Goal: Task Accomplishment & Management: Complete application form

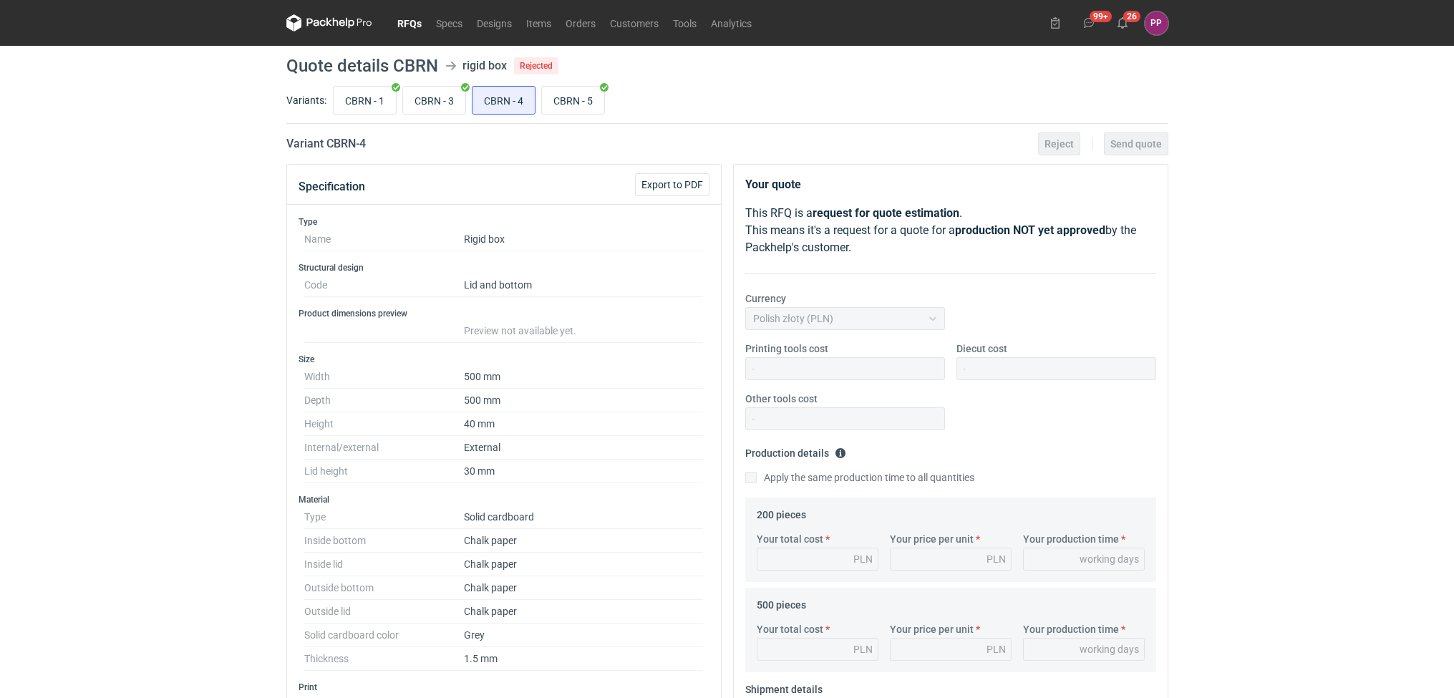
click at [402, 24] on link "RFQs" at bounding box center [409, 22] width 39 height 17
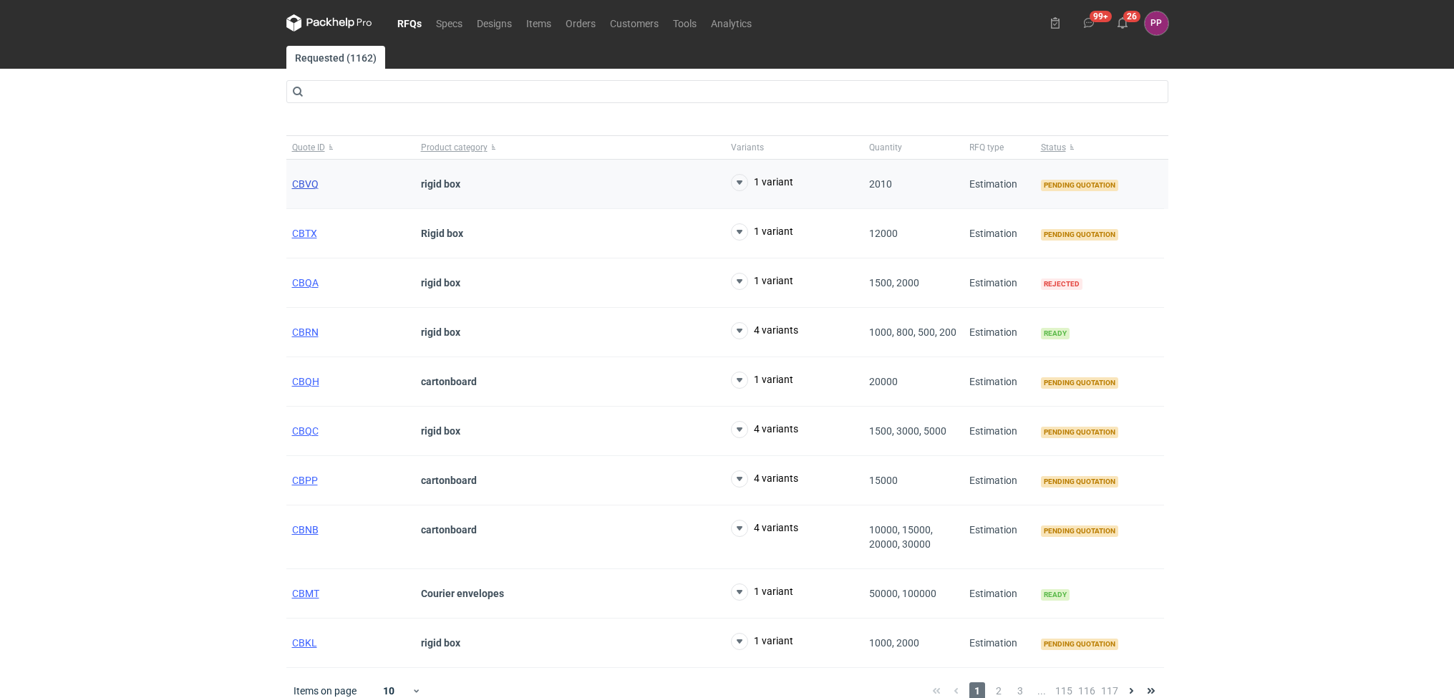
click at [306, 180] on span "CBVQ" at bounding box center [305, 183] width 26 height 11
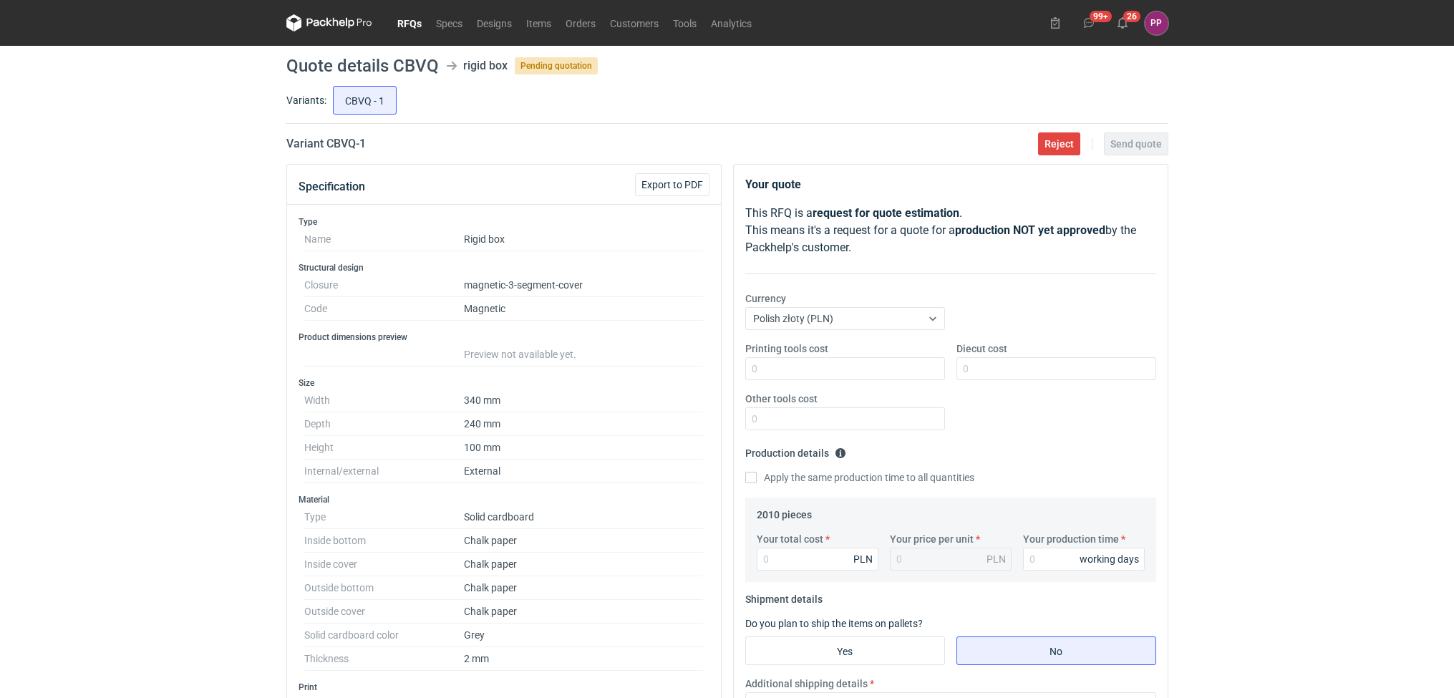
click at [409, 21] on link "RFQs" at bounding box center [409, 22] width 39 height 17
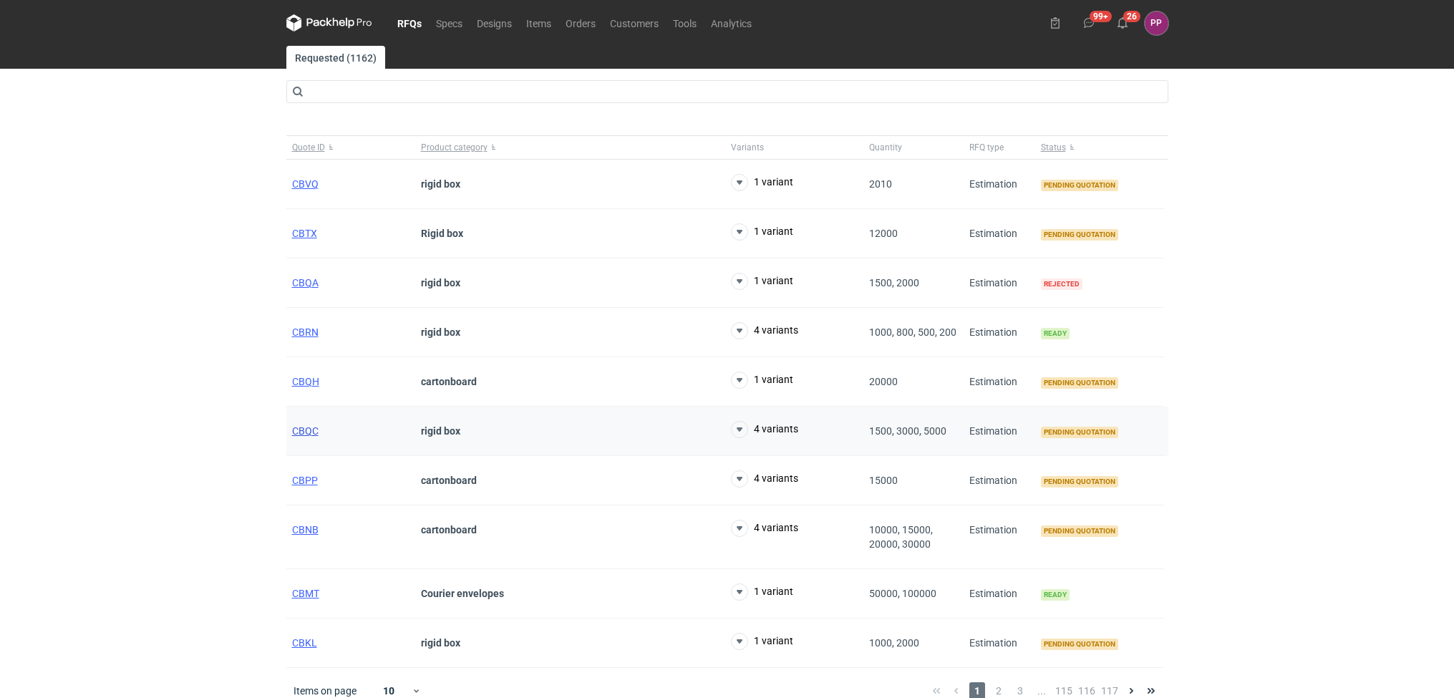
click at [304, 430] on span "CBQC" at bounding box center [305, 430] width 26 height 11
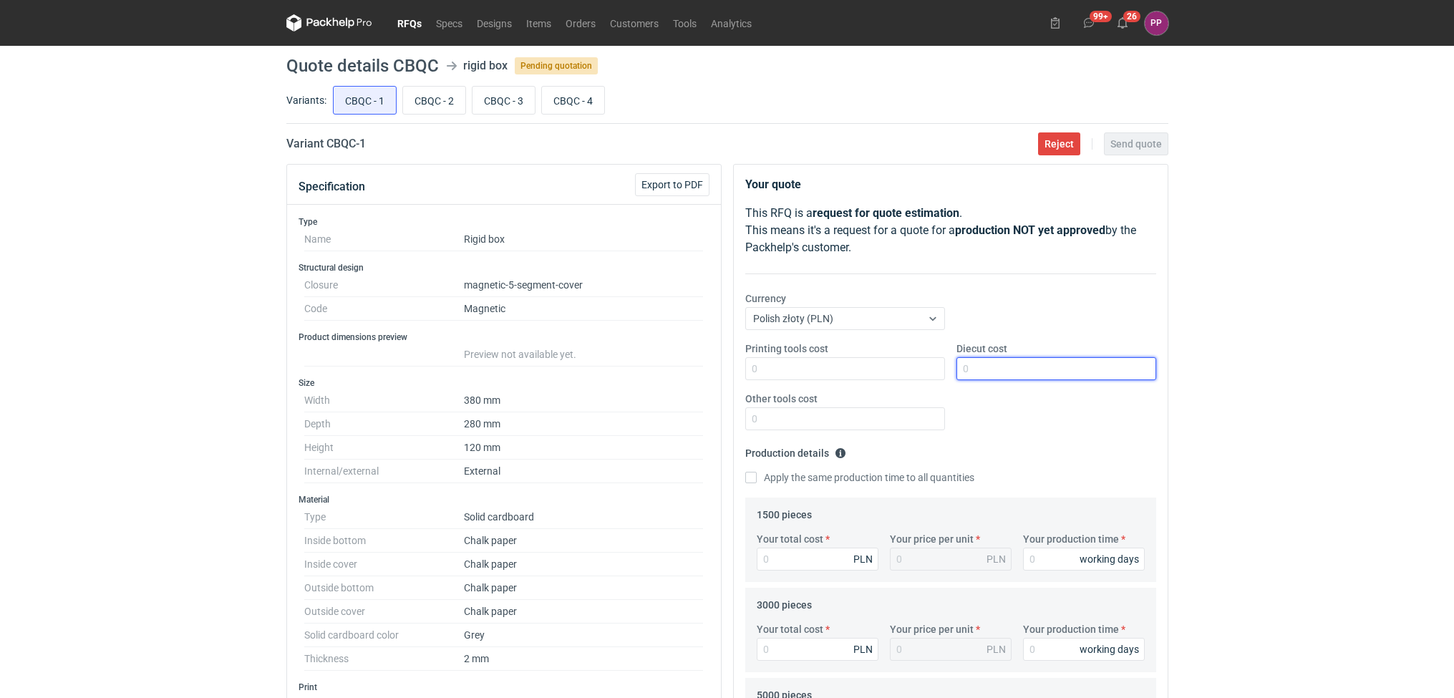
click at [976, 365] on input "Diecut cost" at bounding box center [1057, 368] width 200 height 23
click at [849, 370] on input "Printing tools cost" at bounding box center [845, 368] width 200 height 23
click at [1038, 368] on input "35000" at bounding box center [1057, 368] width 200 height 23
type input "3500"
click at [834, 382] on div "Printing tools cost Diecut cost 3500 Other tools cost" at bounding box center [951, 392] width 423 height 100
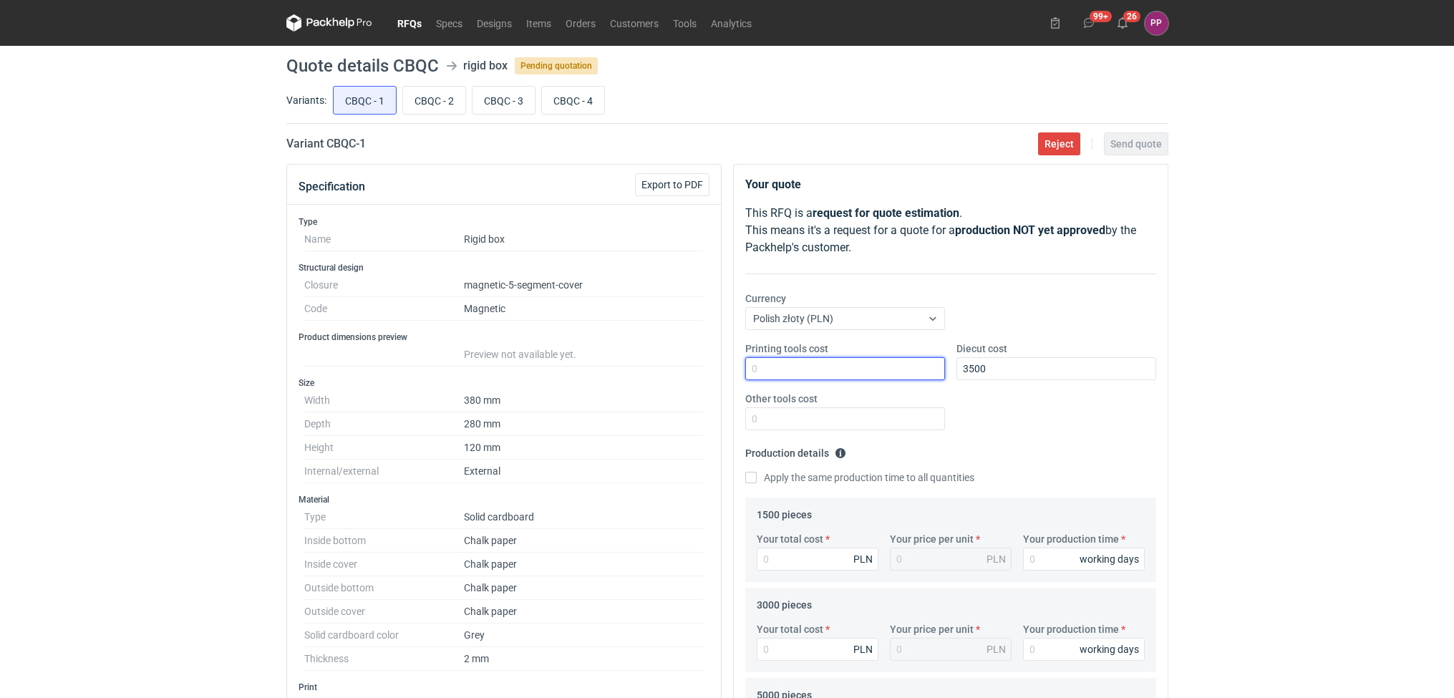
click at [836, 375] on input "Printing tools cost" at bounding box center [845, 368] width 200 height 23
type input "0"
click at [759, 422] on input "Other tools cost" at bounding box center [845, 418] width 200 height 23
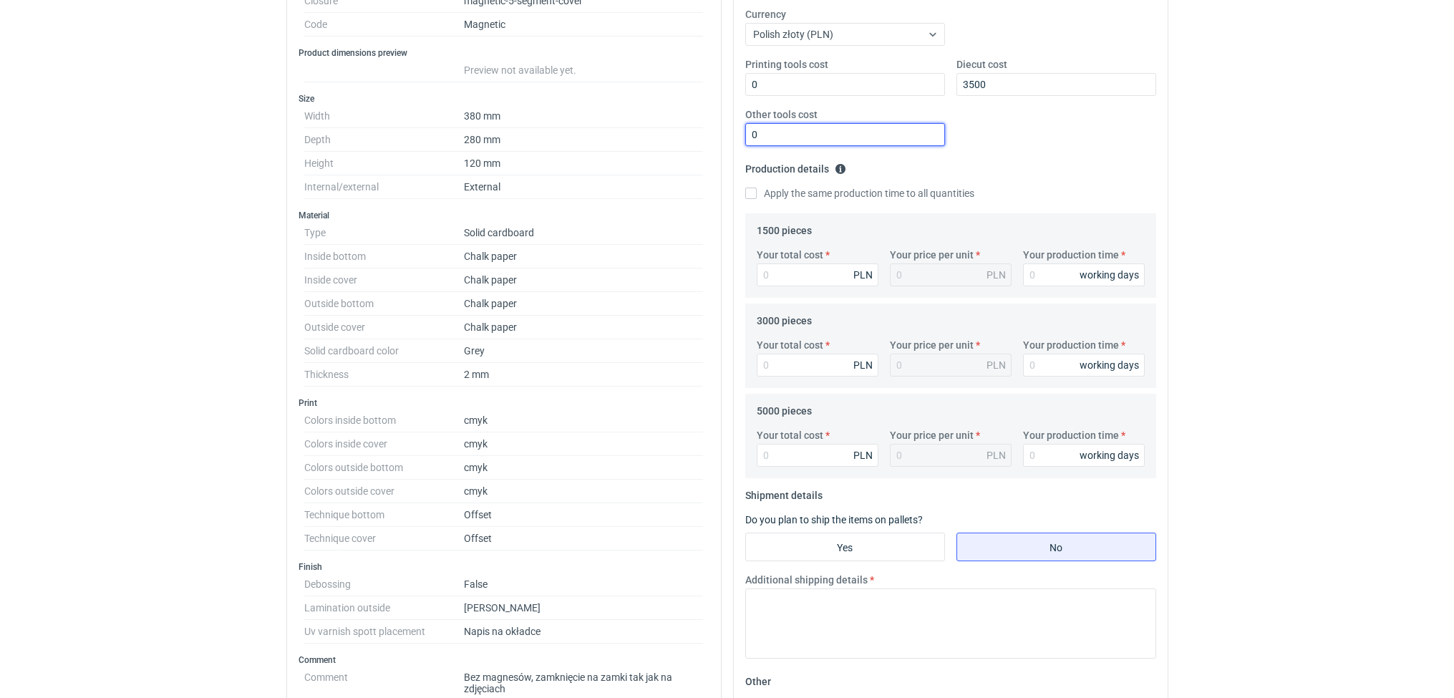
scroll to position [289, 0]
type input "0"
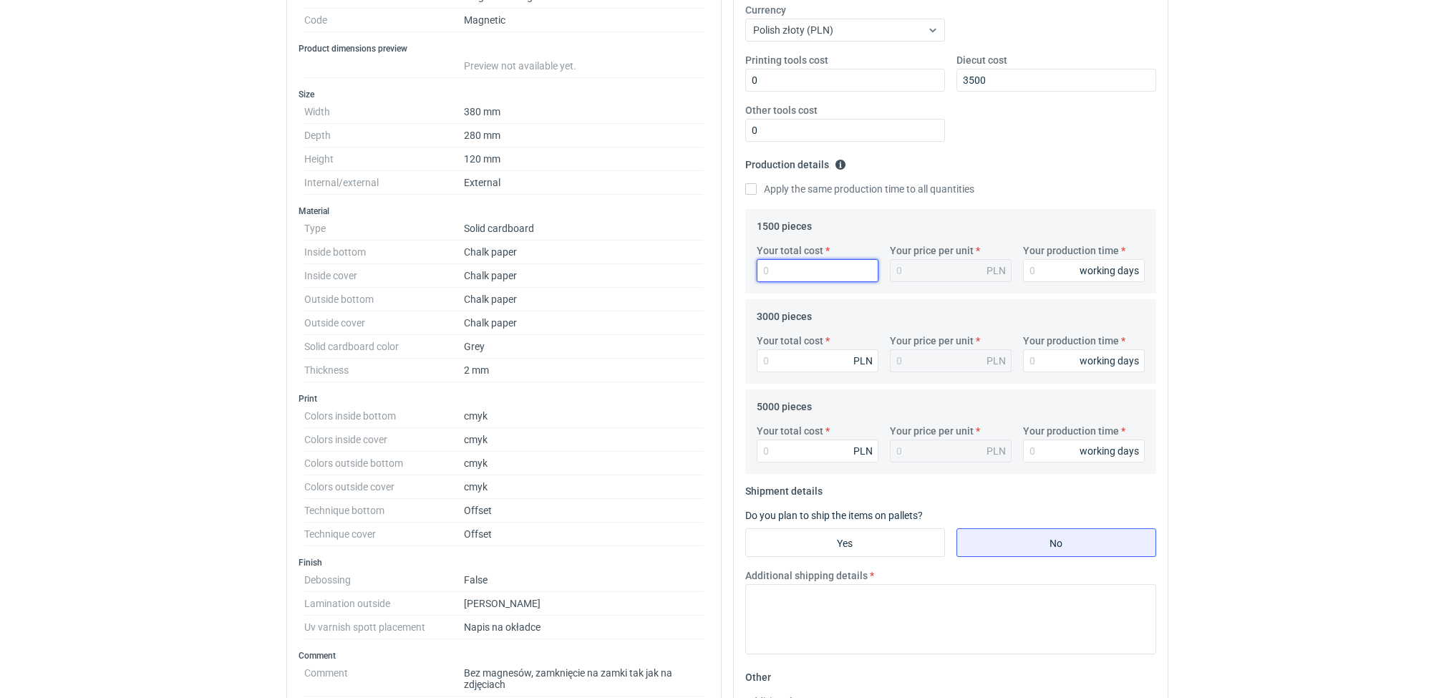
click at [776, 267] on input "Your total cost" at bounding box center [818, 270] width 122 height 23
type input "43"
type input "0.03"
type input "4372"
type input "2.91"
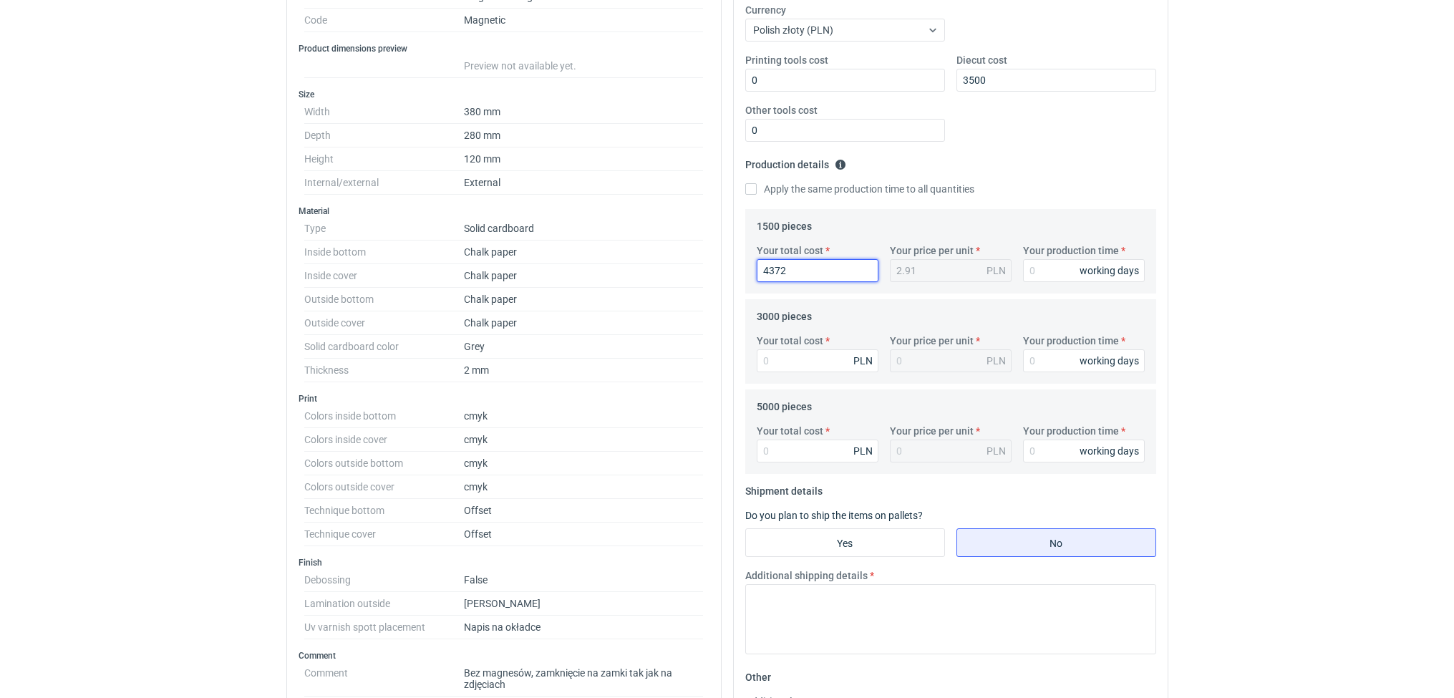
type input "43725"
type input "29.15"
type input "43725"
click at [813, 365] on input "Your total cost" at bounding box center [818, 360] width 122 height 23
type input "70"
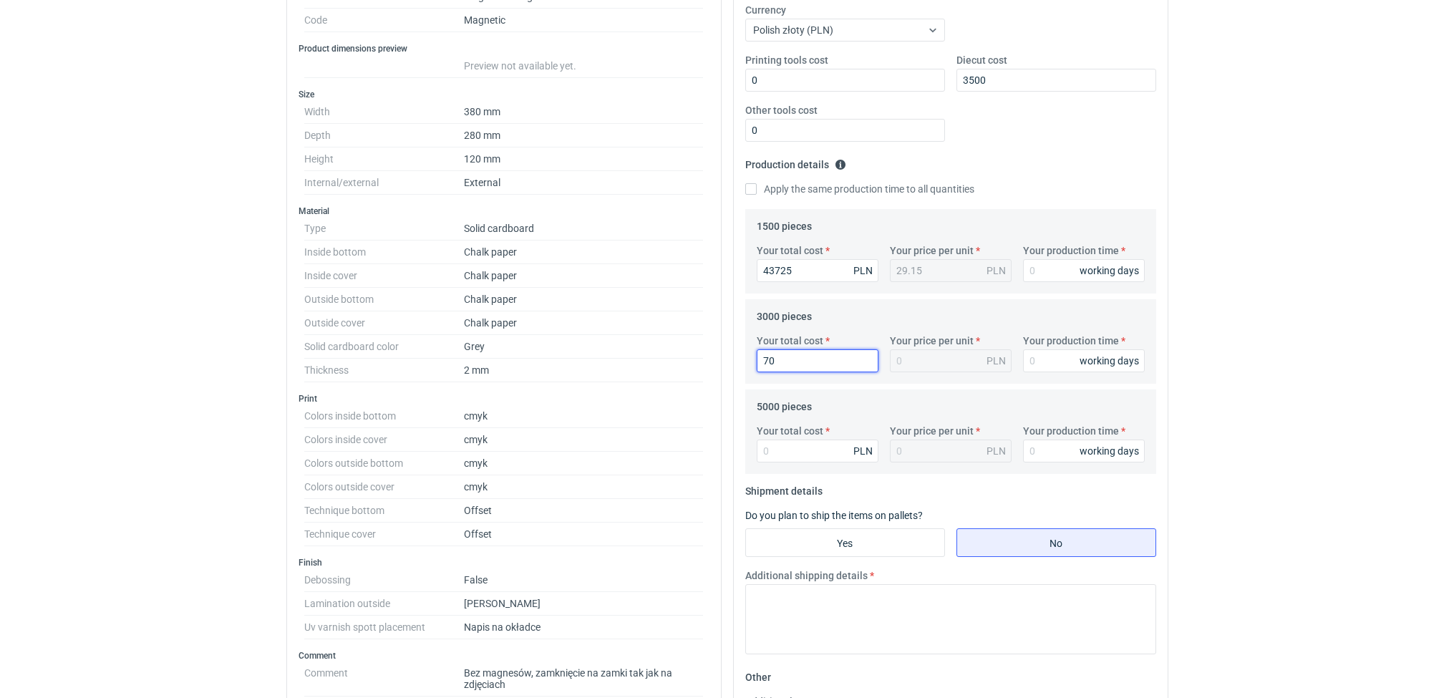
type input "0.02"
type input "706"
type input "0.24"
type input "70674"
type input "23.56"
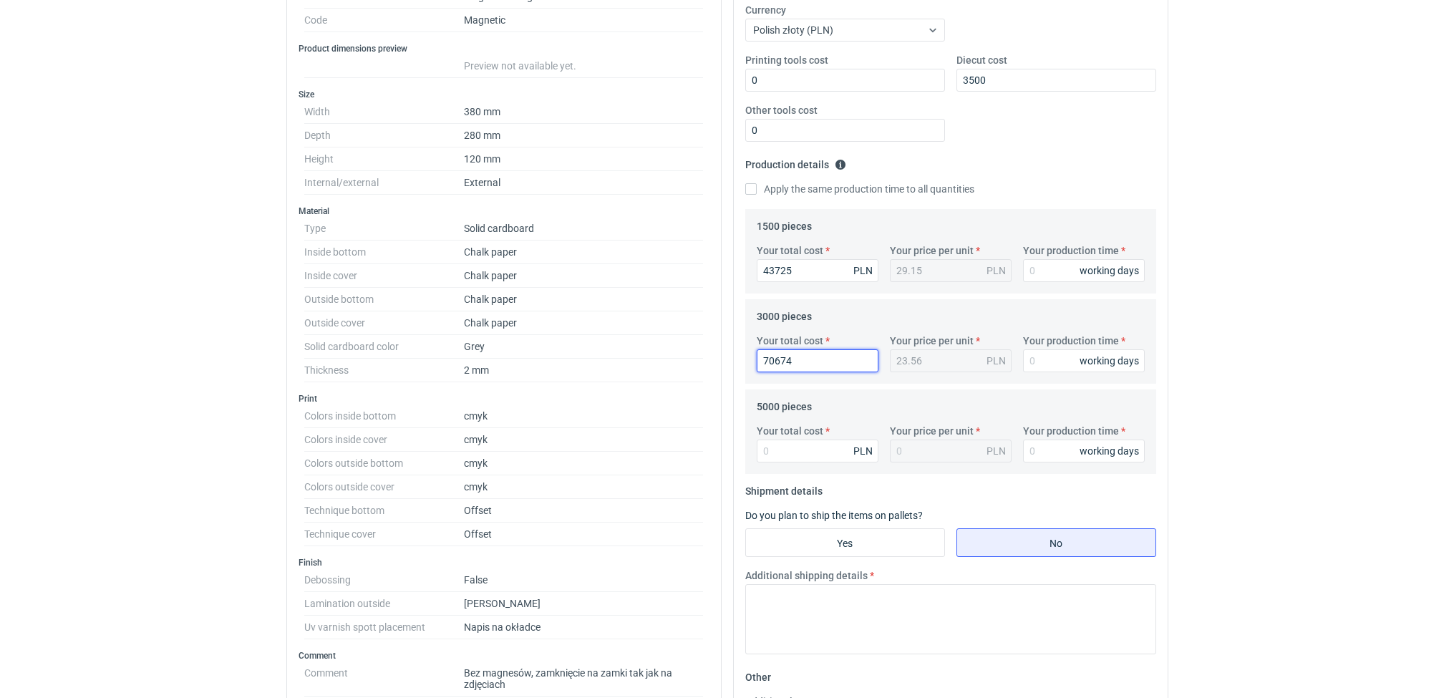
type input "70674"
click at [781, 443] on input "Your total cost" at bounding box center [818, 451] width 122 height 23
type input "102"
type input "0.02"
type input "1023"
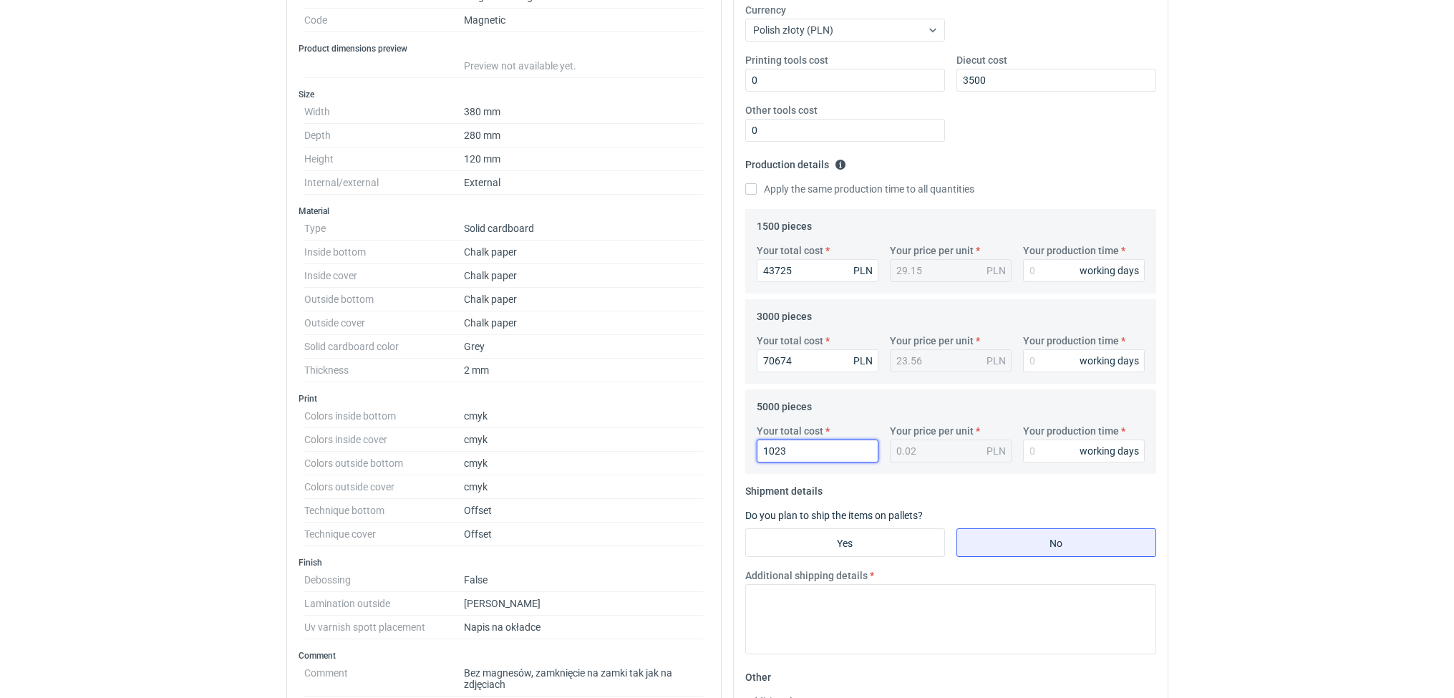
type input "0.2"
type input "102325"
type input "20.47"
type input "102325"
click at [1055, 258] on label "Your production time" at bounding box center [1071, 250] width 96 height 14
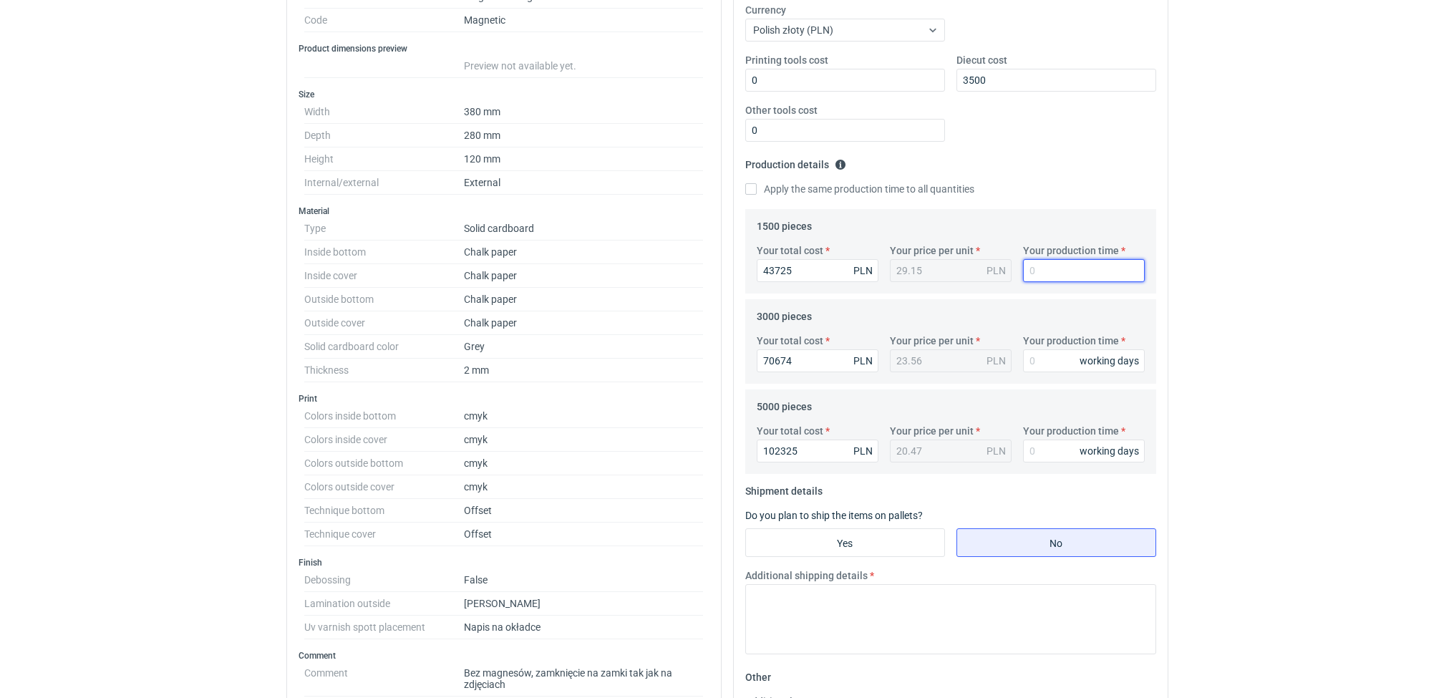
click at [1055, 259] on input "Your production time" at bounding box center [1084, 270] width 122 height 23
click at [1049, 269] on input "Your production time" at bounding box center [1084, 270] width 122 height 23
type input "14"
drag, startPoint x: 1023, startPoint y: 366, endPoint x: 1051, endPoint y: 359, distance: 28.7
click at [1051, 359] on input "Your production time" at bounding box center [1084, 360] width 122 height 23
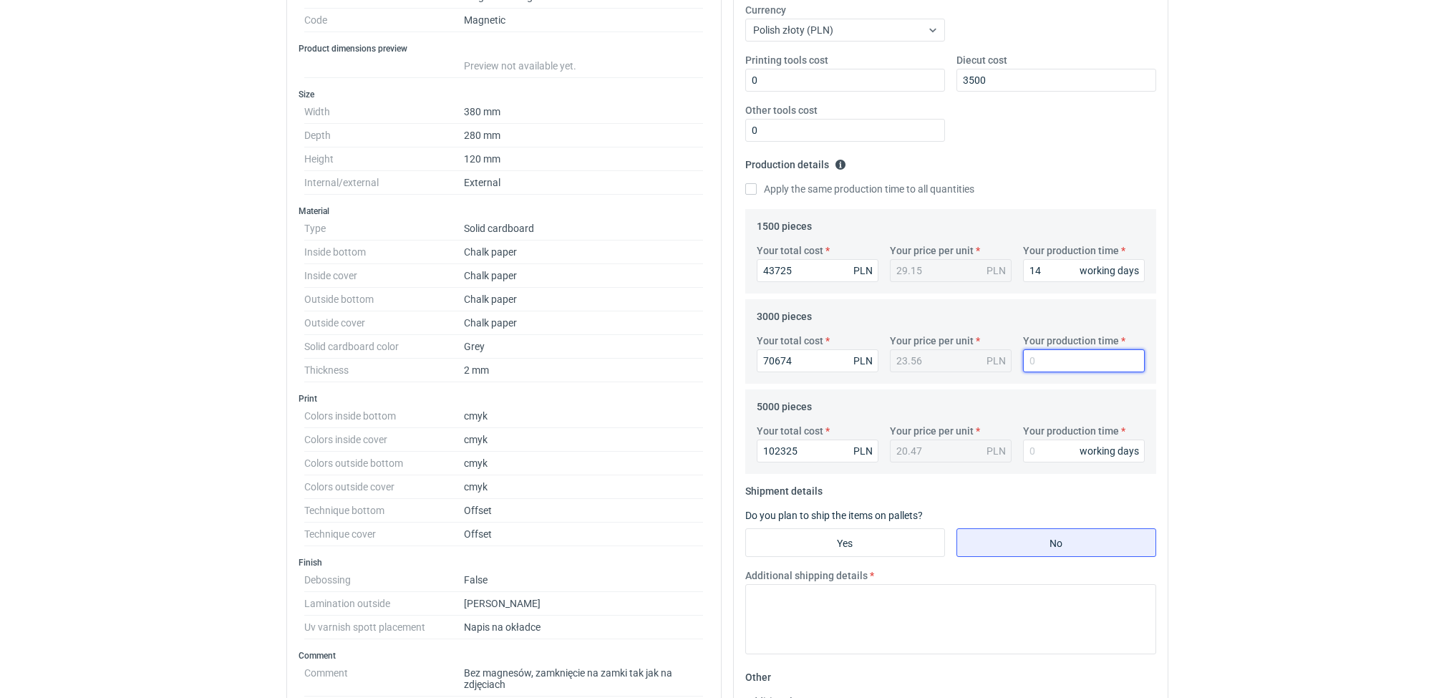
click at [1051, 359] on input "Your production time" at bounding box center [1084, 360] width 122 height 23
type input "16"
click at [1033, 445] on input "Your production time" at bounding box center [1084, 451] width 122 height 23
type input "20"
click at [877, 544] on input "Yes" at bounding box center [845, 542] width 198 height 27
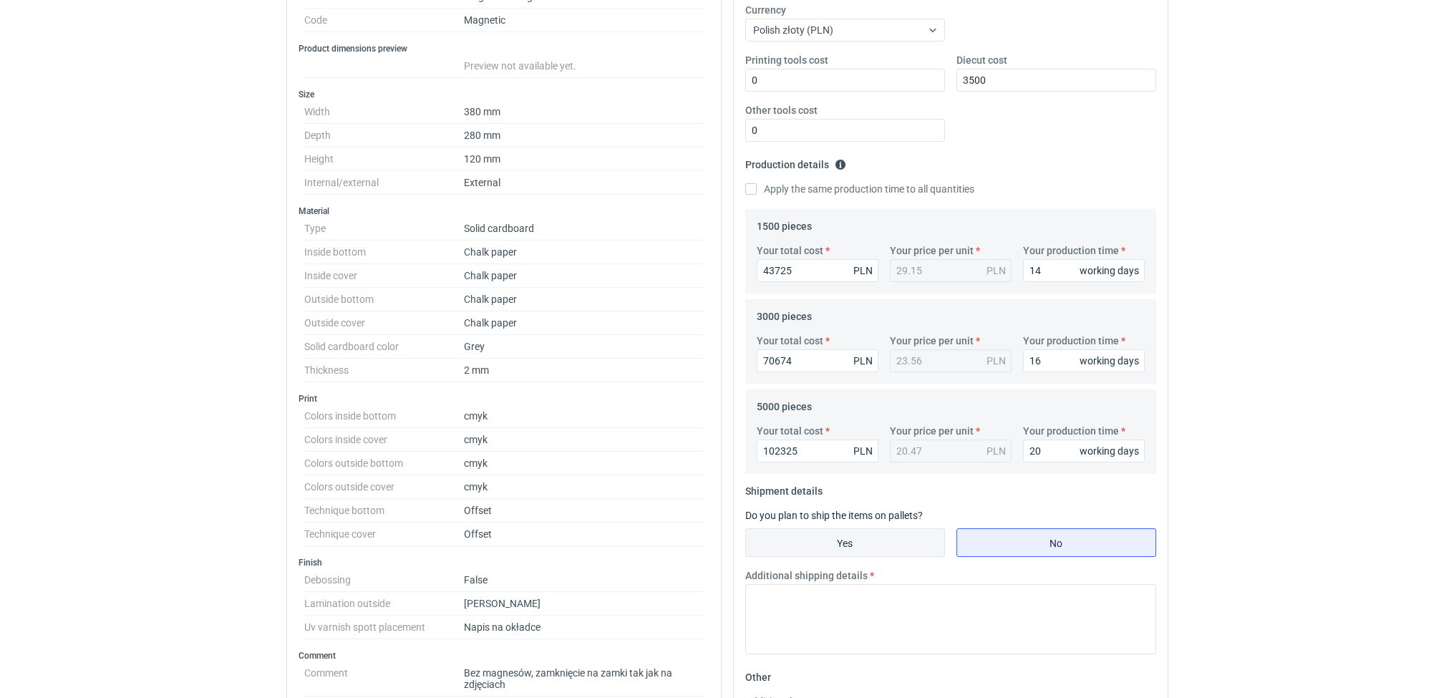
radio input "true"
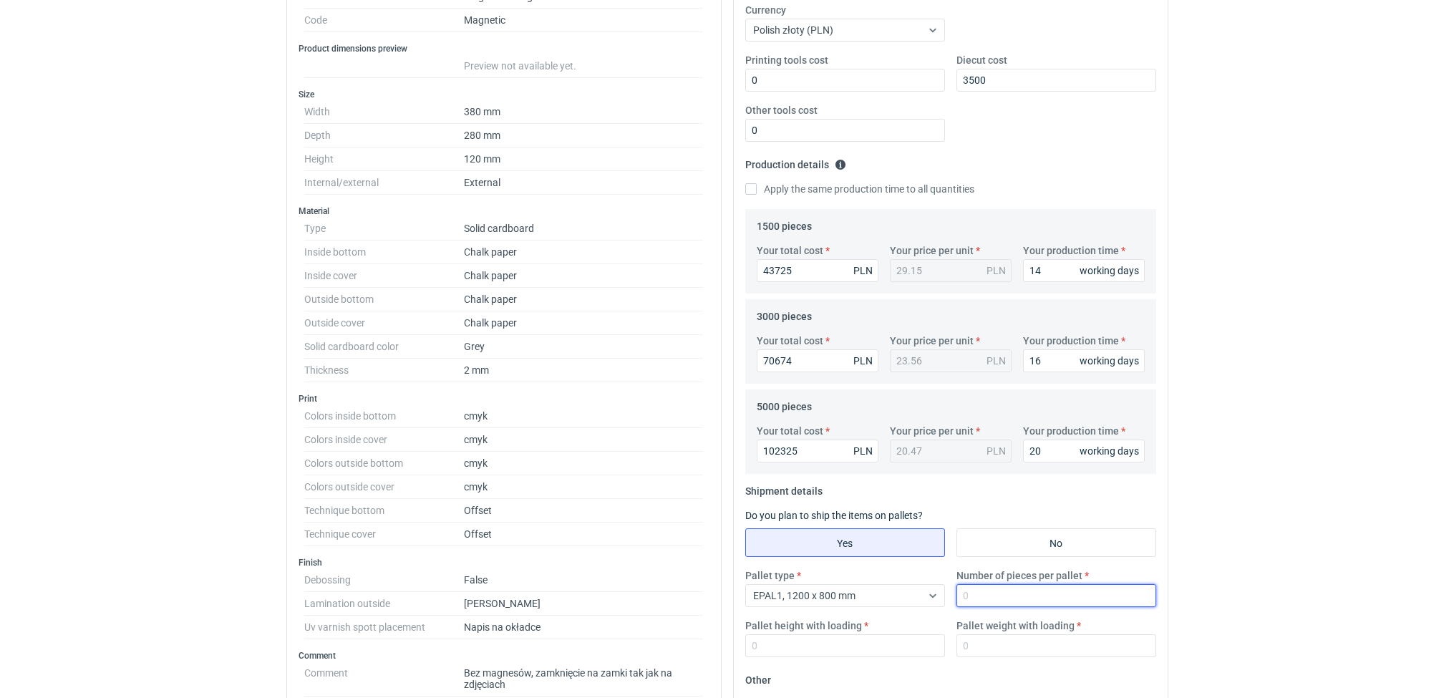
click at [995, 589] on input "Number of pieces per pallet" at bounding box center [1057, 595] width 200 height 23
type input "112"
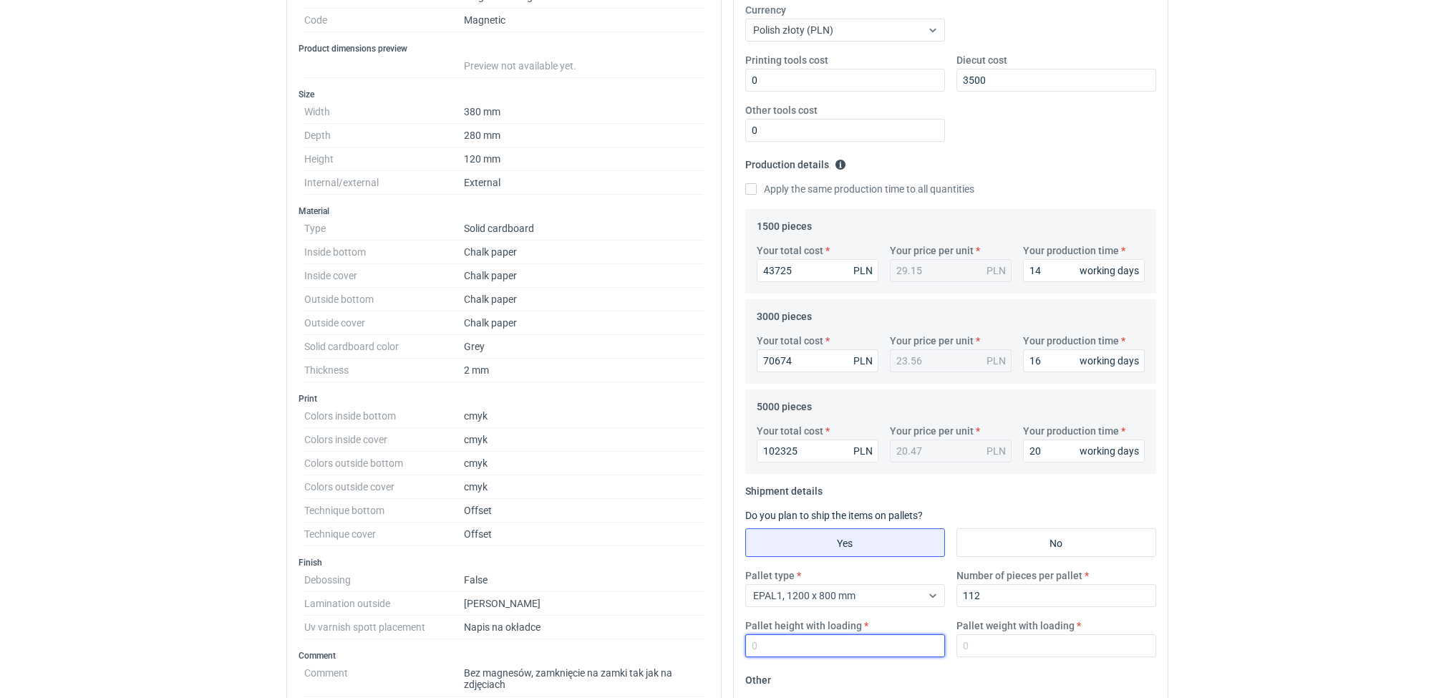
click at [763, 638] on input "Pallet height with loading" at bounding box center [845, 645] width 200 height 23
type input "1"
type input "1.7"
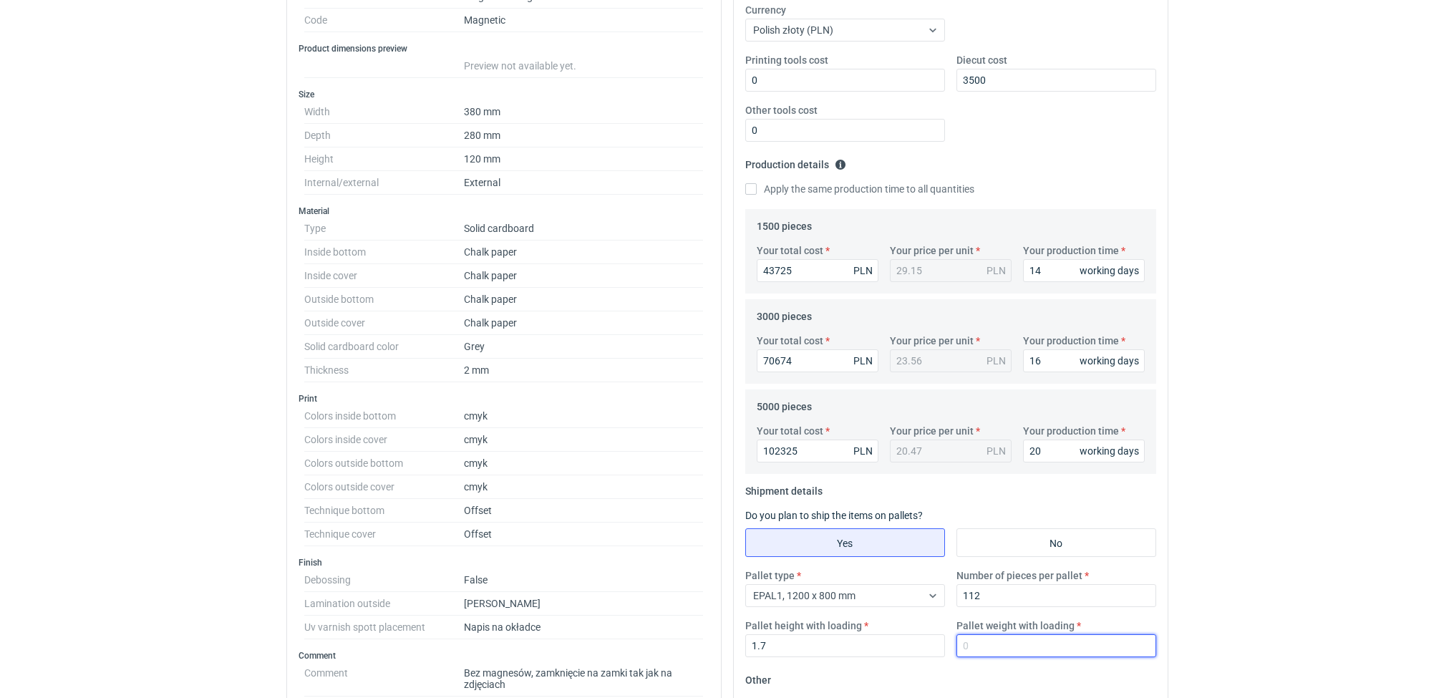
click at [998, 639] on input "Pallet weight with loading" at bounding box center [1057, 645] width 200 height 23
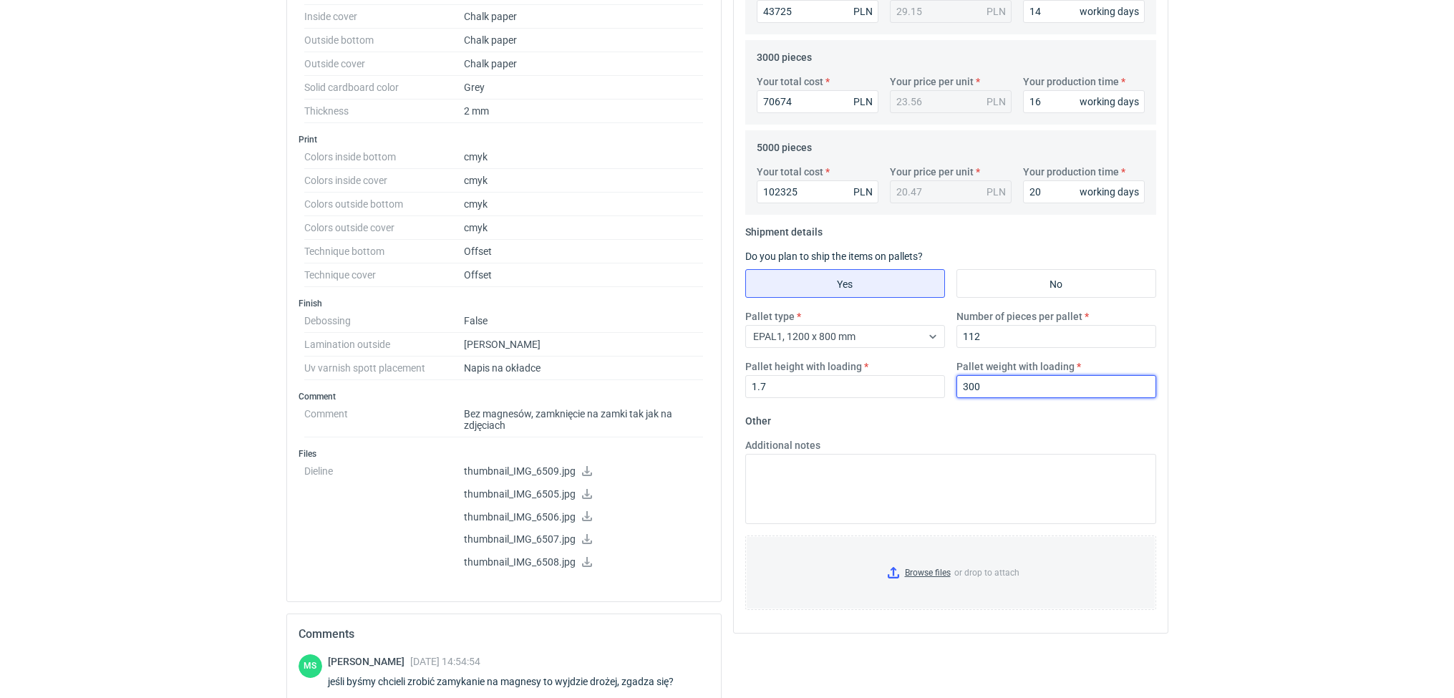
scroll to position [564, 0]
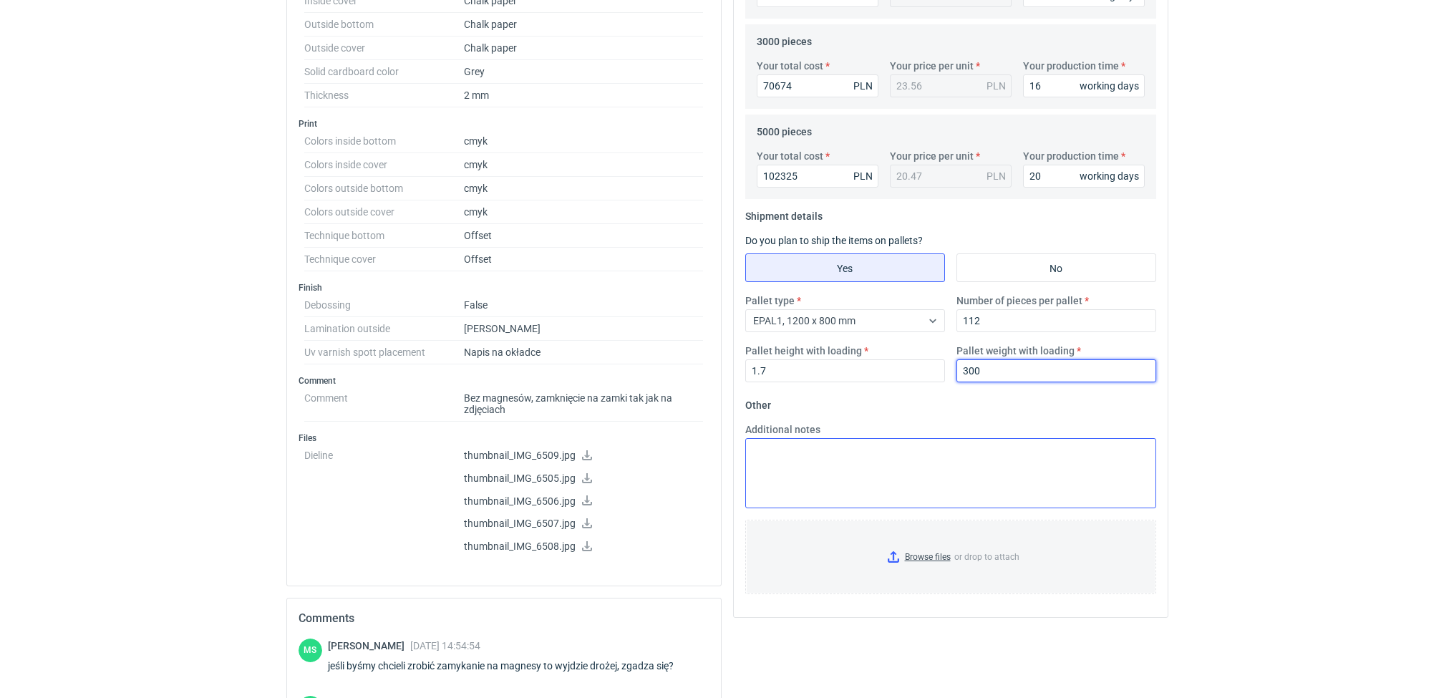
type input "300"
click at [871, 454] on textarea "Additional notes" at bounding box center [950, 473] width 411 height 70
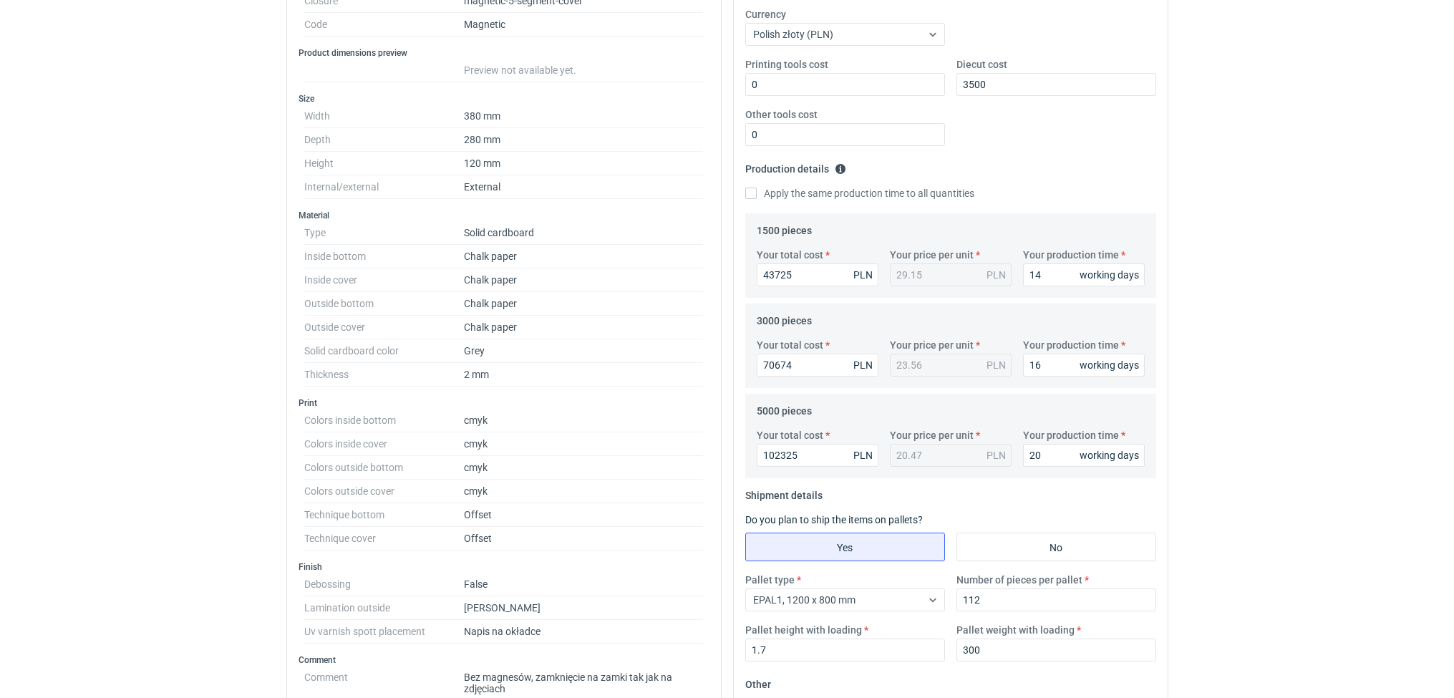
scroll to position [112, 0]
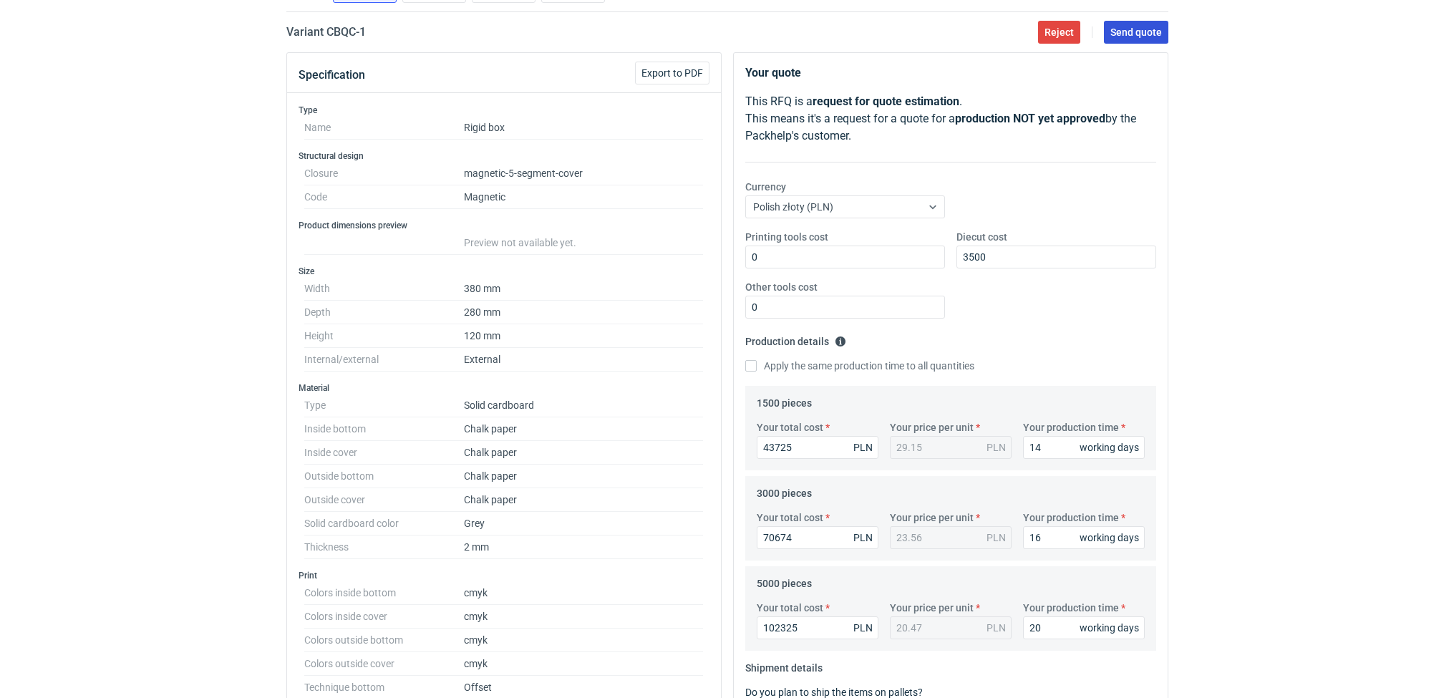
type textarea "dane logistyczne do potwierdzenia podany czas na realizację jest szacunkowy, na…"
click at [1147, 26] on button "Send quote" at bounding box center [1136, 32] width 64 height 23
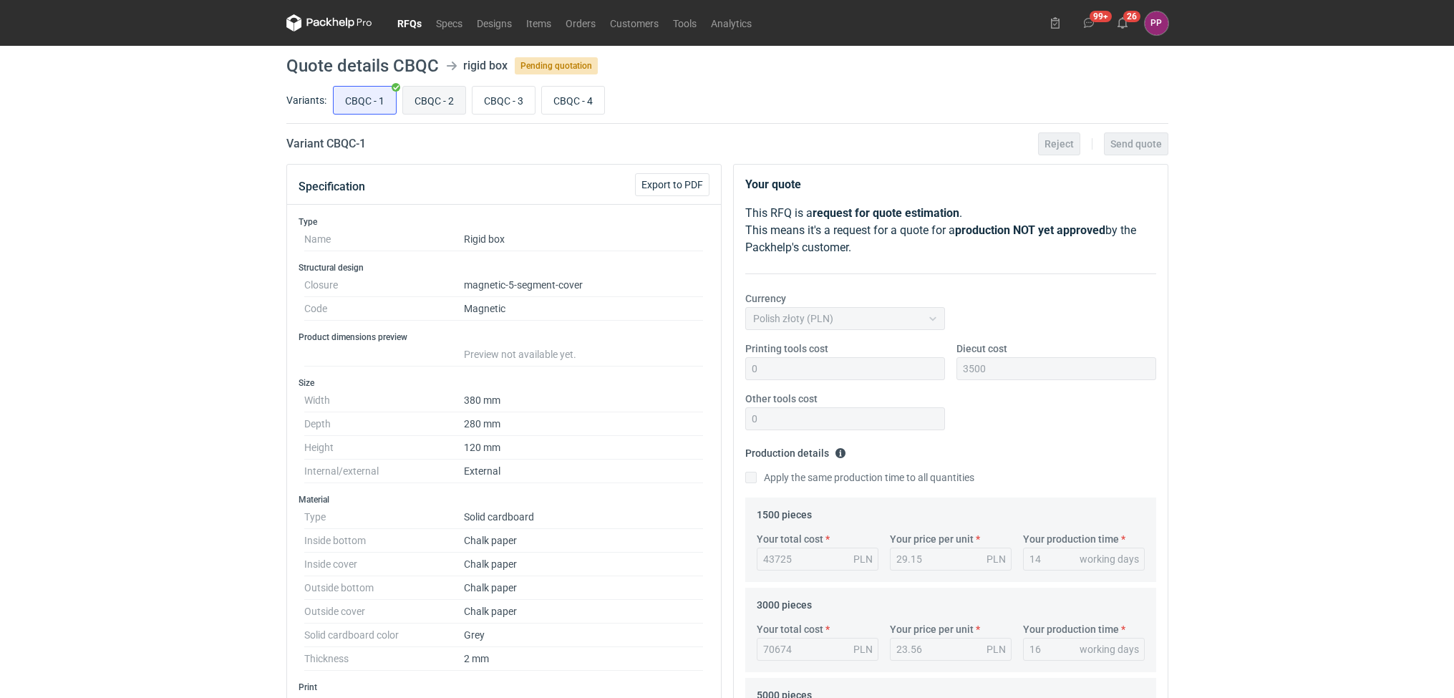
click at [455, 99] on input "CBQC - 2" at bounding box center [434, 100] width 62 height 27
radio input "true"
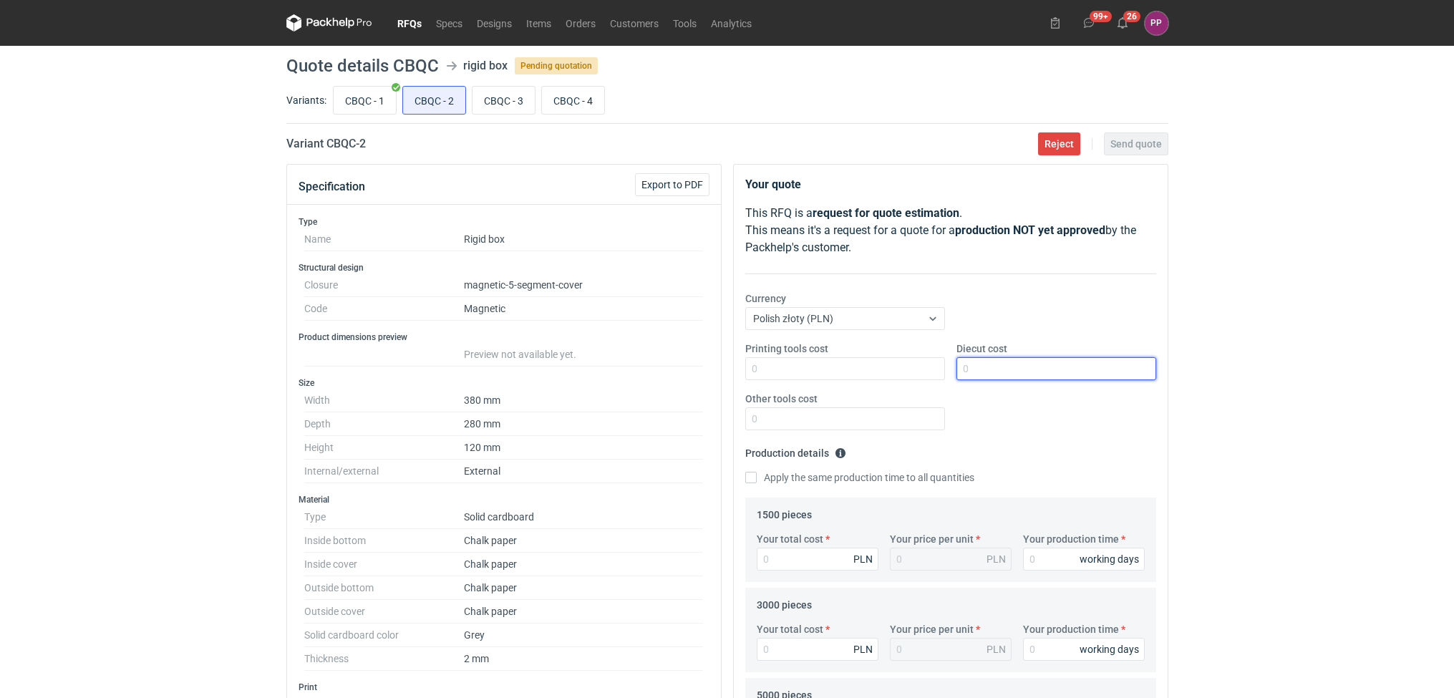
click at [967, 375] on input "Diecut cost" at bounding box center [1057, 368] width 200 height 23
type input "3500"
click at [859, 378] on input "Printing tools cost" at bounding box center [845, 368] width 200 height 23
type input "0"
click at [791, 417] on input "Other tools cost" at bounding box center [845, 418] width 200 height 23
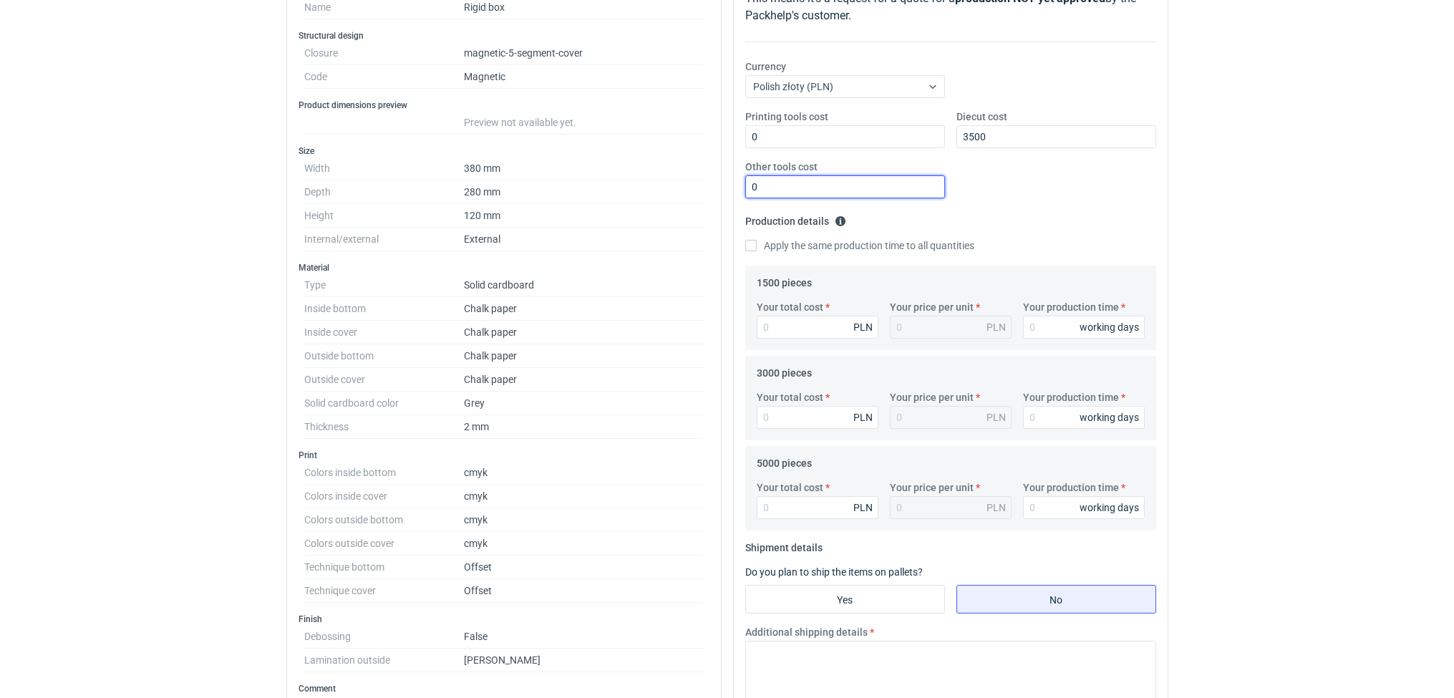
scroll to position [273, 0]
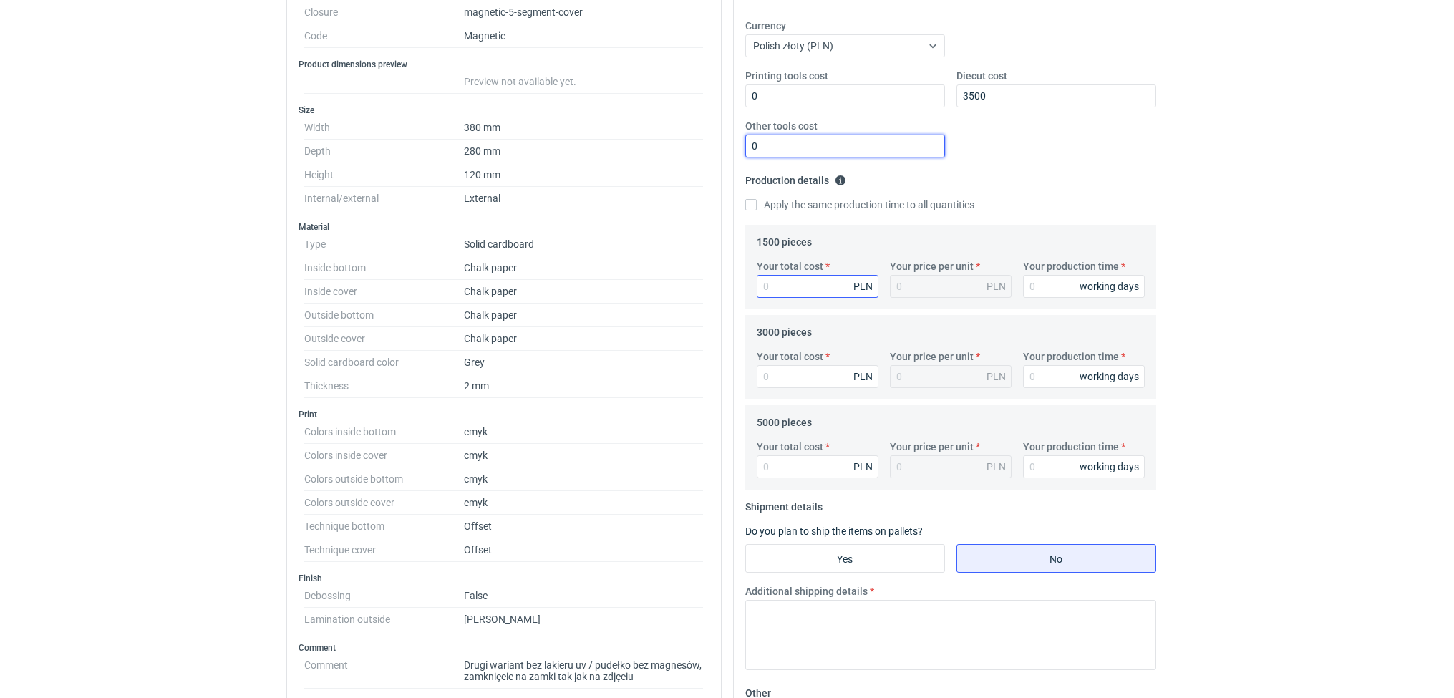
type input "0"
click at [806, 291] on input "Your total cost" at bounding box center [818, 286] width 122 height 23
type input "42"
type input "0.03"
type input "42779"
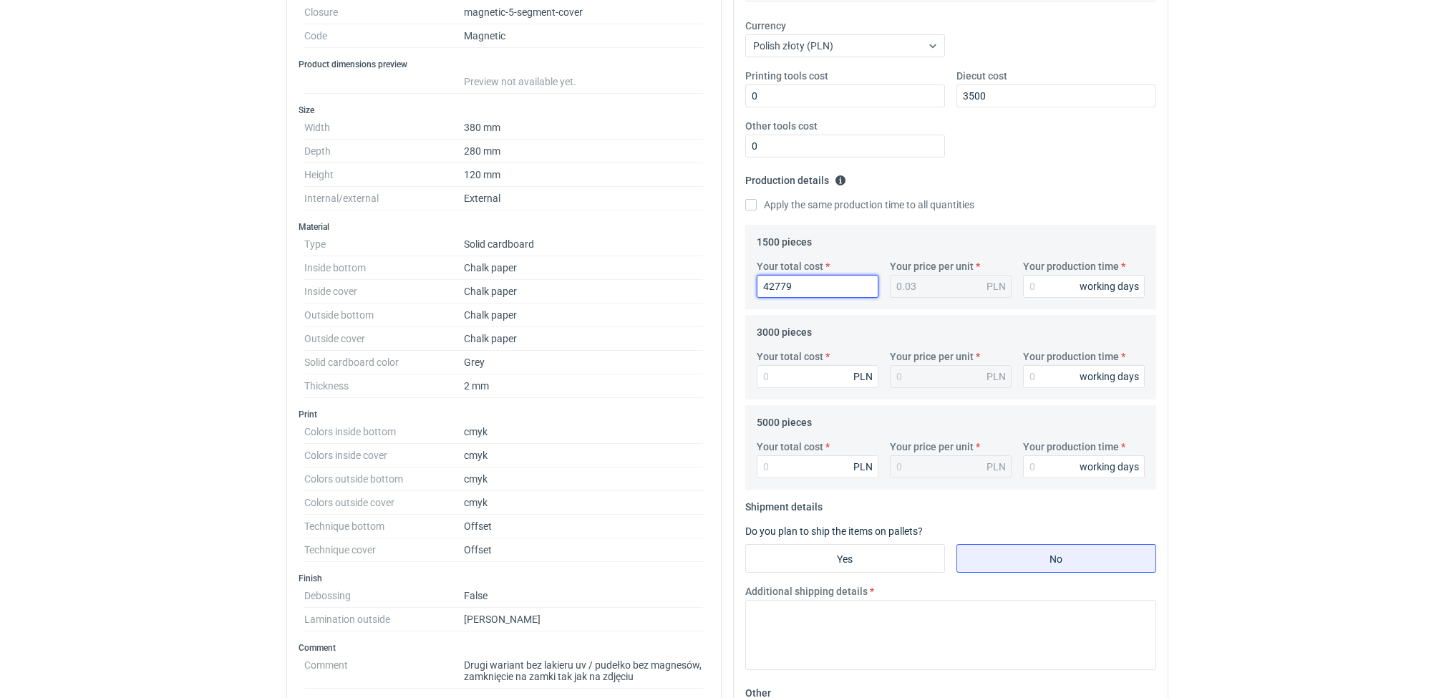
type input "28.52"
type input "42779"
click at [1036, 284] on input "Your production time" at bounding box center [1084, 286] width 122 height 23
click at [776, 377] on input "Your total cost" at bounding box center [818, 376] width 122 height 23
click at [788, 380] on input "Your total cost" at bounding box center [818, 376] width 122 height 23
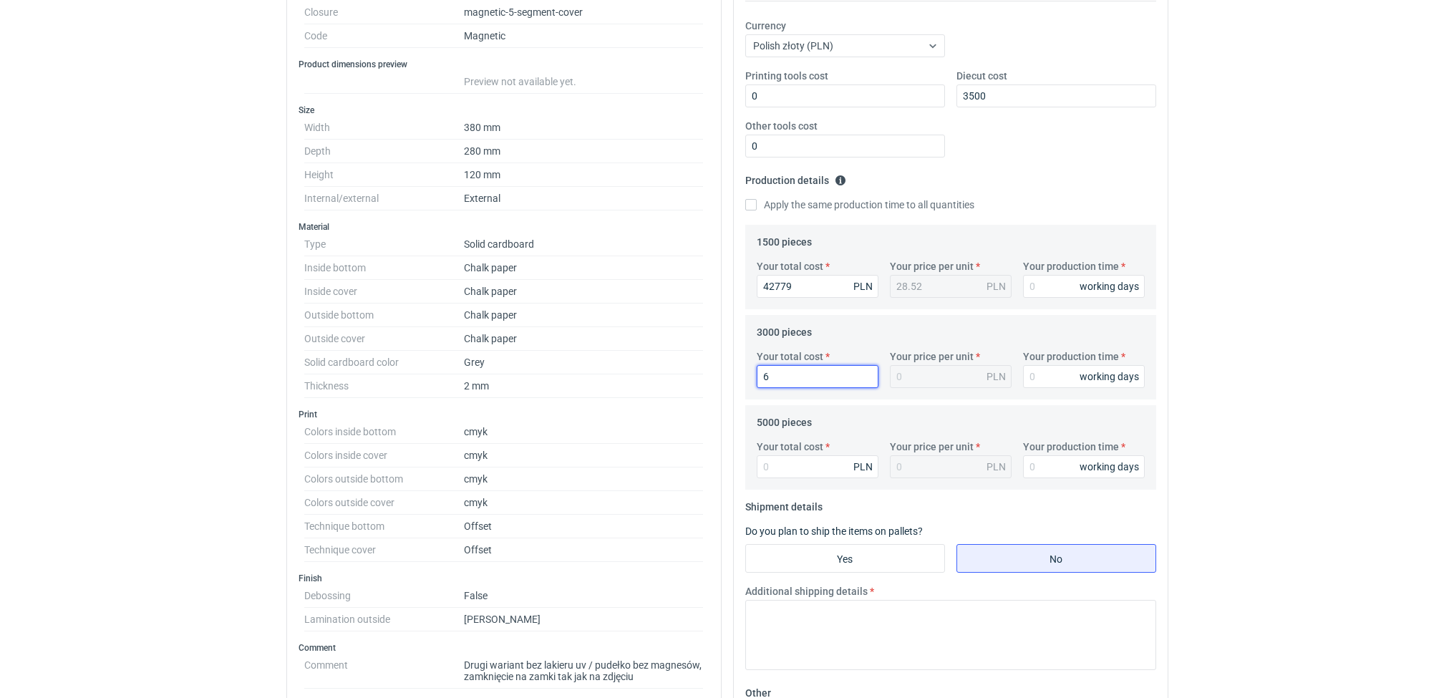
type input "69"
type input "0.02"
type input "693"
type input "0.23"
type input "69390"
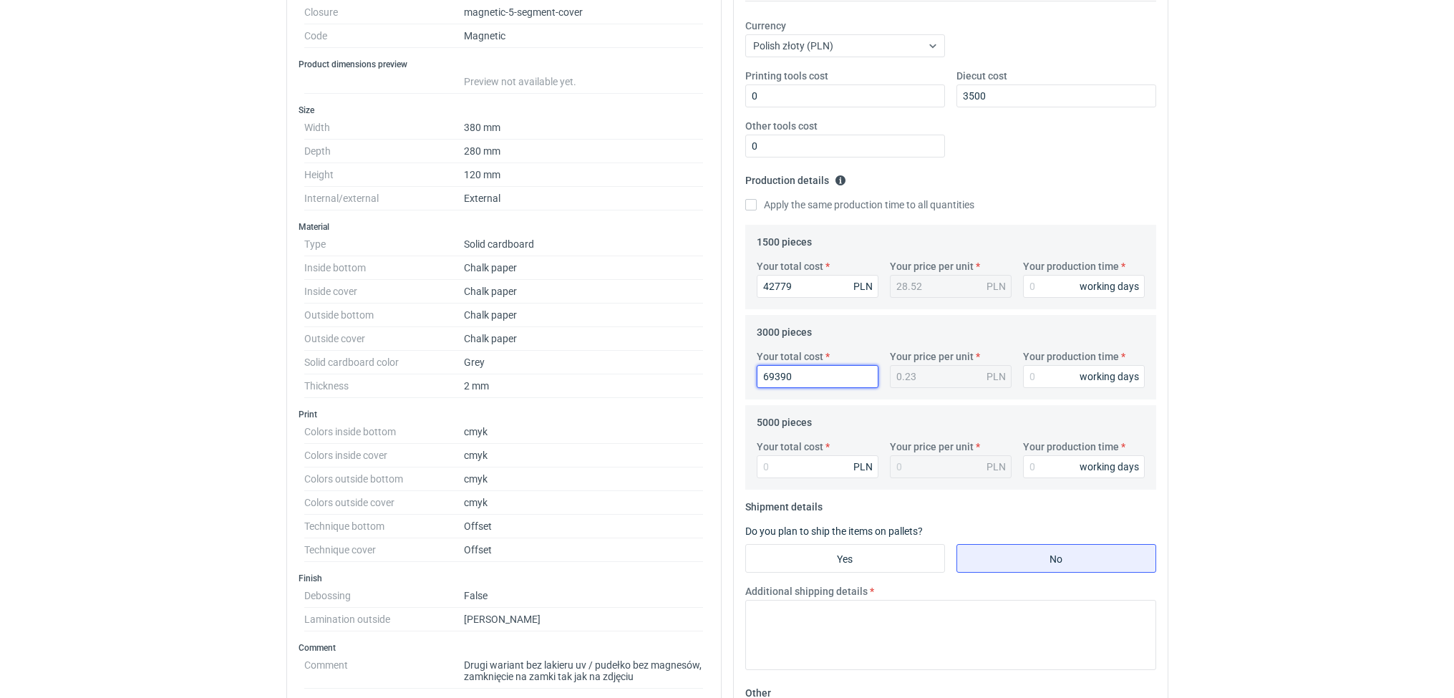
type input "23.13"
type input "69390"
click at [798, 460] on input "Your total cost" at bounding box center [818, 466] width 122 height 23
type input "100"
type input "0.02"
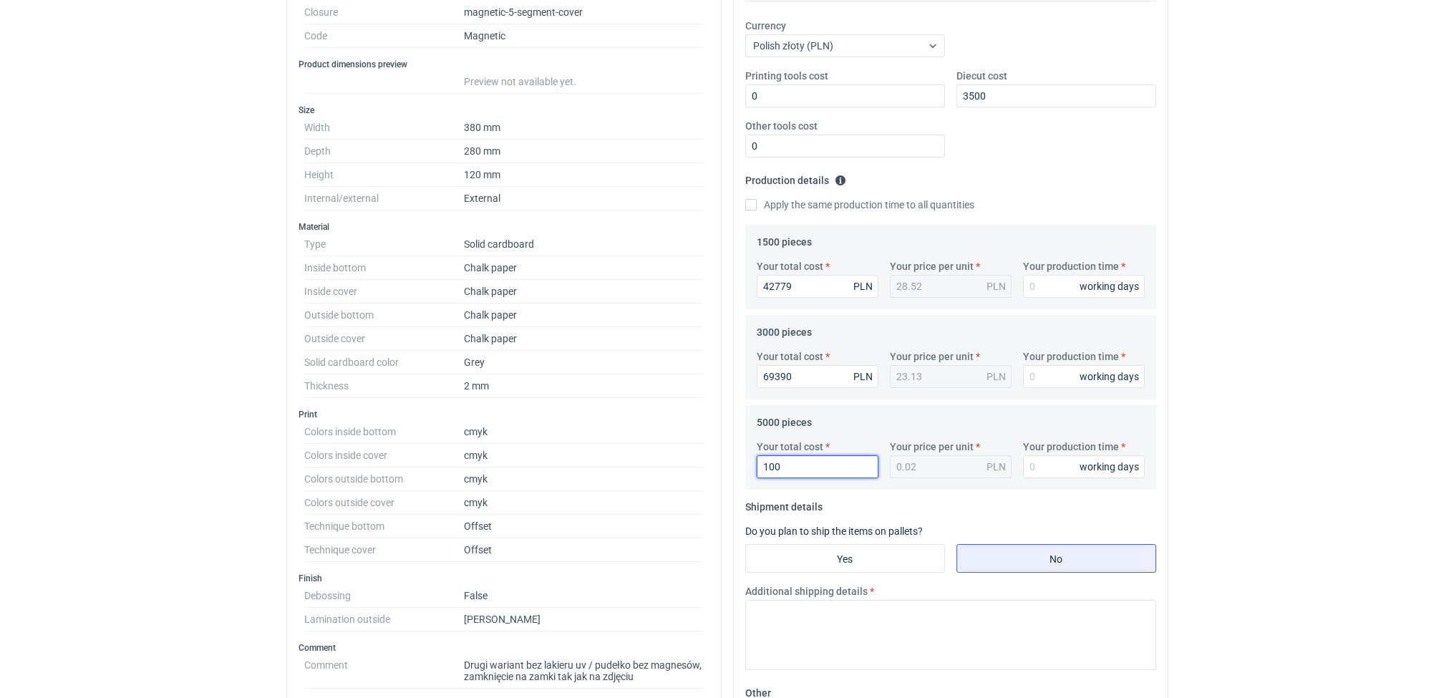
type input "1007"
type input "0.2"
type input "10074"
type input "2.01"
type input "100748"
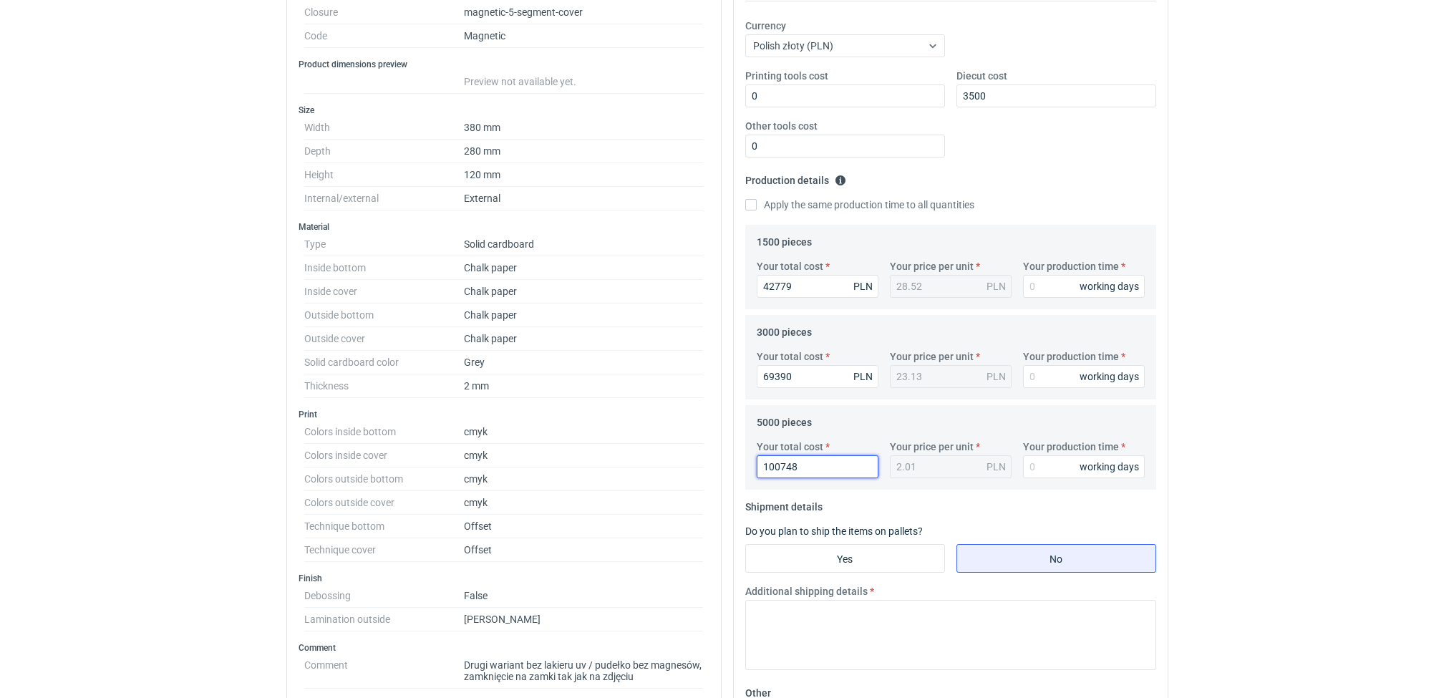
type input "20.15"
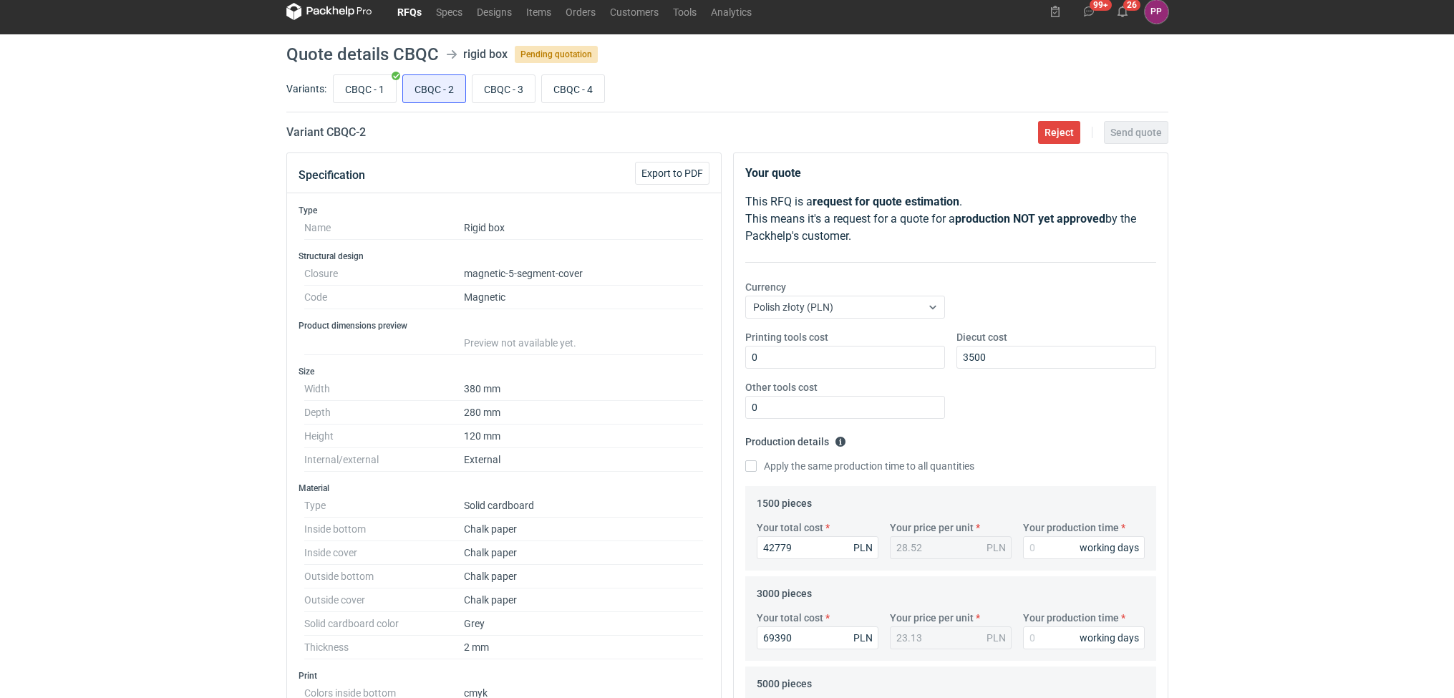
scroll to position [0, 0]
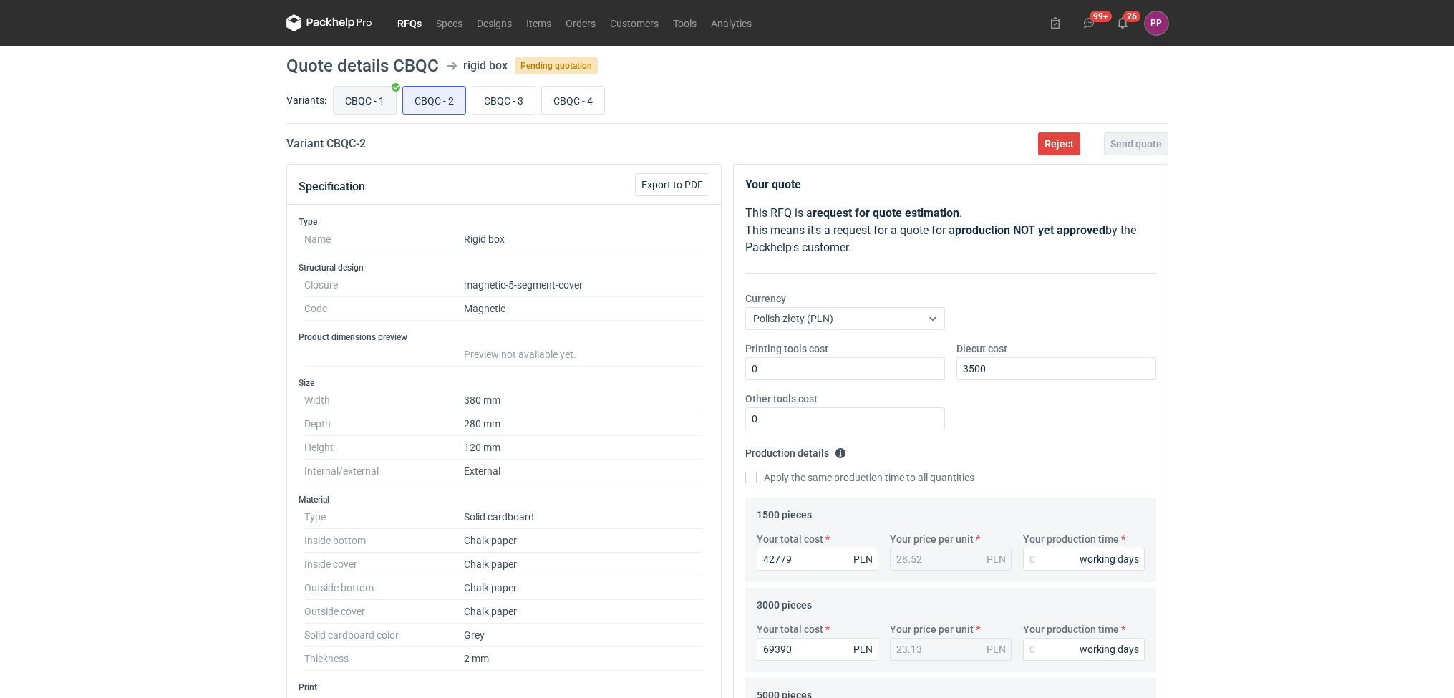
click at [377, 95] on input "CBQC - 1" at bounding box center [365, 100] width 62 height 27
radio input "true"
click at [454, 95] on input "CBQC - 2" at bounding box center [434, 100] width 62 height 27
radio input "true"
click at [1058, 564] on input "Your production time" at bounding box center [1084, 559] width 122 height 23
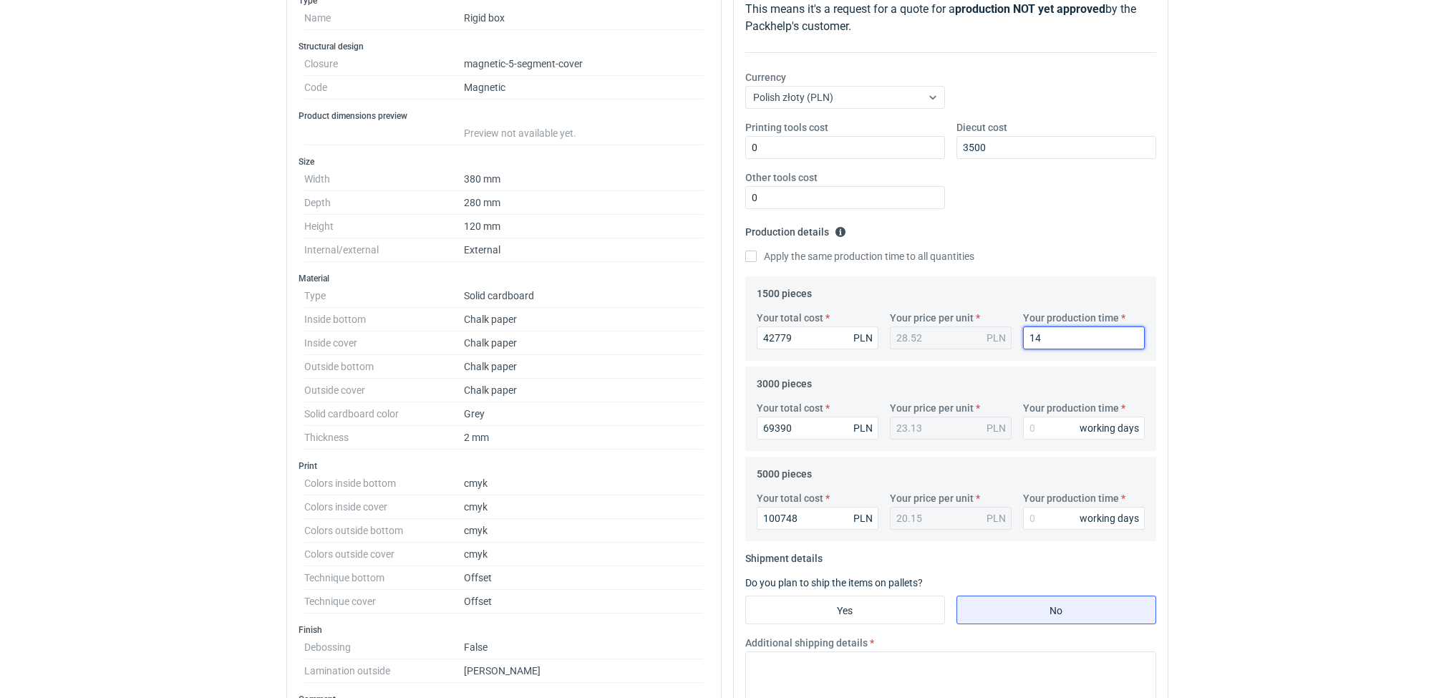
scroll to position [232, 0]
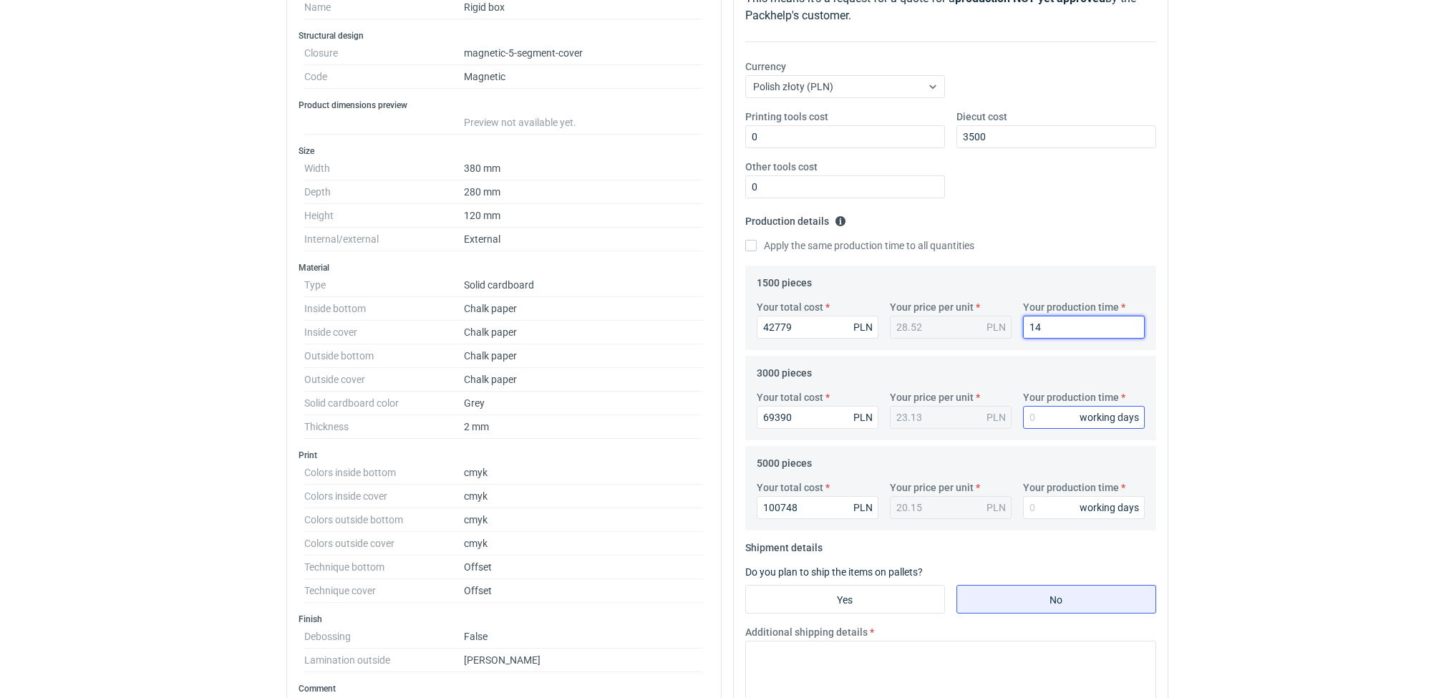
type input "14"
click at [1036, 423] on input "Your production time" at bounding box center [1084, 417] width 122 height 23
type input "16"
click at [1042, 501] on input "Your production time" at bounding box center [1084, 507] width 122 height 23
type input "20"
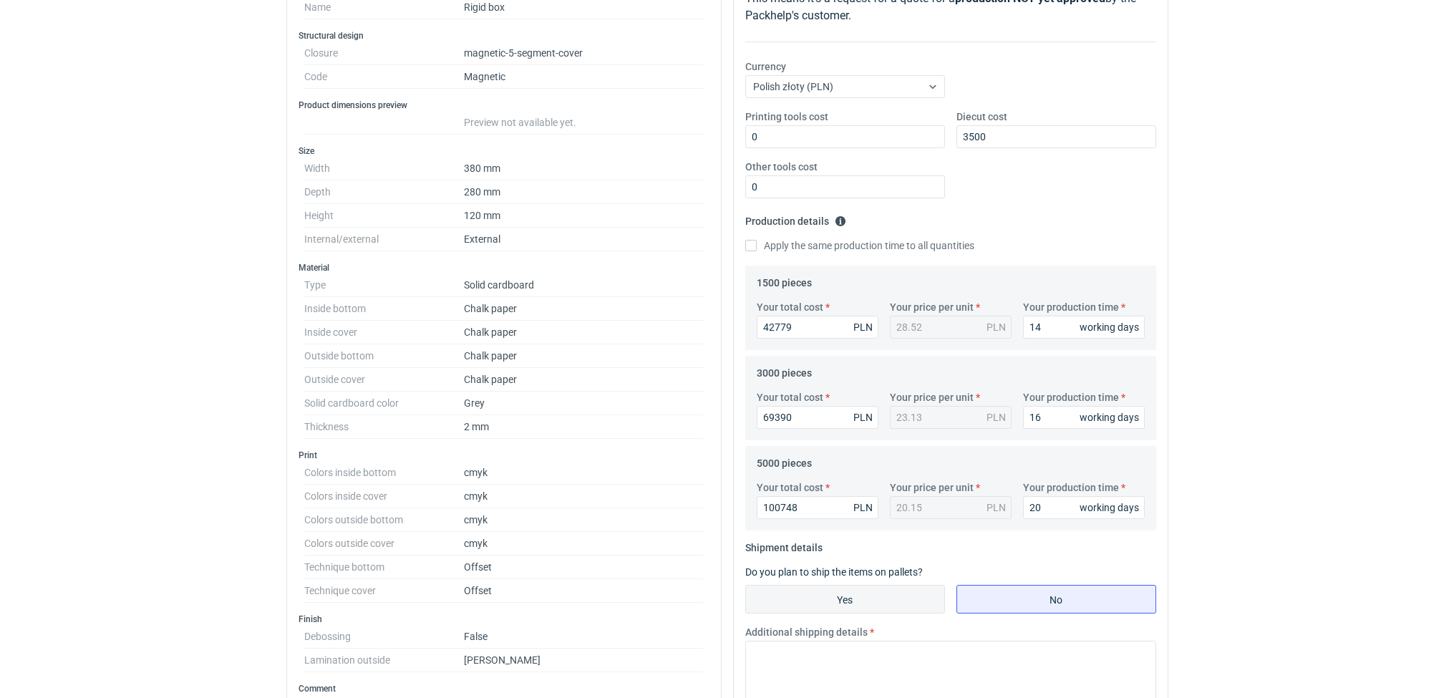
click at [862, 598] on input "Yes" at bounding box center [845, 599] width 198 height 27
radio input "true"
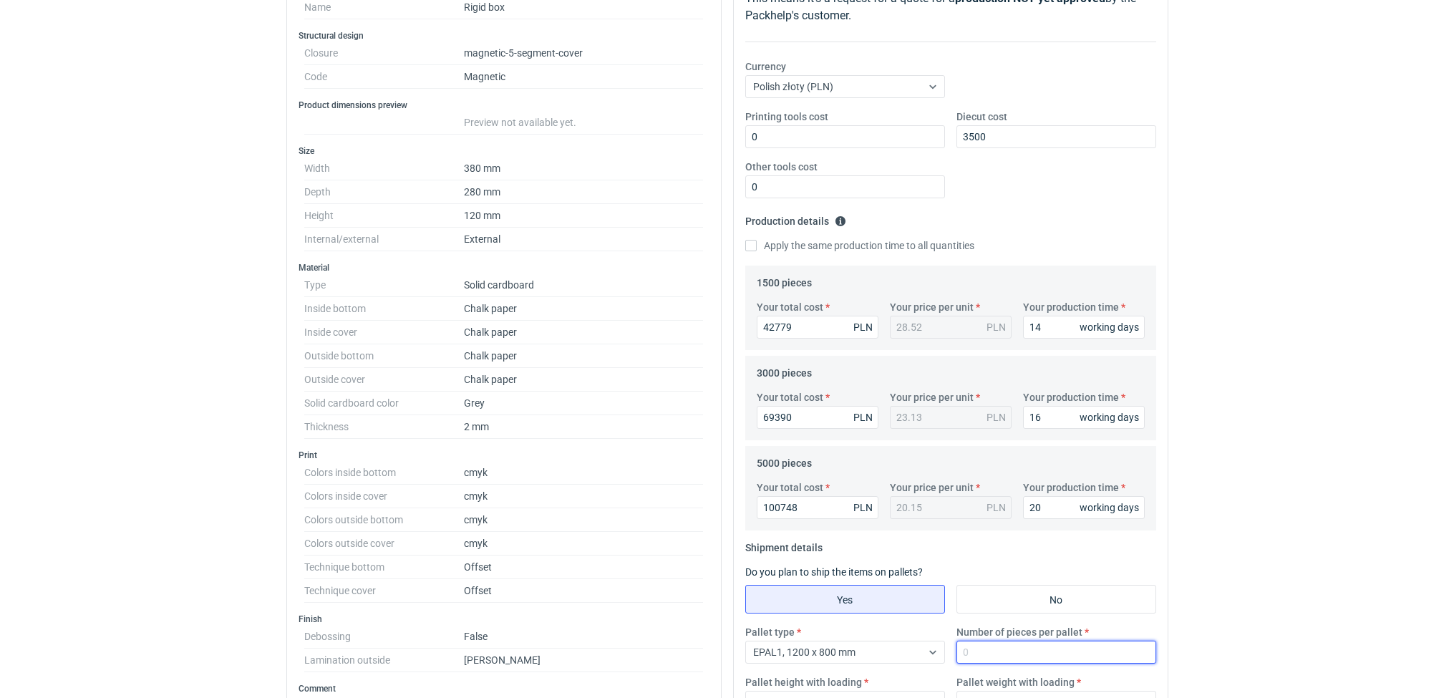
click at [1002, 650] on input "Number of pieces per pallet" at bounding box center [1057, 652] width 200 height 23
type input "112"
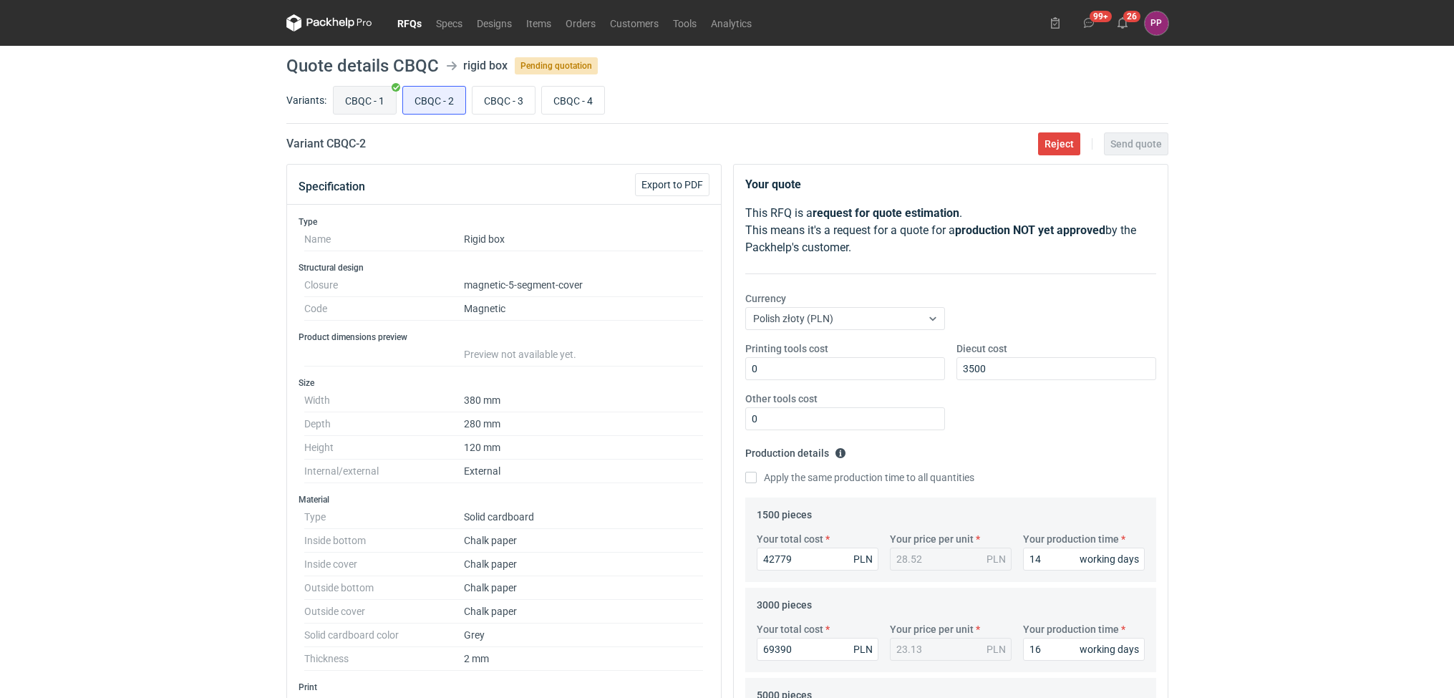
click at [375, 112] on input "CBQC - 1" at bounding box center [365, 100] width 62 height 27
radio input "true"
click at [435, 101] on input "CBQC - 2" at bounding box center [434, 100] width 62 height 27
radio input "true"
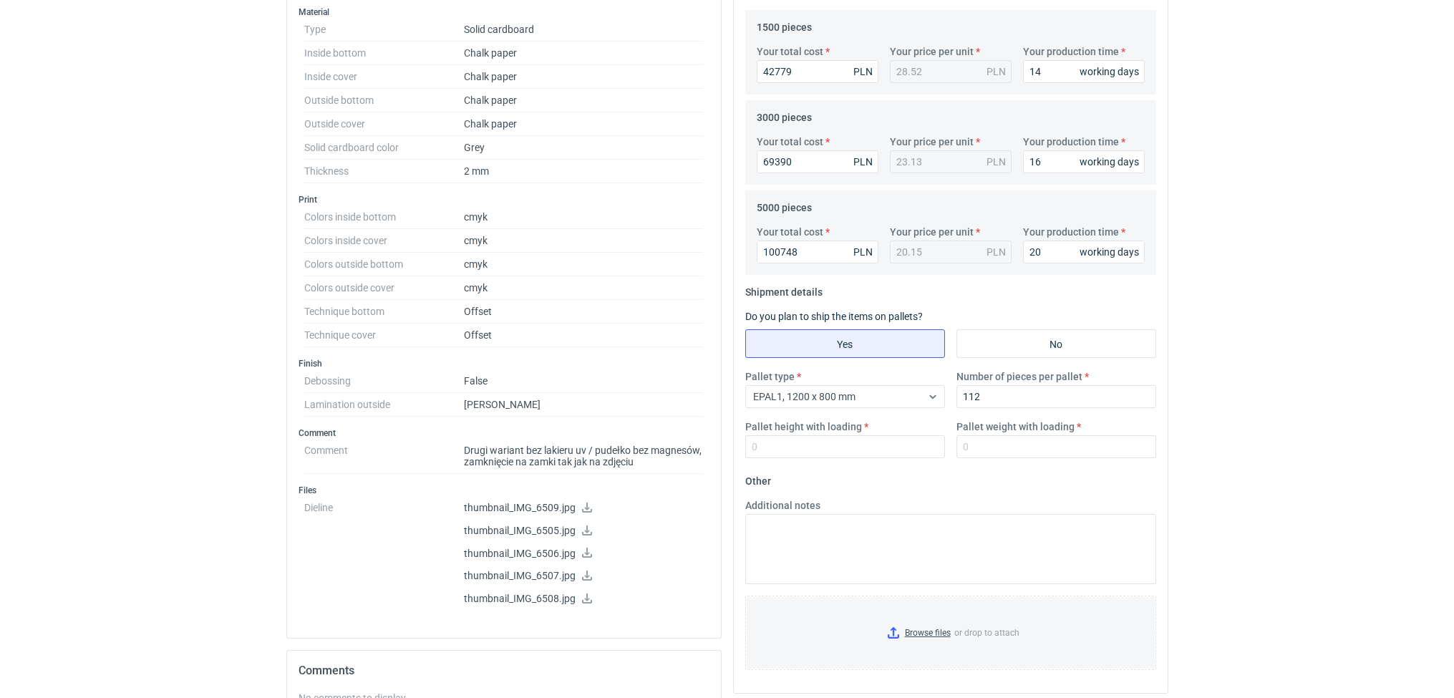
scroll to position [499, 0]
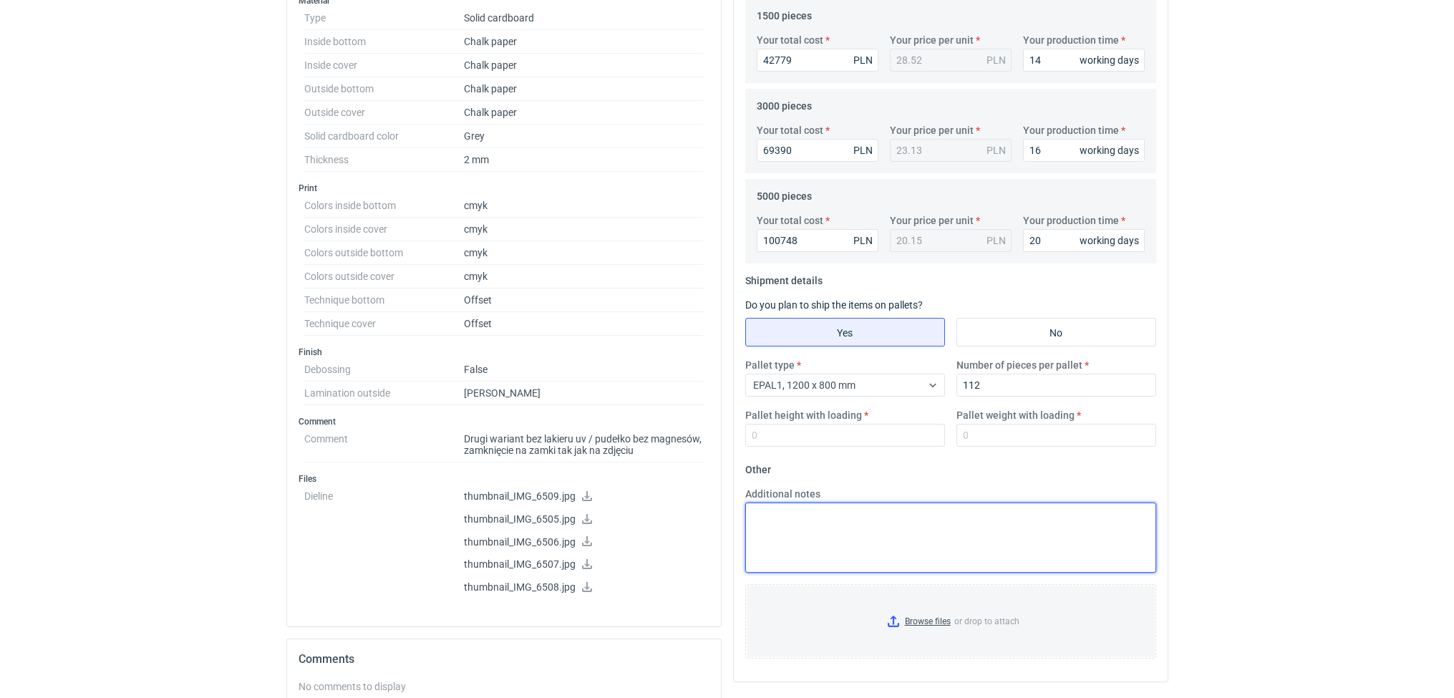
click at [834, 534] on textarea "Additional notes" at bounding box center [950, 538] width 411 height 70
paste textarea "dane logistyczne do potwierdzenia podany czas na realizację jest szacunkowy, na…"
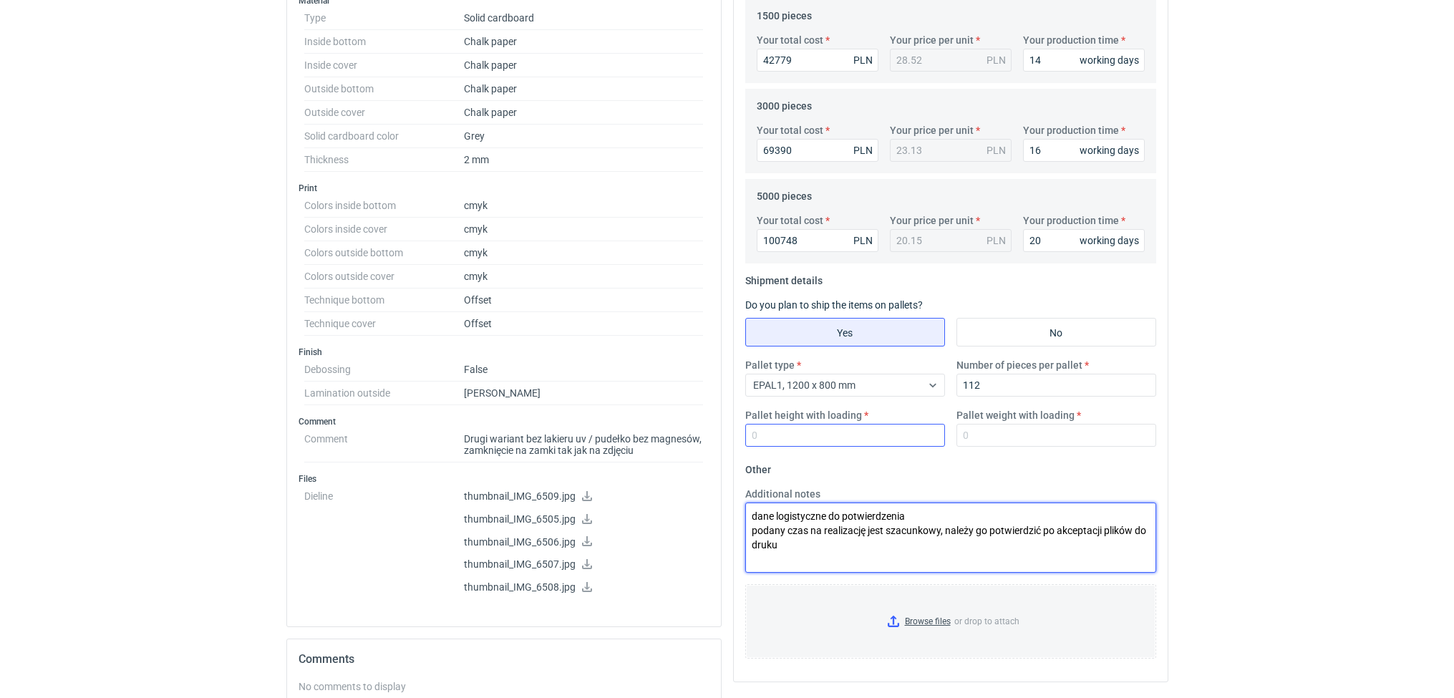
type textarea "dane logistyczne do potwierdzenia podany czas na realizację jest szacunkowy, na…"
click at [763, 433] on input "Pallet height with loading" at bounding box center [845, 435] width 200 height 23
type input "1"
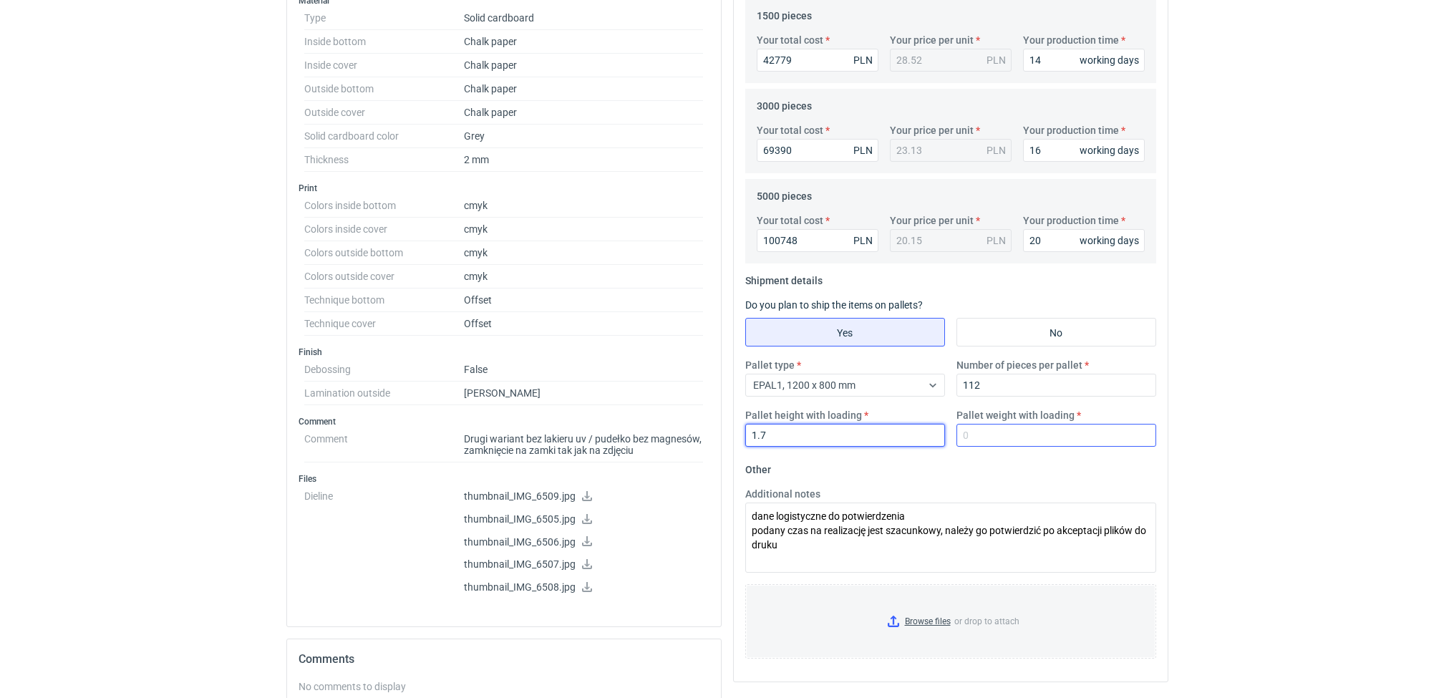
type input "1.7"
click at [1008, 443] on input "Pallet weight with loading" at bounding box center [1057, 435] width 200 height 23
type input "3"
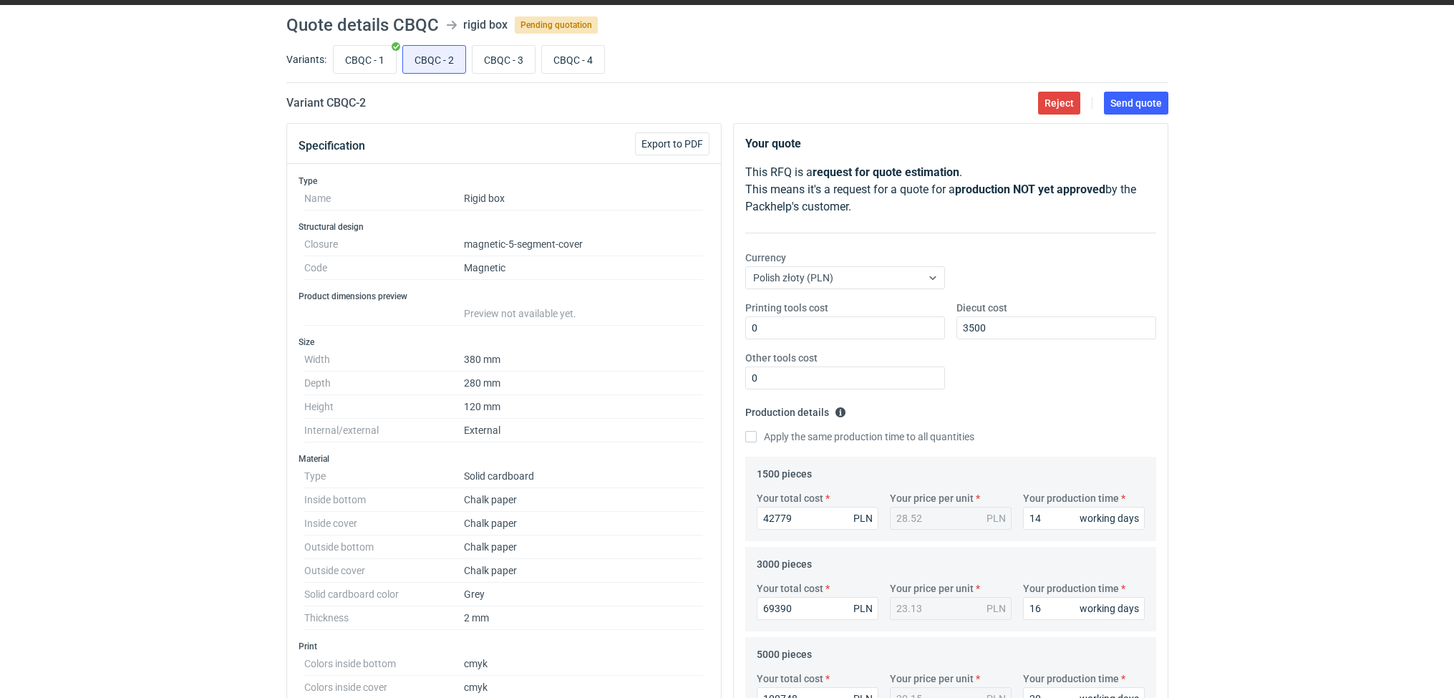
scroll to position [37, 0]
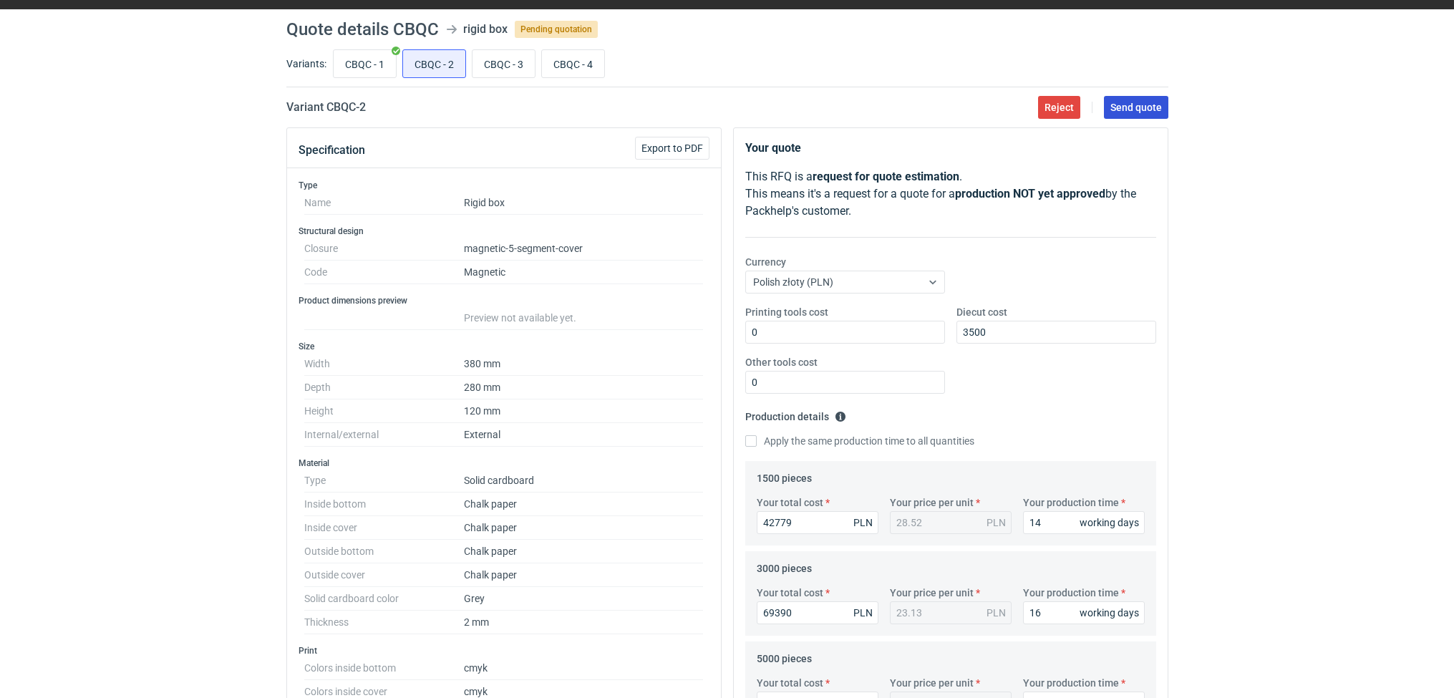
type input "300"
click at [1135, 112] on span "Send quote" at bounding box center [1137, 107] width 52 height 10
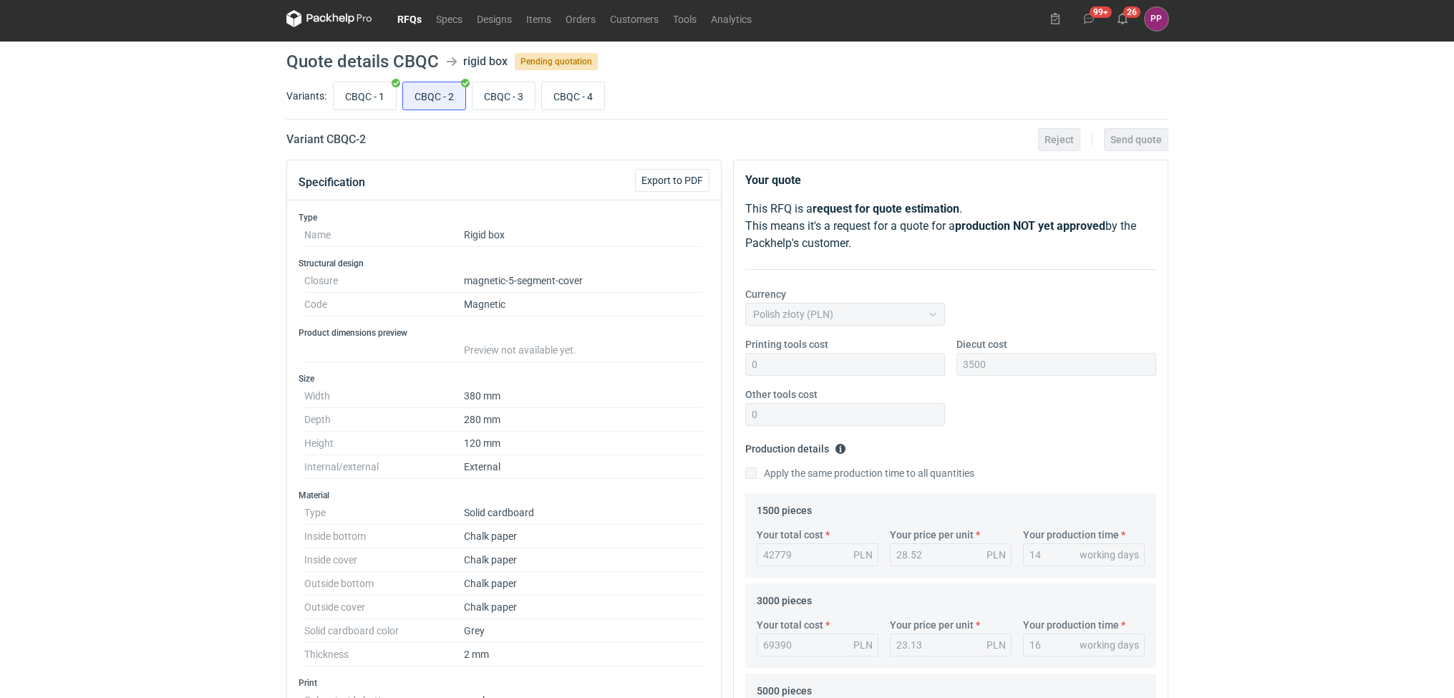
scroll to position [0, 0]
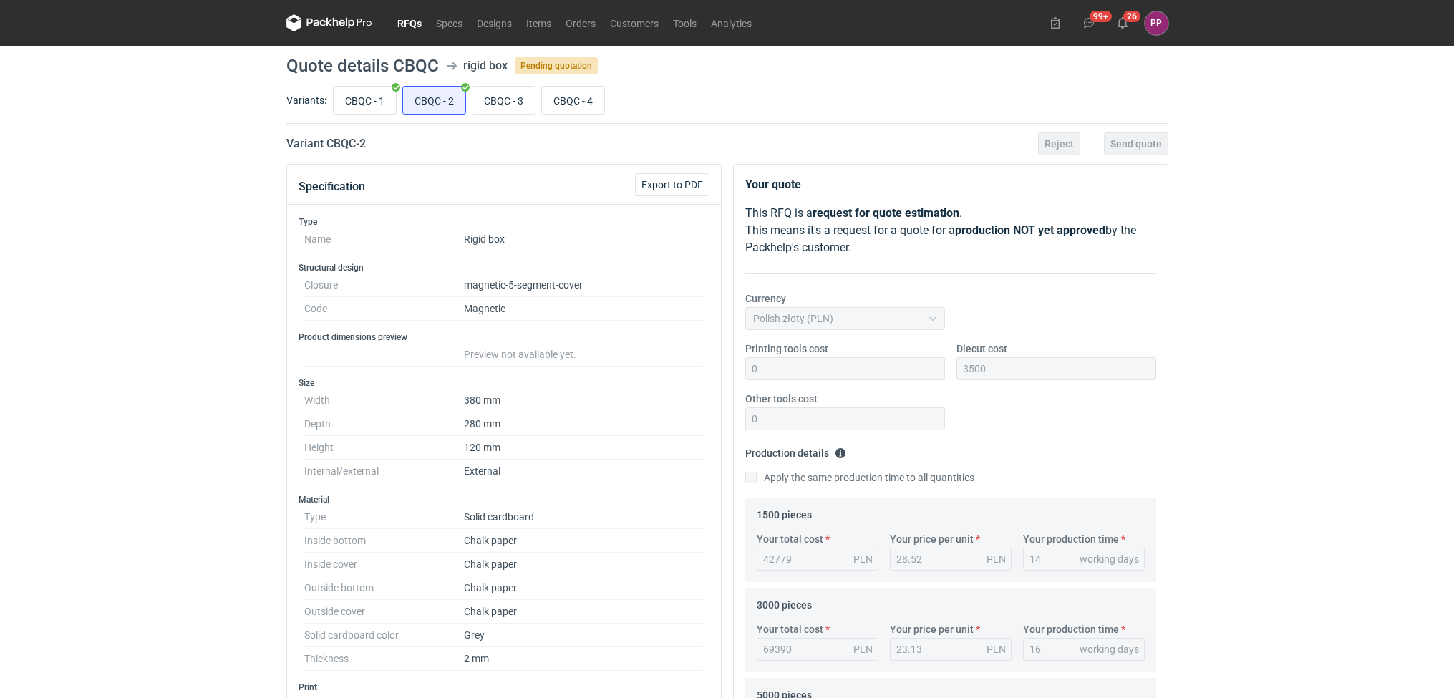
click at [404, 15] on link "RFQs" at bounding box center [409, 22] width 39 height 17
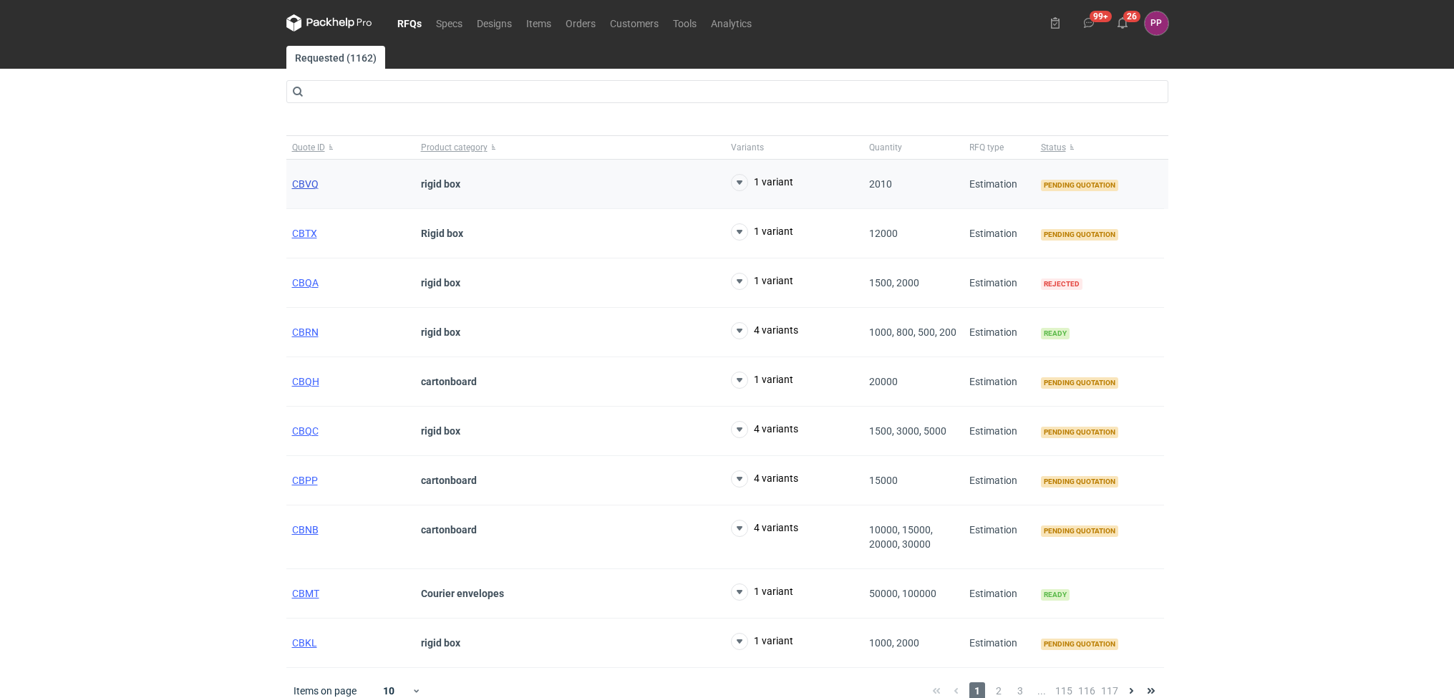
click at [304, 185] on span "CBVQ" at bounding box center [305, 183] width 26 height 11
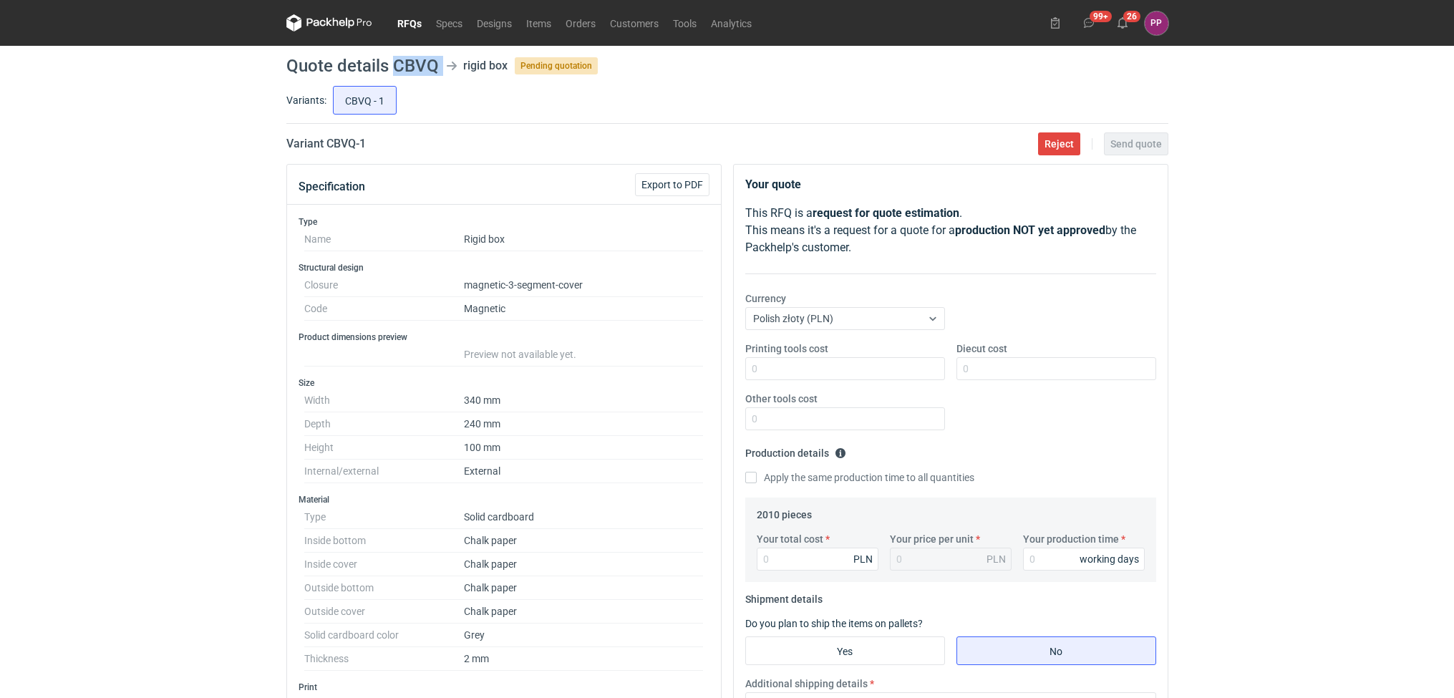
drag, startPoint x: 440, startPoint y: 64, endPoint x: 394, endPoint y: 62, distance: 46.6
click at [394, 62] on header "Quote details CBVQ rigid box Pending quotation" at bounding box center [727, 65] width 882 height 17
copy header "CBVQ"
click at [665, 191] on button "Export to PDF" at bounding box center [672, 184] width 74 height 23
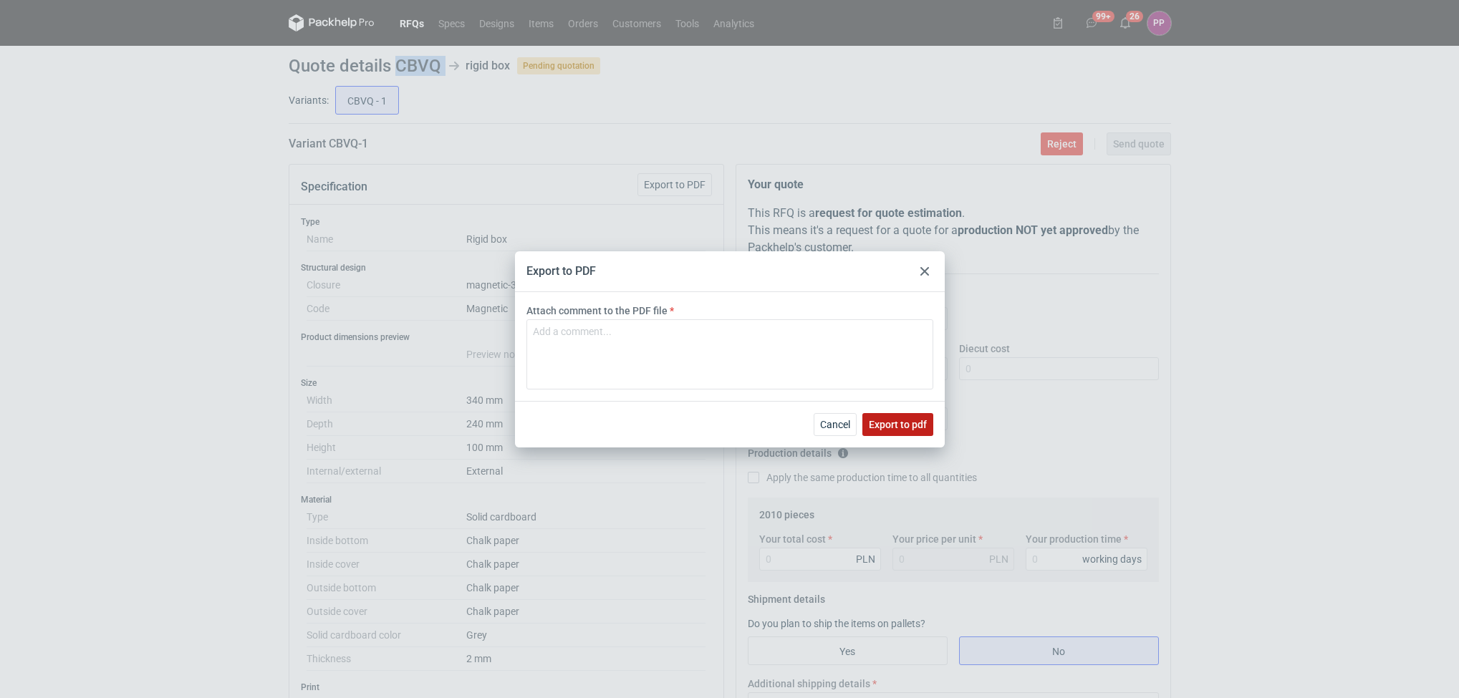
click at [894, 420] on span "Export to pdf" at bounding box center [898, 425] width 58 height 10
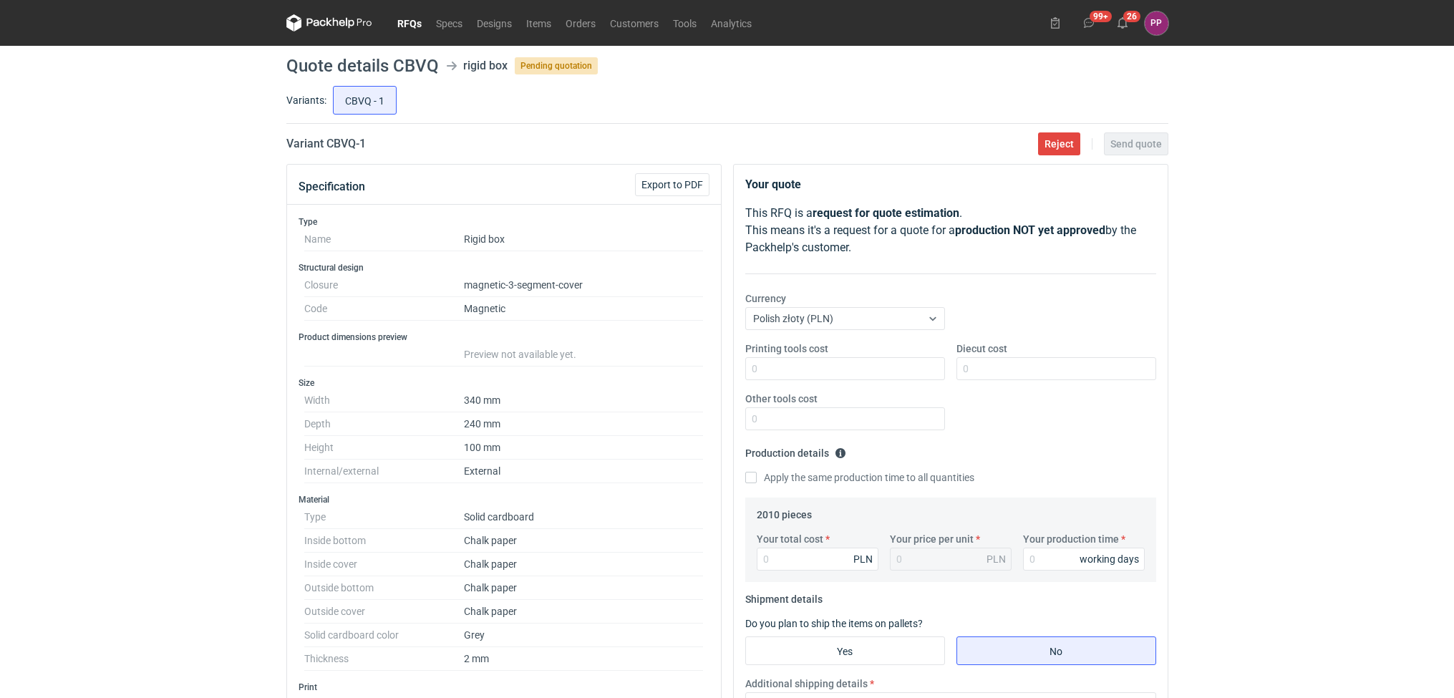
click at [41, 385] on div "RFQs Specs Designs Items Orders Customers Tools Analytics 99+ 26 PP Paulina Pan…" at bounding box center [727, 349] width 1454 height 698
click at [396, 26] on link "RFQs" at bounding box center [409, 22] width 39 height 17
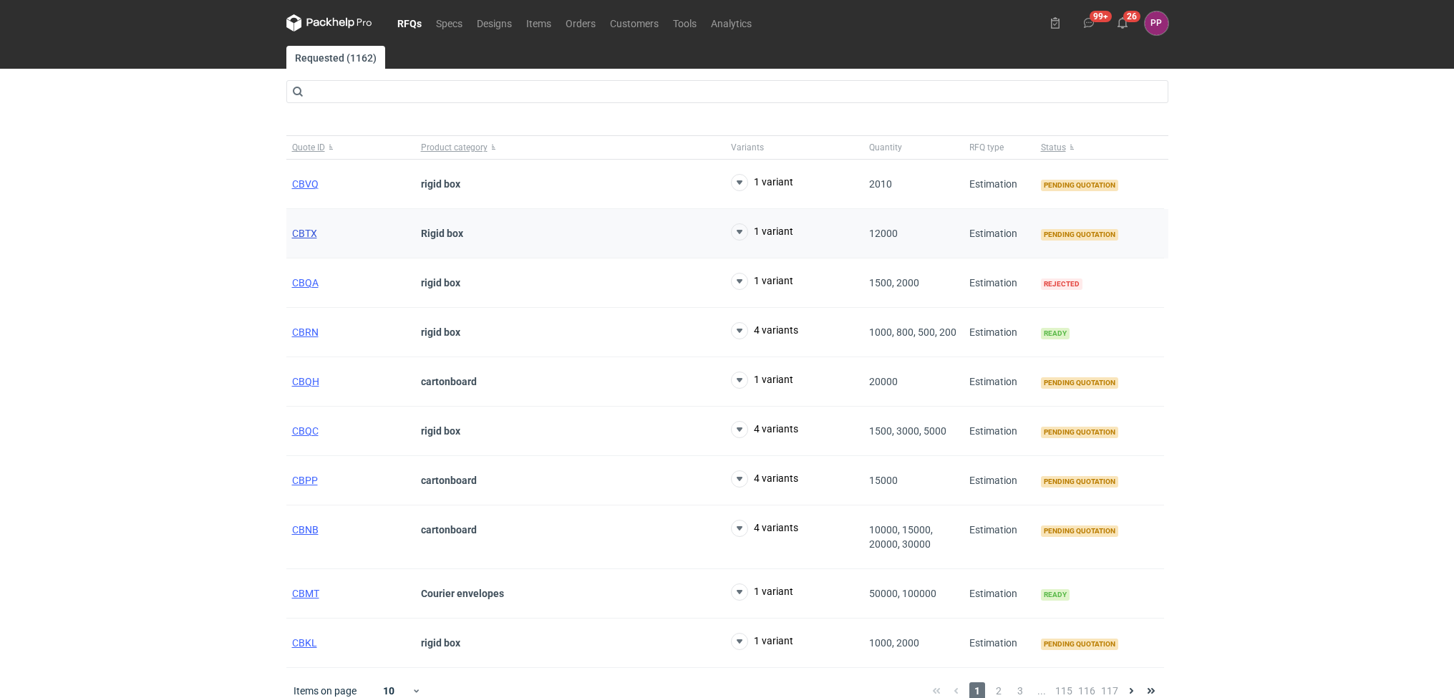
click at [303, 232] on span "CBTX" at bounding box center [304, 233] width 25 height 11
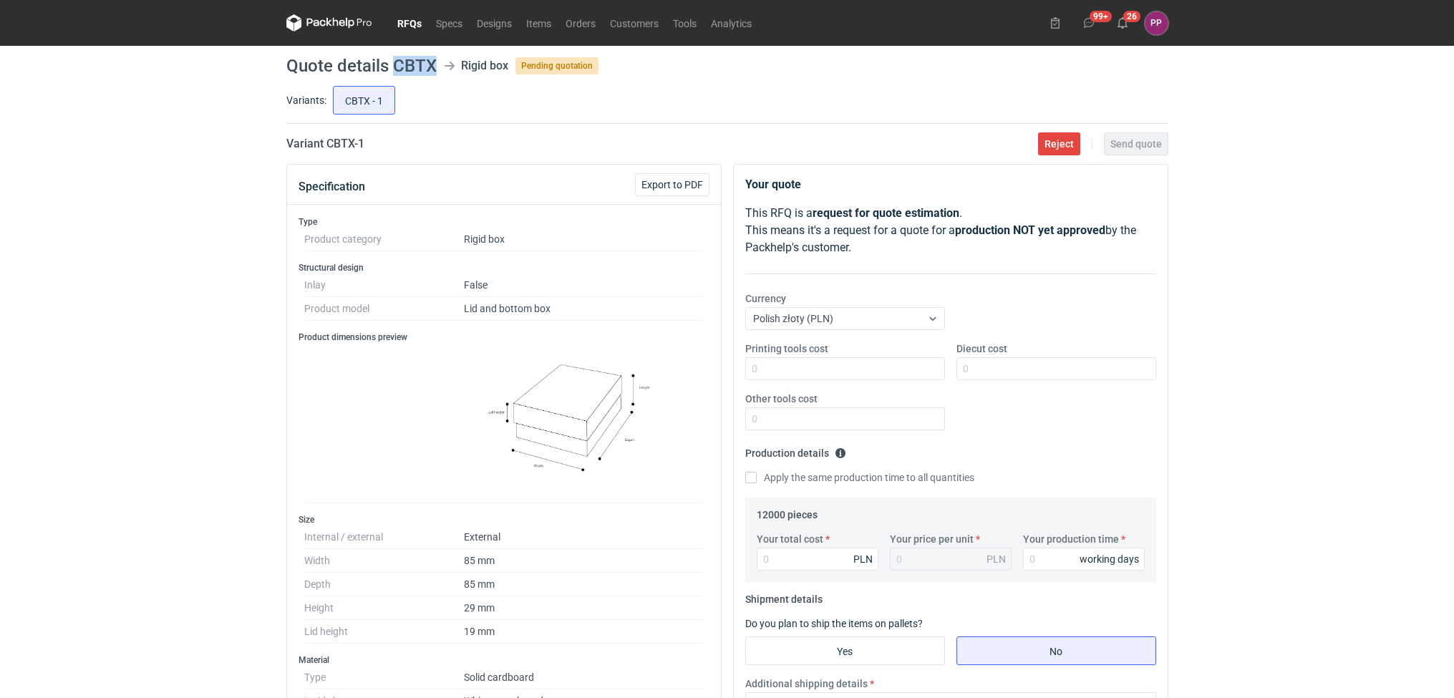
drag, startPoint x: 434, startPoint y: 67, endPoint x: 392, endPoint y: 67, distance: 42.3
click at [392, 67] on h1 "Quote details CBTX" at bounding box center [361, 65] width 150 height 17
copy h1 "CBTX"
click at [670, 183] on span "Export to PDF" at bounding box center [673, 185] width 62 height 10
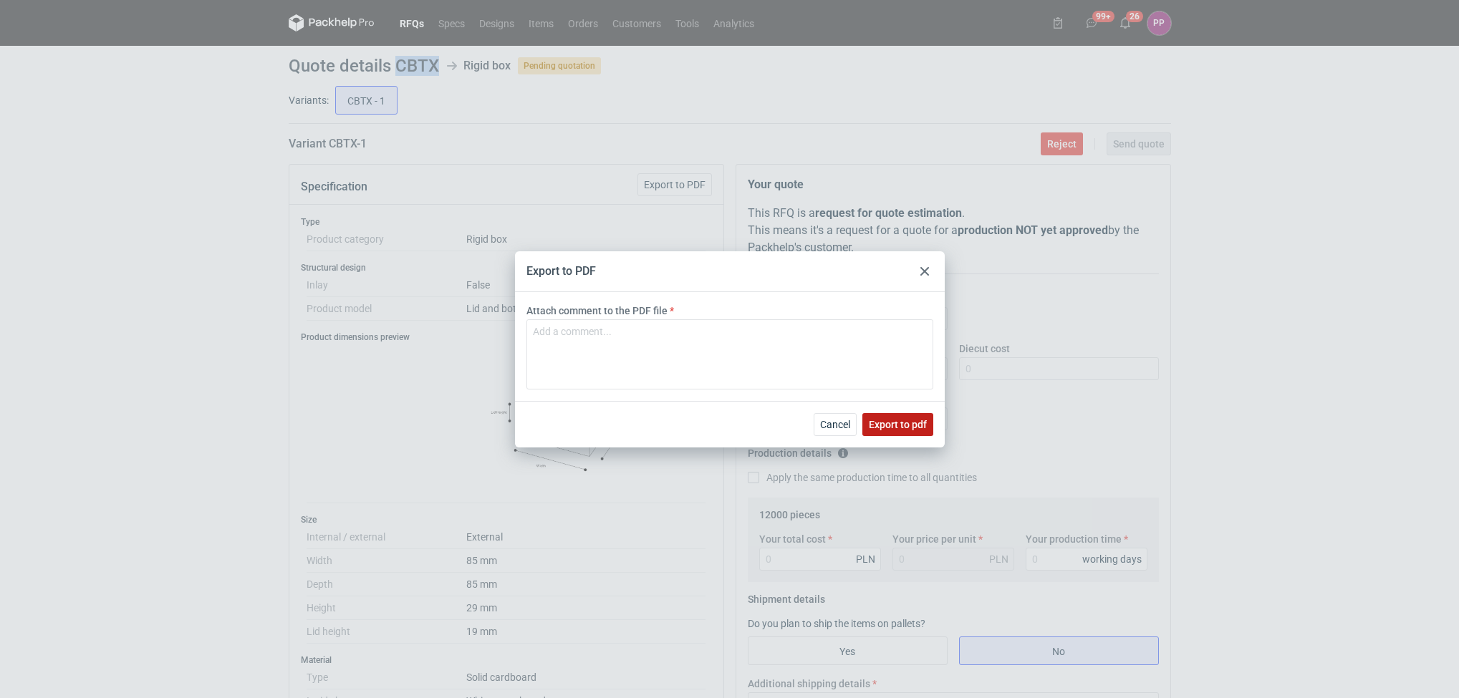
click at [884, 420] on span "Export to pdf" at bounding box center [898, 425] width 58 height 10
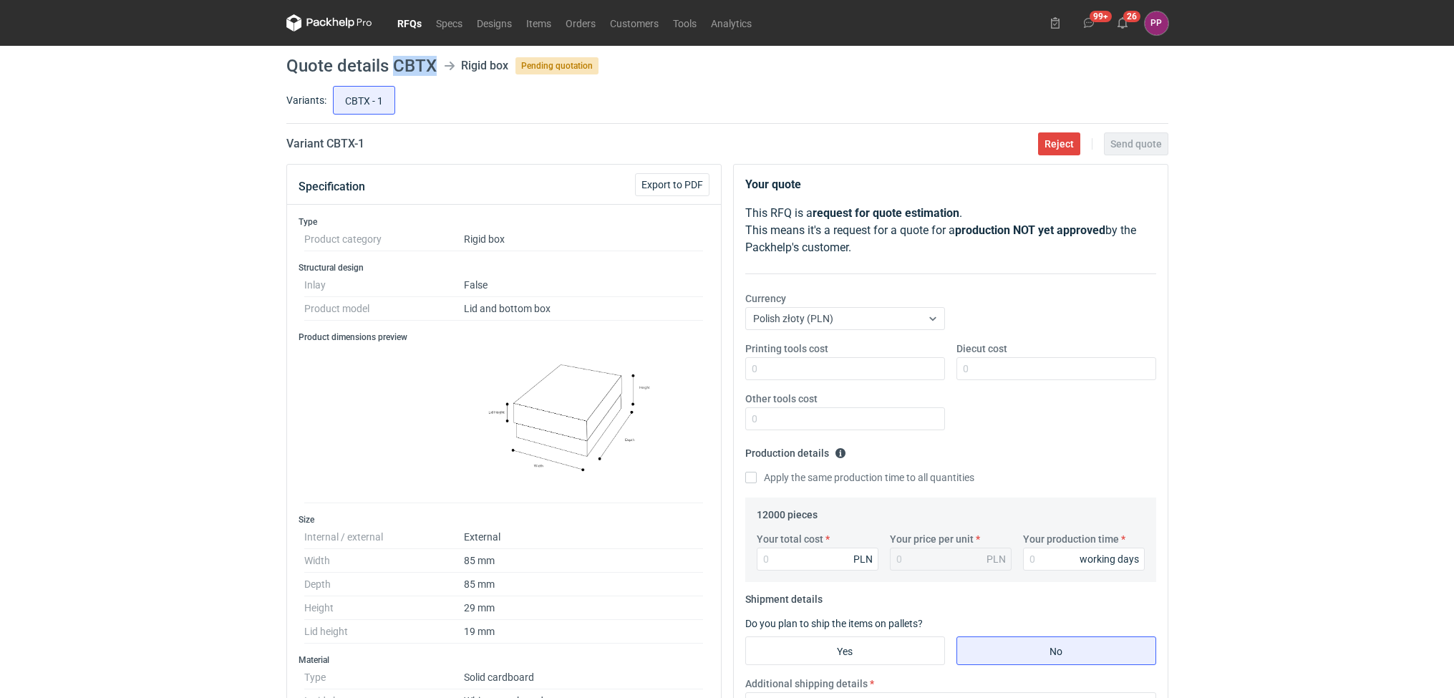
click at [179, 466] on div "RFQs Specs Designs Items Orders Customers Tools Analytics 99+ 26 PP Paulina Pan…" at bounding box center [727, 349] width 1454 height 698
click at [415, 19] on link "RFQs" at bounding box center [409, 22] width 39 height 17
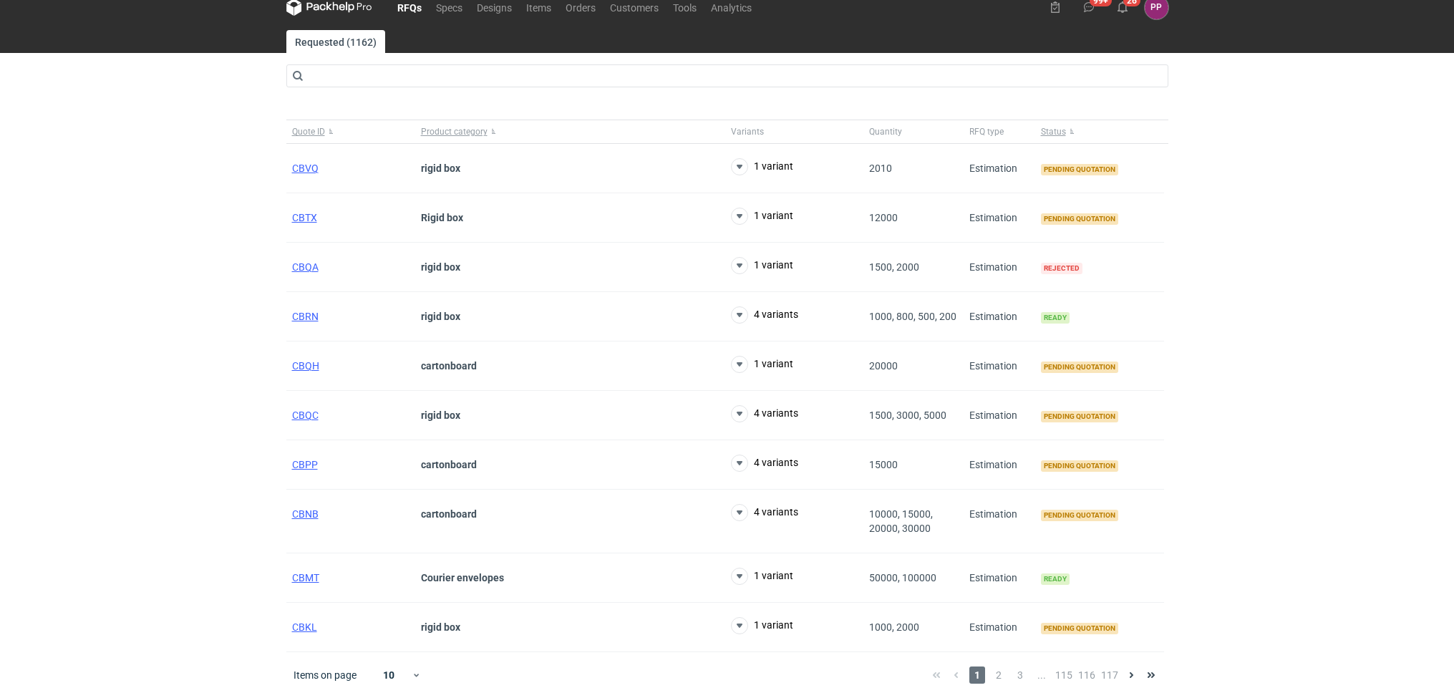
scroll to position [24, 0]
click at [301, 360] on span "CBQH" at bounding box center [305, 365] width 27 height 11
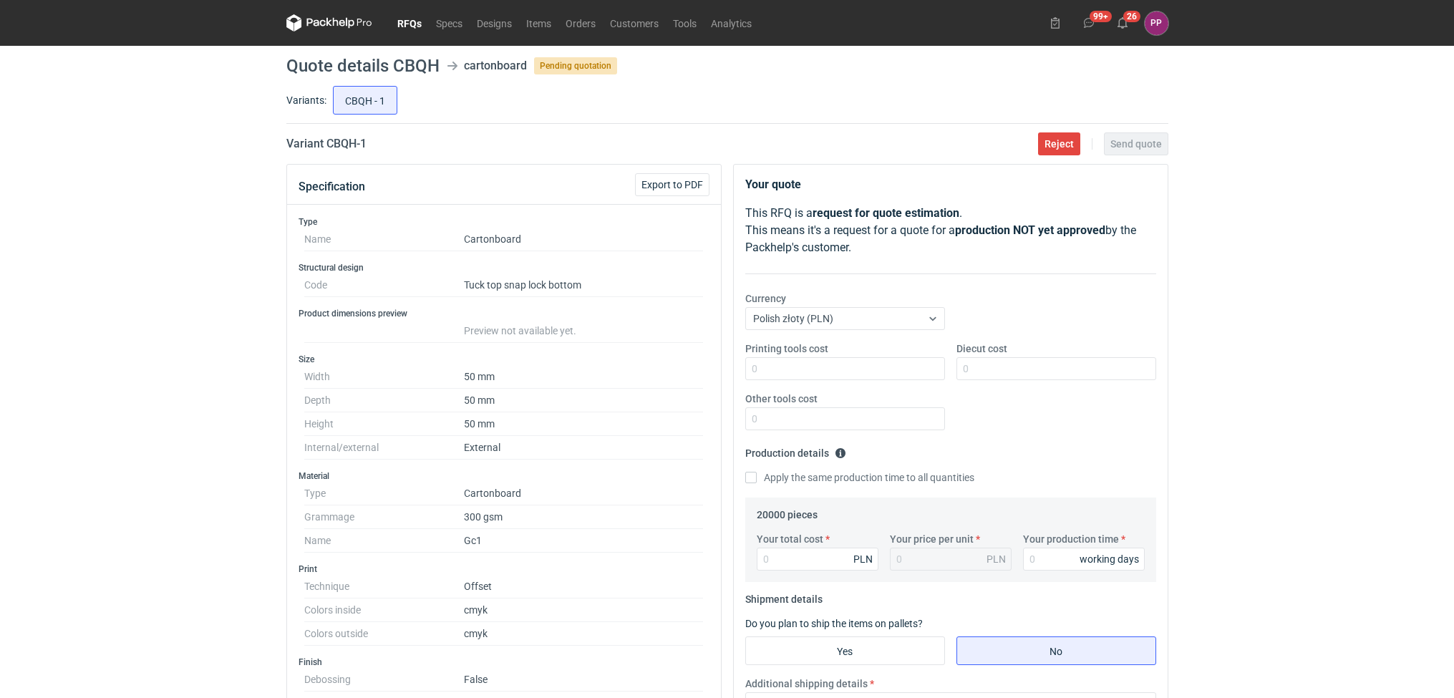
click at [432, 63] on h1 "Quote details CBQH" at bounding box center [362, 65] width 153 height 17
drag, startPoint x: 443, startPoint y: 63, endPoint x: 396, endPoint y: 60, distance: 47.4
click at [396, 60] on header "Quote details CBQH cartonboard Pending quotation" at bounding box center [727, 65] width 882 height 17
copy header "CBQH"
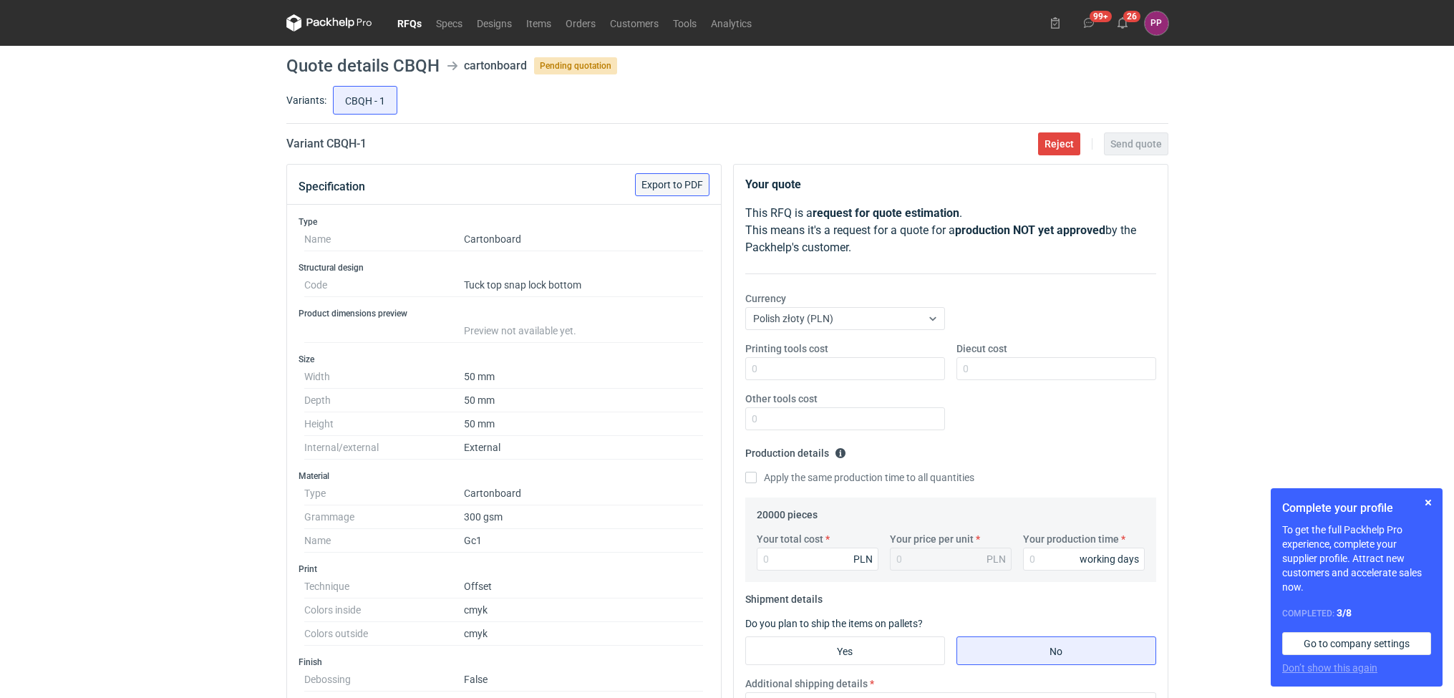
click at [653, 178] on button "Export to PDF" at bounding box center [672, 184] width 74 height 23
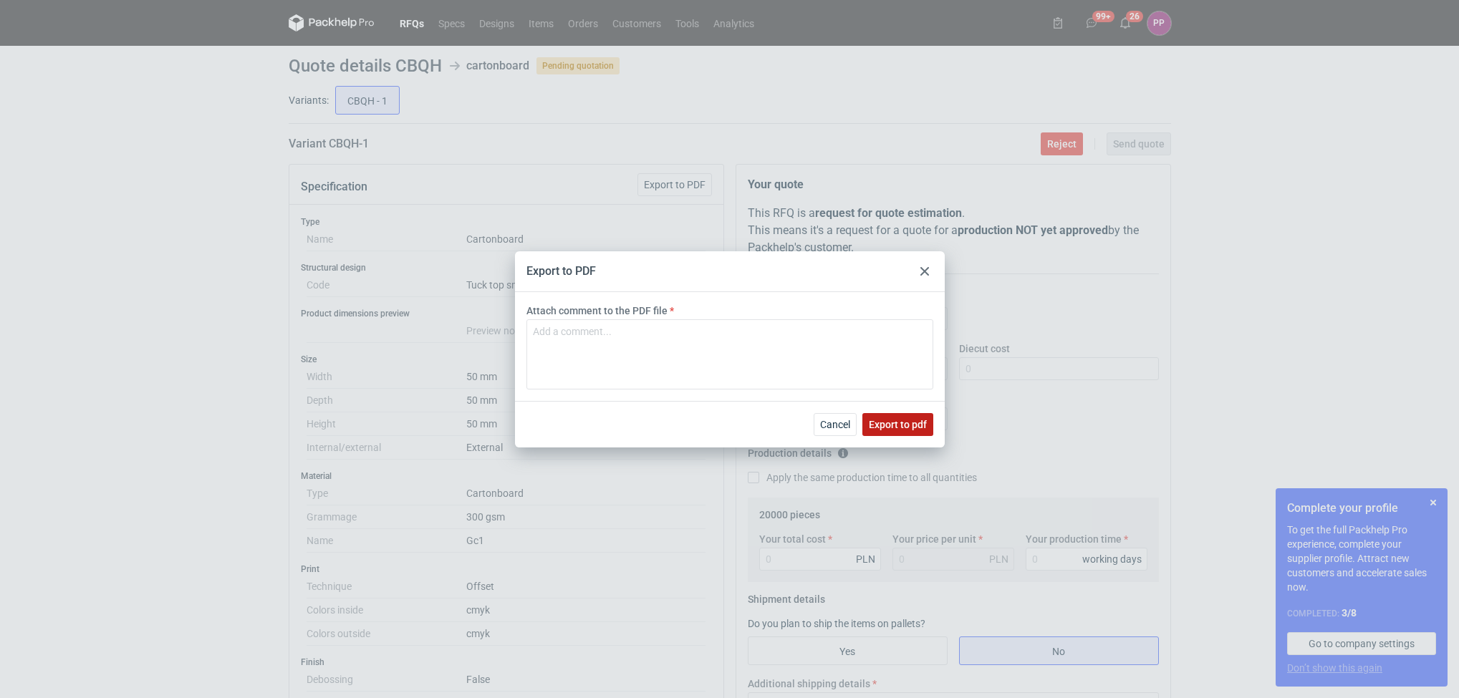
click at [877, 428] on span "Export to pdf" at bounding box center [898, 425] width 58 height 10
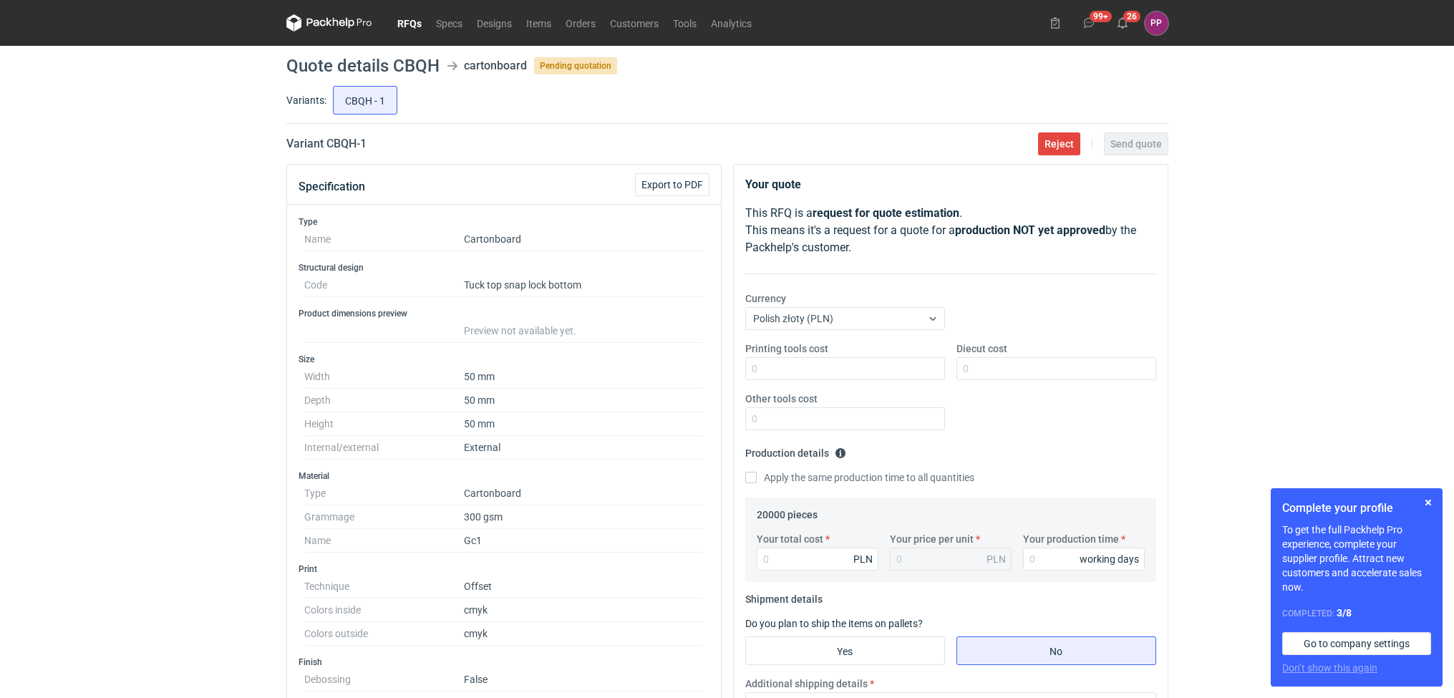
click at [45, 412] on div "RFQs Specs Designs Items Orders Customers Tools Analytics 99+ 26 PP [PERSON_NAM…" at bounding box center [727, 349] width 1454 height 698
click at [222, 409] on div "RFQs Specs Designs Items Orders Customers Tools Analytics 99+ 26 PP [PERSON_NAM…" at bounding box center [727, 349] width 1454 height 698
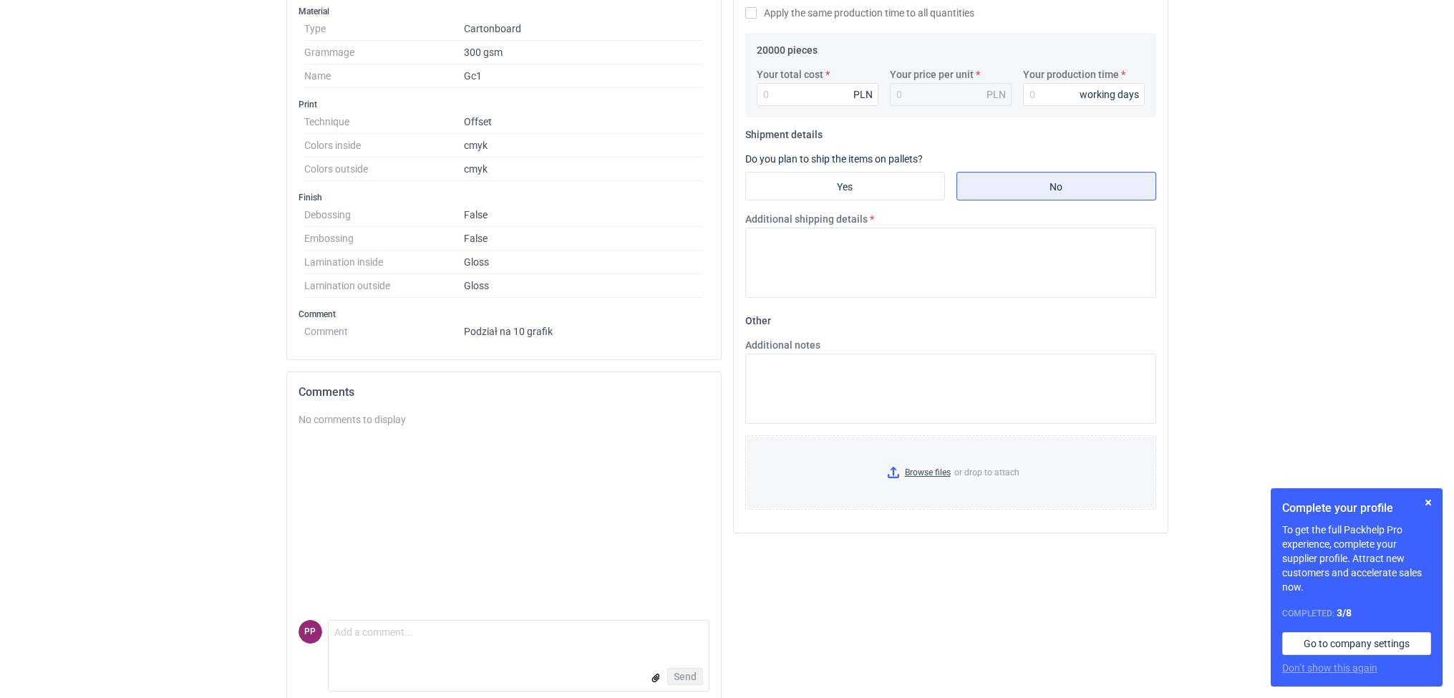
scroll to position [490, 0]
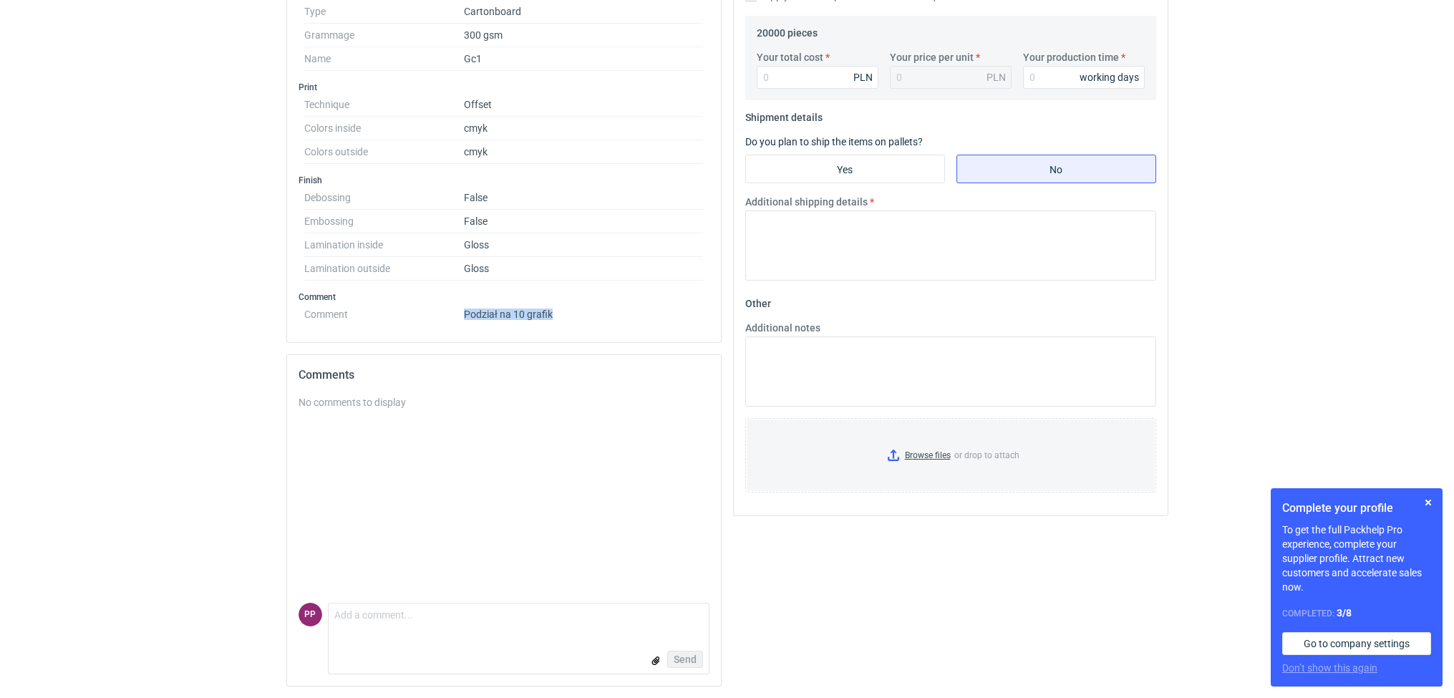
drag, startPoint x: 559, startPoint y: 309, endPoint x: 462, endPoint y: 308, distance: 96.7
click at [462, 308] on dl "Comment Podział na 10 grafik" at bounding box center [504, 311] width 400 height 17
copy dl "Podział na 10 grafik"
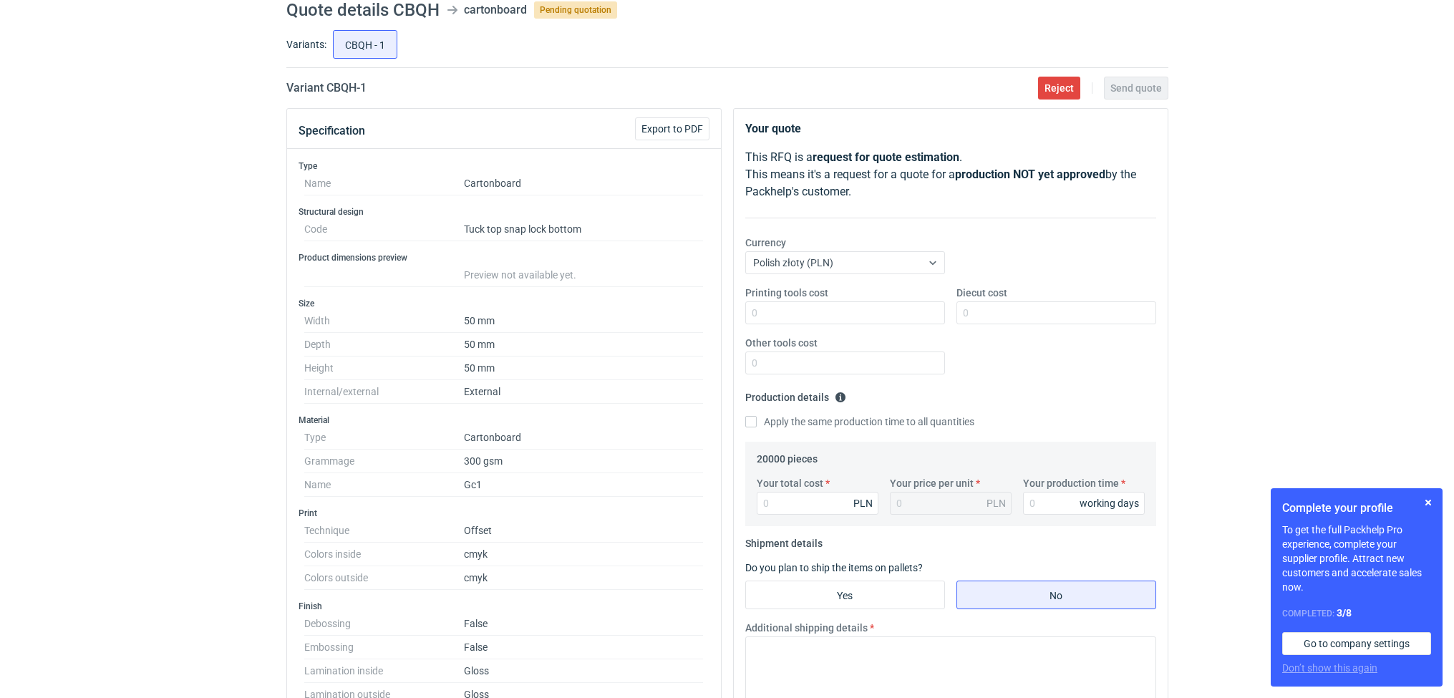
scroll to position [0, 0]
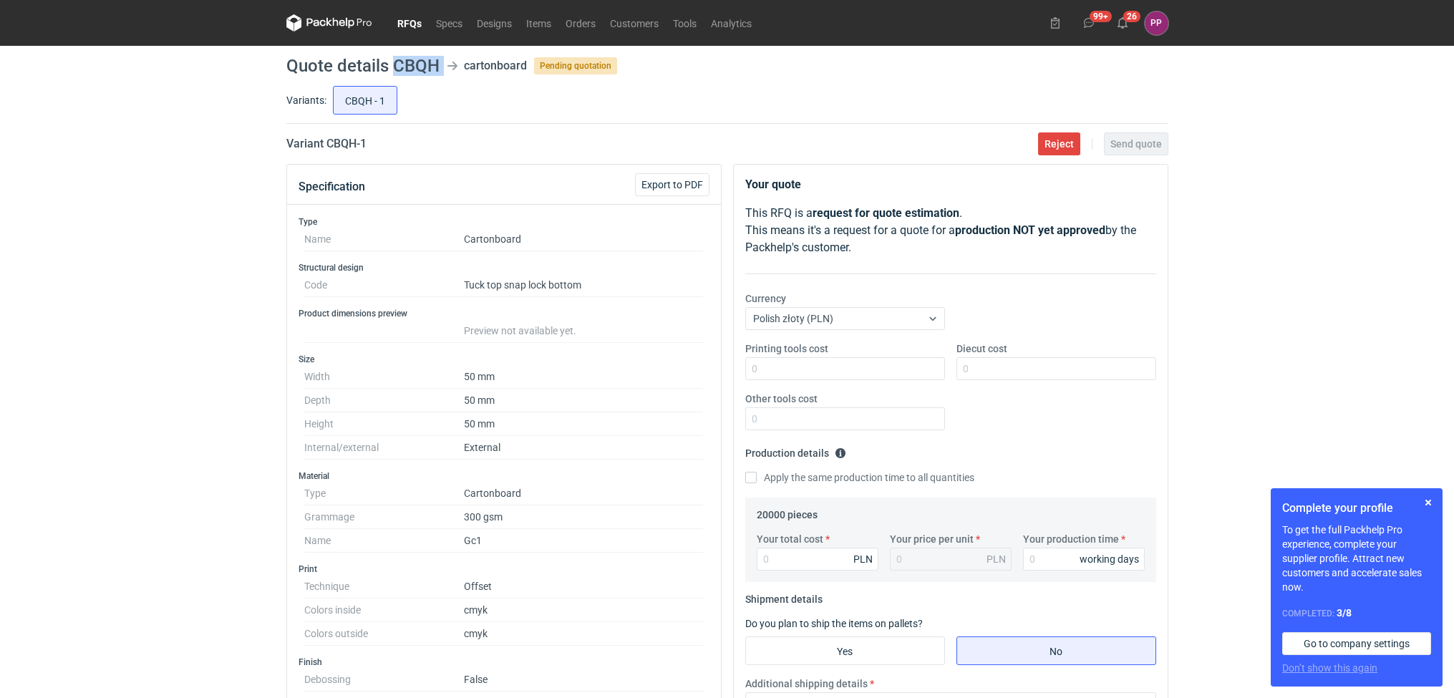
drag, startPoint x: 443, startPoint y: 67, endPoint x: 395, endPoint y: 62, distance: 48.2
click at [395, 62] on header "Quote details CBQH cartonboard Pending quotation" at bounding box center [727, 65] width 882 height 17
copy header "CBQH"
click at [664, 185] on span "Export to PDF" at bounding box center [673, 185] width 62 height 10
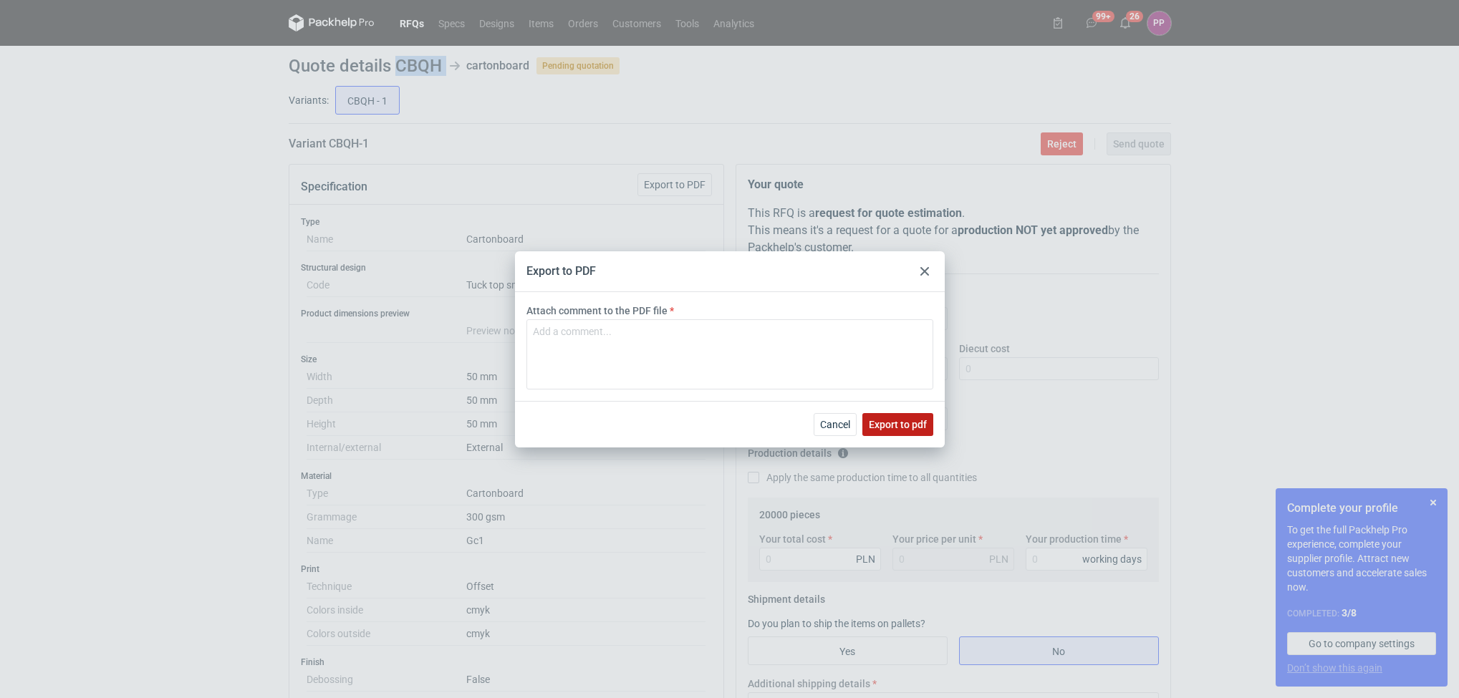
click at [892, 421] on span "Export to pdf" at bounding box center [898, 425] width 58 height 10
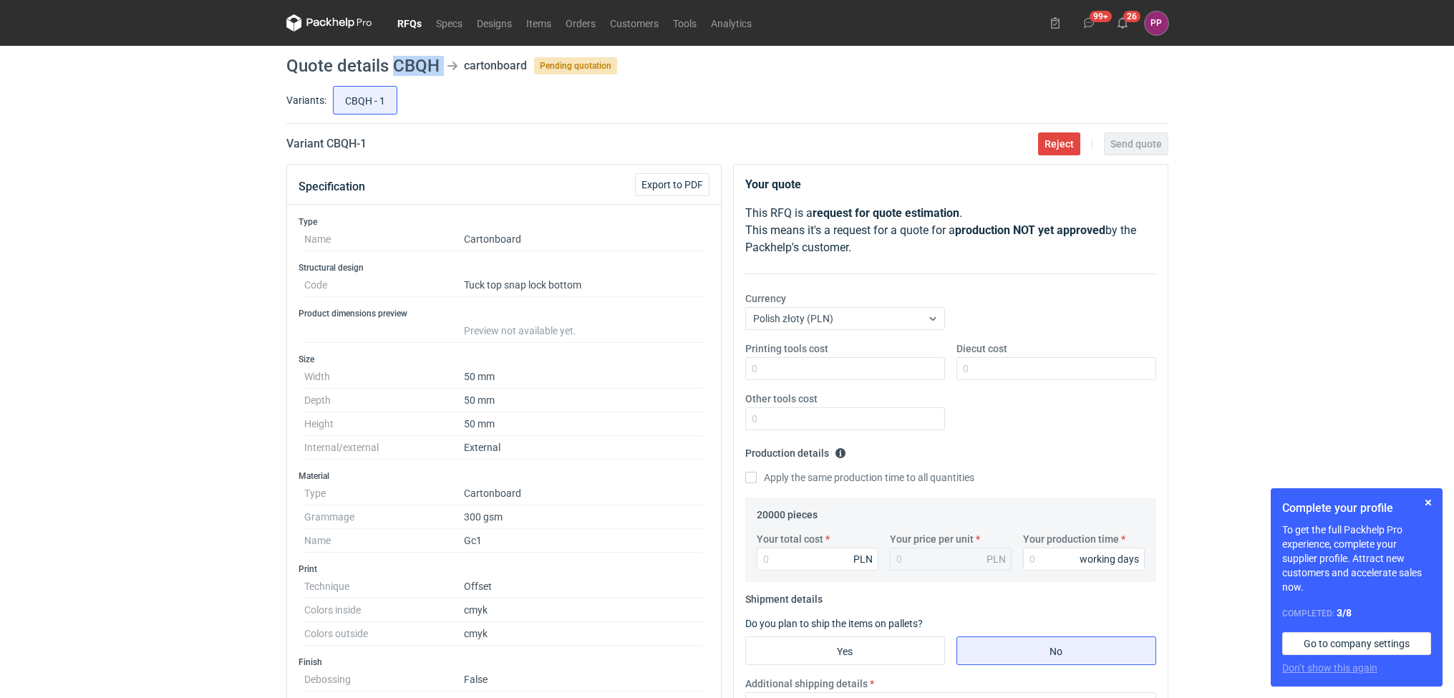
click at [410, 14] on link "RFQs" at bounding box center [409, 22] width 39 height 17
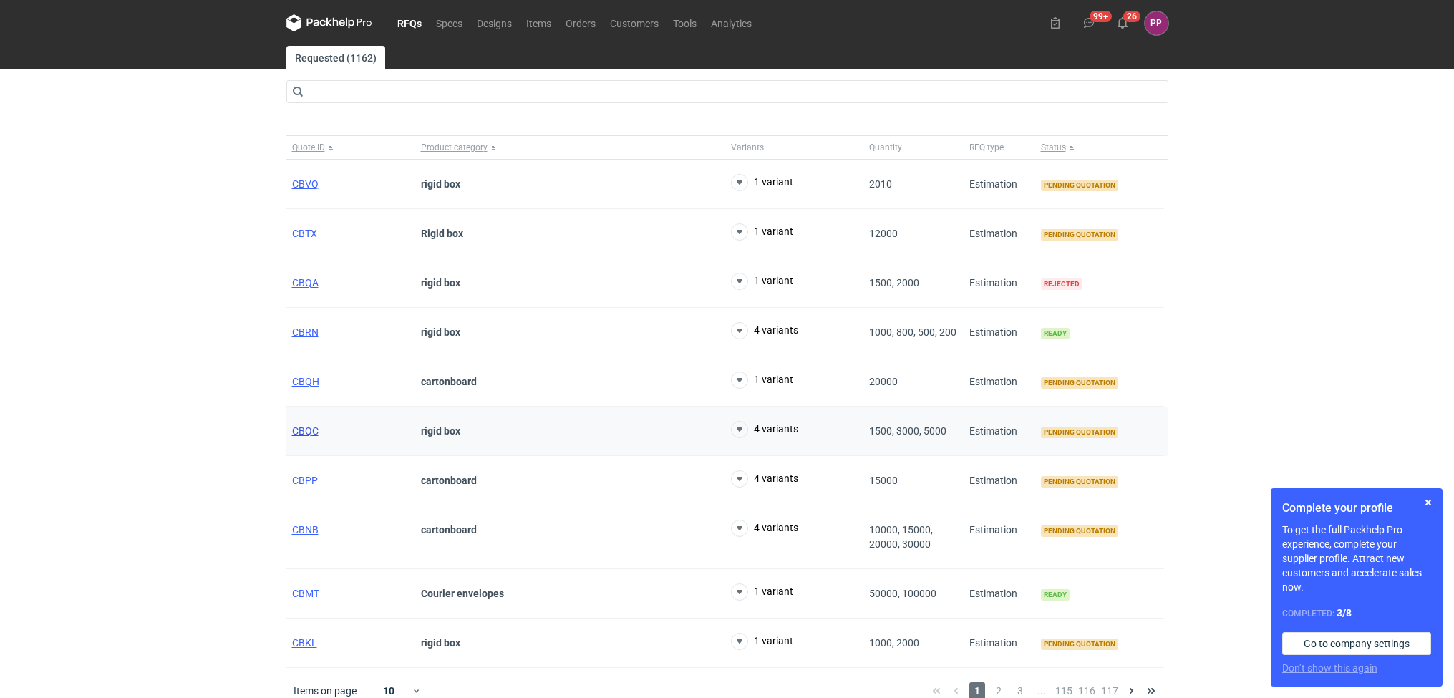
click at [305, 432] on span "CBQC" at bounding box center [305, 430] width 26 height 11
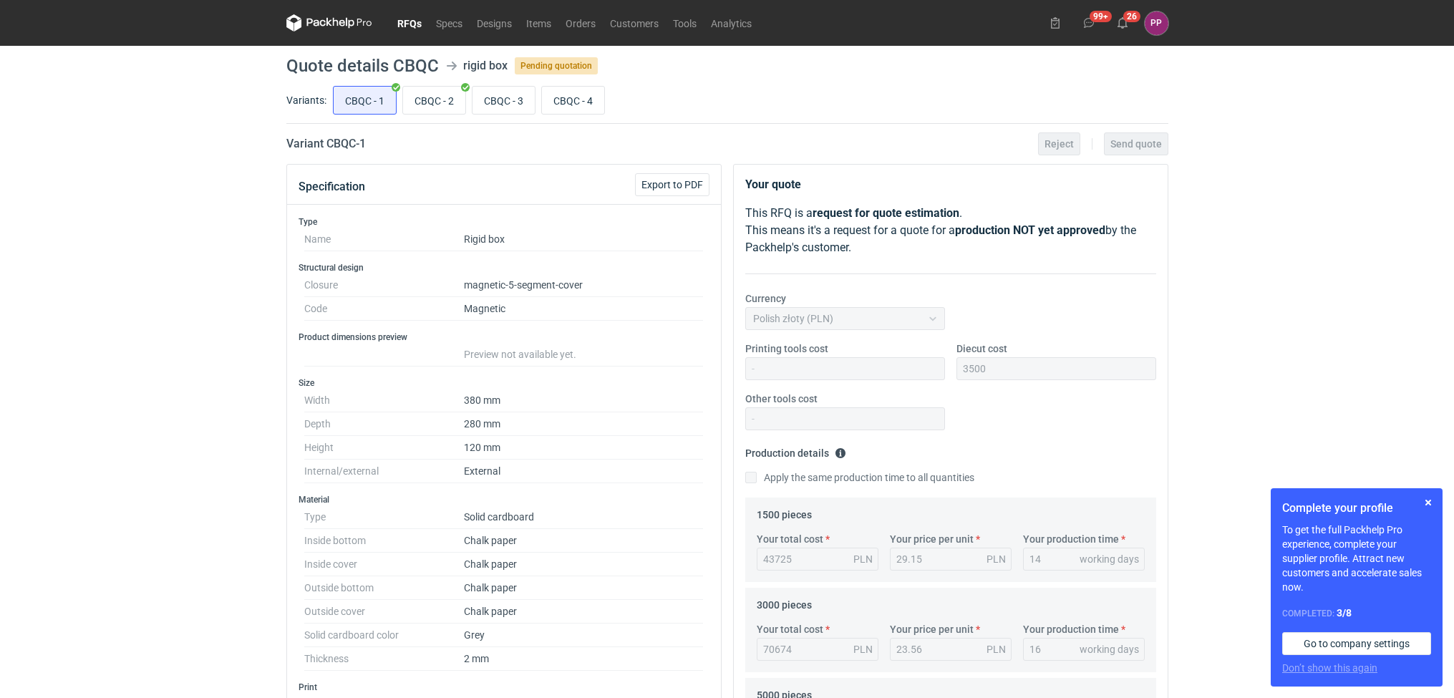
click at [305, 432] on dt "Depth" at bounding box center [384, 424] width 160 height 24
click at [525, 95] on input "CBQC - 3" at bounding box center [504, 100] width 62 height 27
radio input "true"
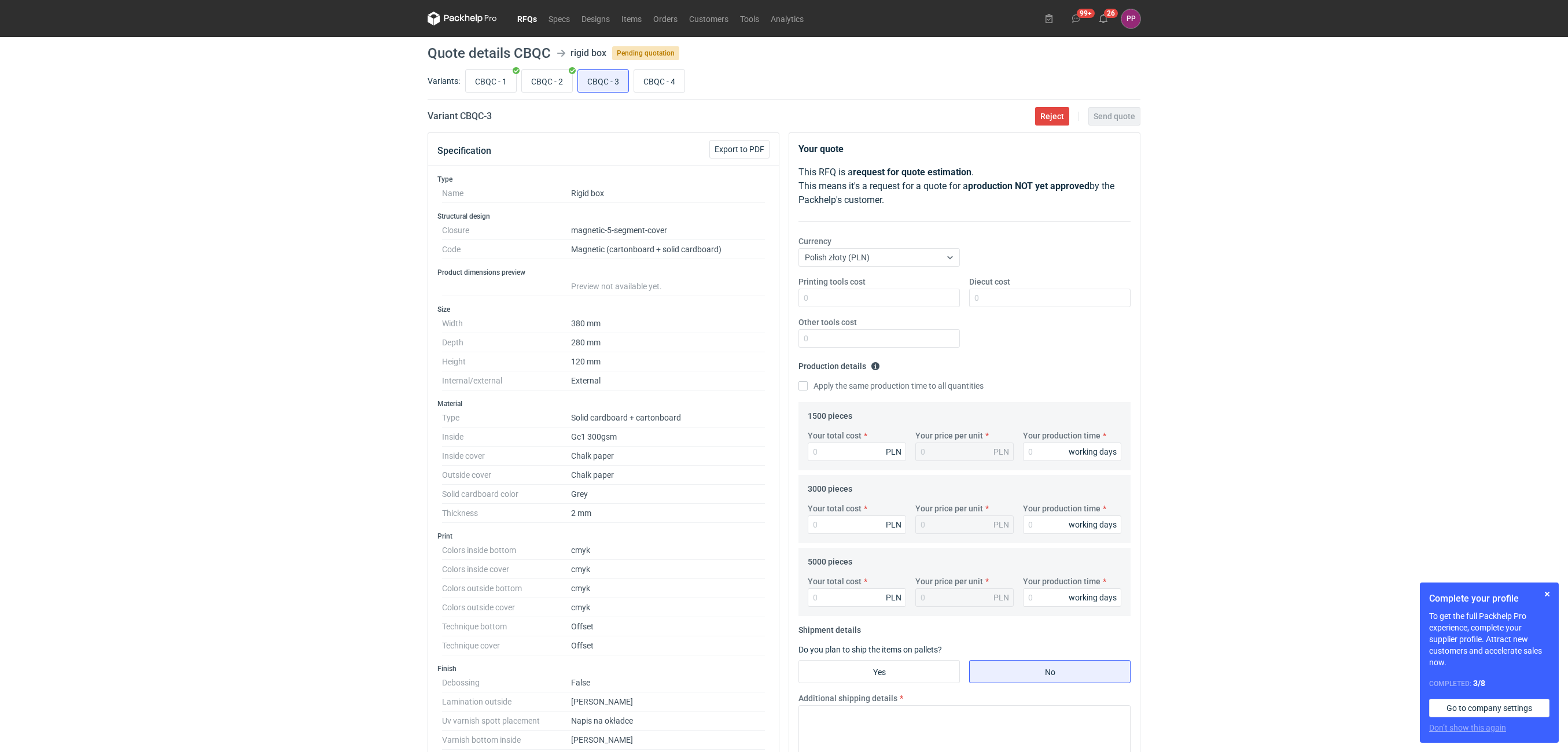
drag, startPoint x: 351, startPoint y: 50, endPoint x: 468, endPoint y: 67, distance: 118.2
click at [468, 67] on main "Quote details CBQC rigid box Pending quotation Variants: CBQC - 1 CBQC - 2 CBQC…" at bounding box center [784, 687] width 722 height 1301
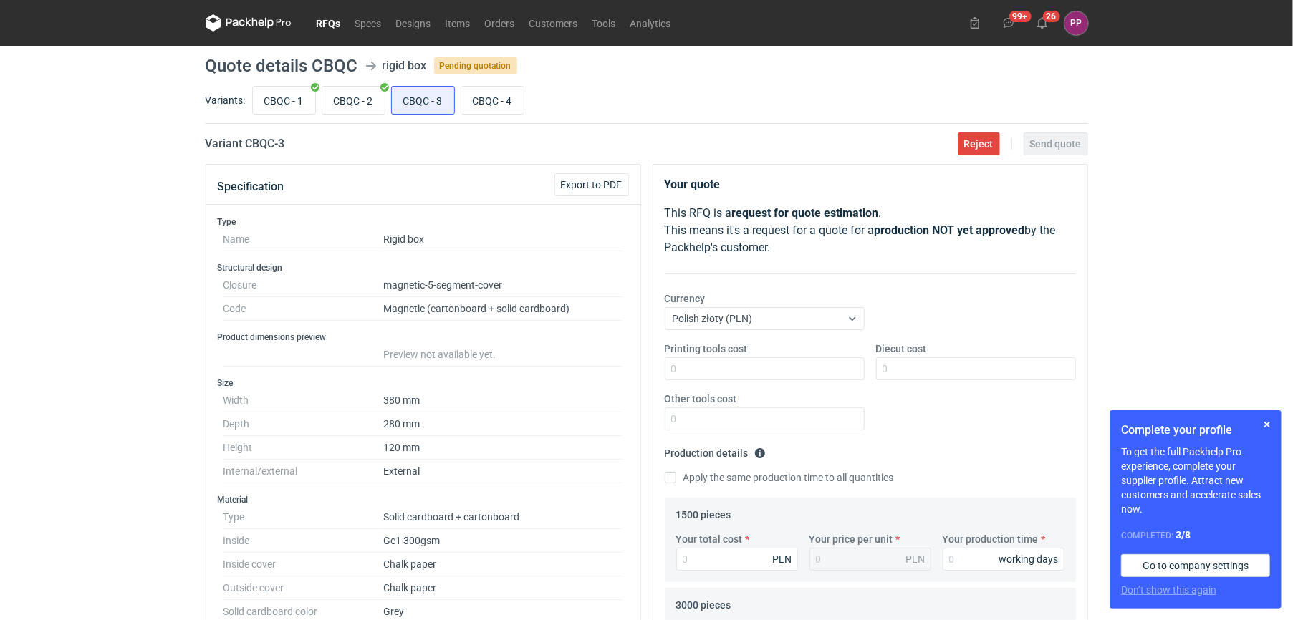
click at [76, 158] on div "RFQs Specs Designs Items Orders Customers Tools Analytics 99+ 26 PP [PERSON_NAM…" at bounding box center [646, 310] width 1293 height 620
drag, startPoint x: 355, startPoint y: 67, endPoint x: 311, endPoint y: 64, distance: 44.5
click at [311, 64] on h1 "Quote details CBQC" at bounding box center [282, 65] width 153 height 17
copy h1 "CBQC"
click at [122, 394] on div "RFQs Specs Designs Items Orders Customers Tools Analytics 99+ 26 PP [PERSON_NAM…" at bounding box center [646, 310] width 1293 height 620
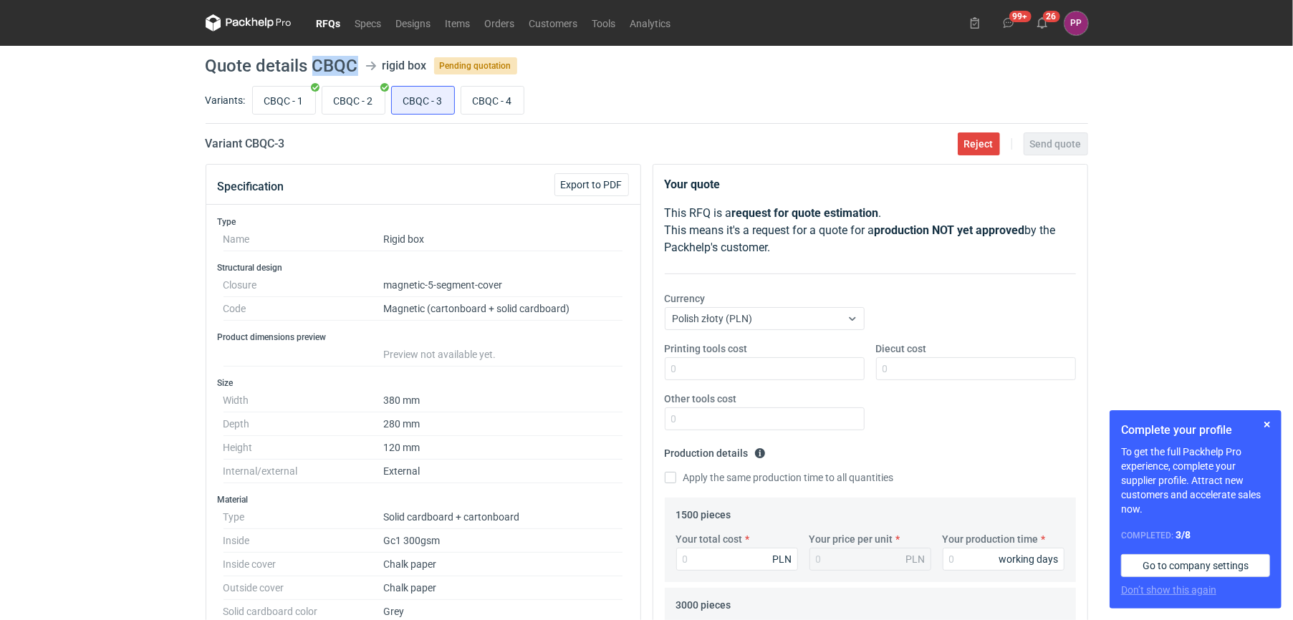
drag, startPoint x: 356, startPoint y: 62, endPoint x: 316, endPoint y: 61, distance: 40.1
click at [316, 61] on h1 "Quote details CBQC" at bounding box center [282, 65] width 153 height 17
copy h1 "CBQC"
click at [325, 20] on link "RFQs" at bounding box center [328, 22] width 39 height 17
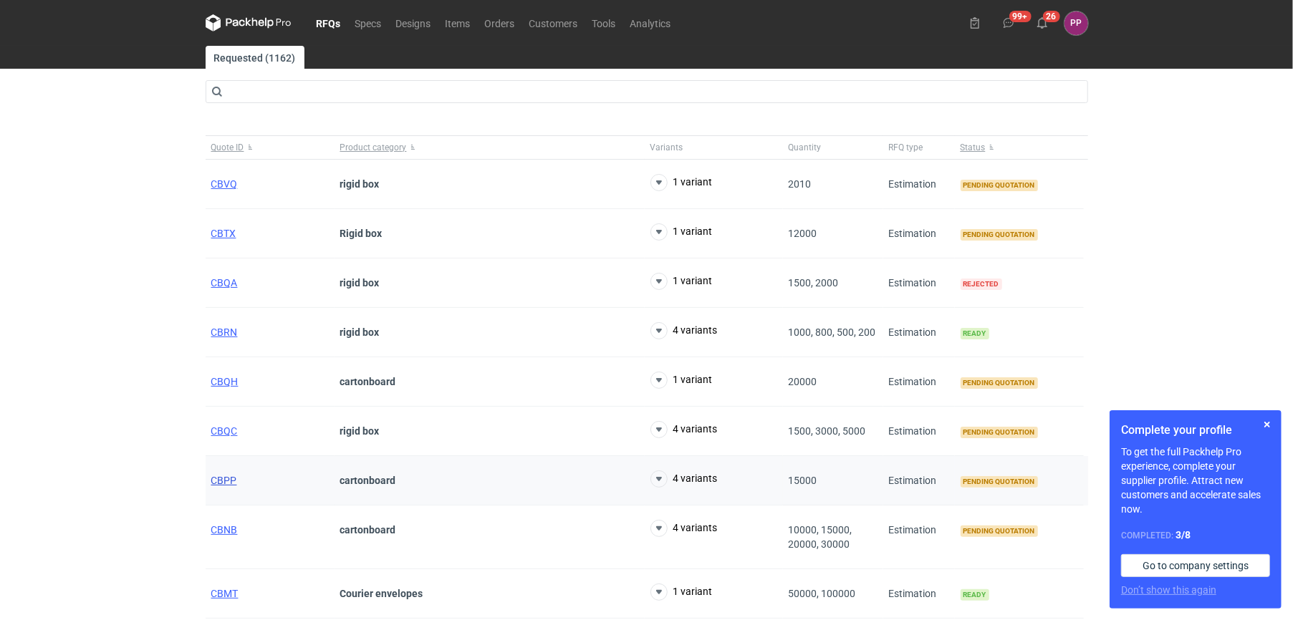
click at [228, 476] on span "CBPP" at bounding box center [224, 480] width 26 height 11
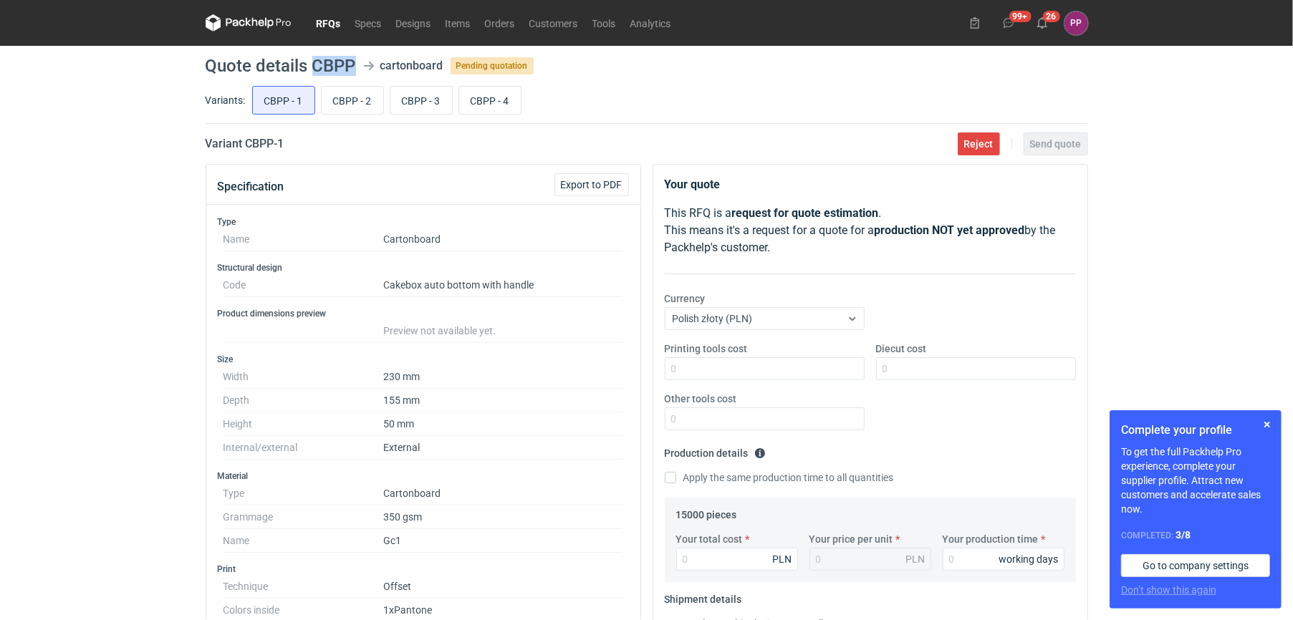
drag, startPoint x: 355, startPoint y: 66, endPoint x: 314, endPoint y: 64, distance: 41.6
click at [314, 64] on h1 "Quote details CBPP" at bounding box center [281, 65] width 150 height 17
copy h1 "CBPP"
click at [583, 183] on span "Export to PDF" at bounding box center [592, 185] width 62 height 10
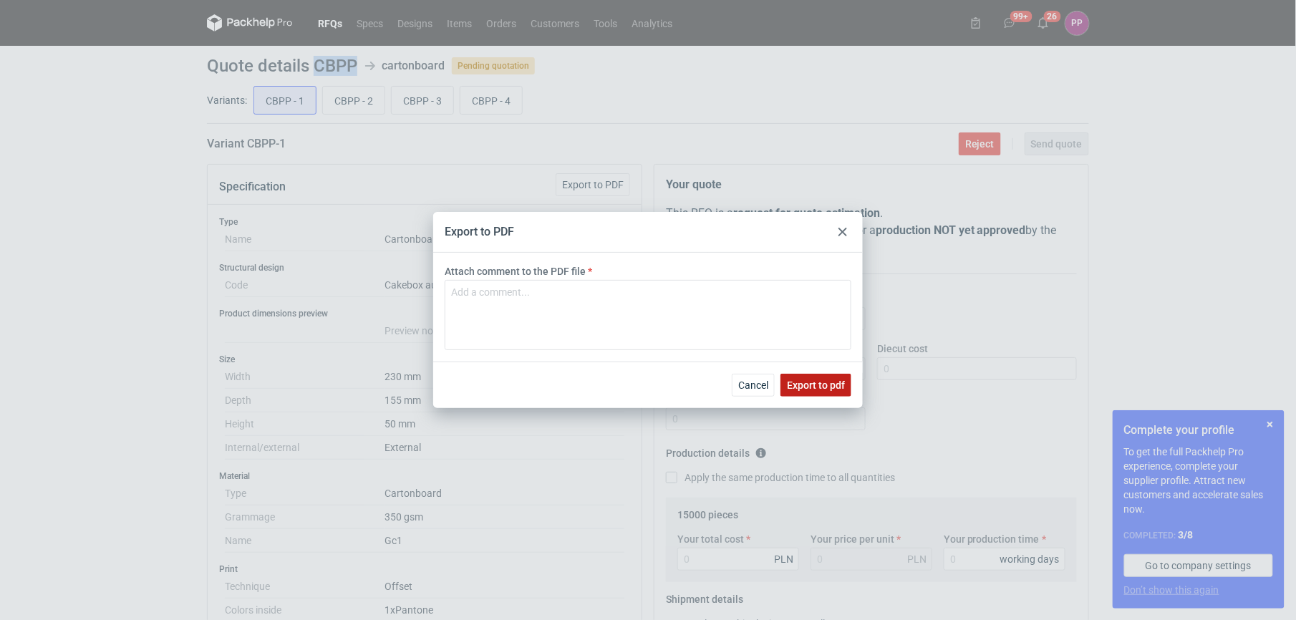
click at [804, 395] on button "Export to pdf" at bounding box center [816, 385] width 71 height 23
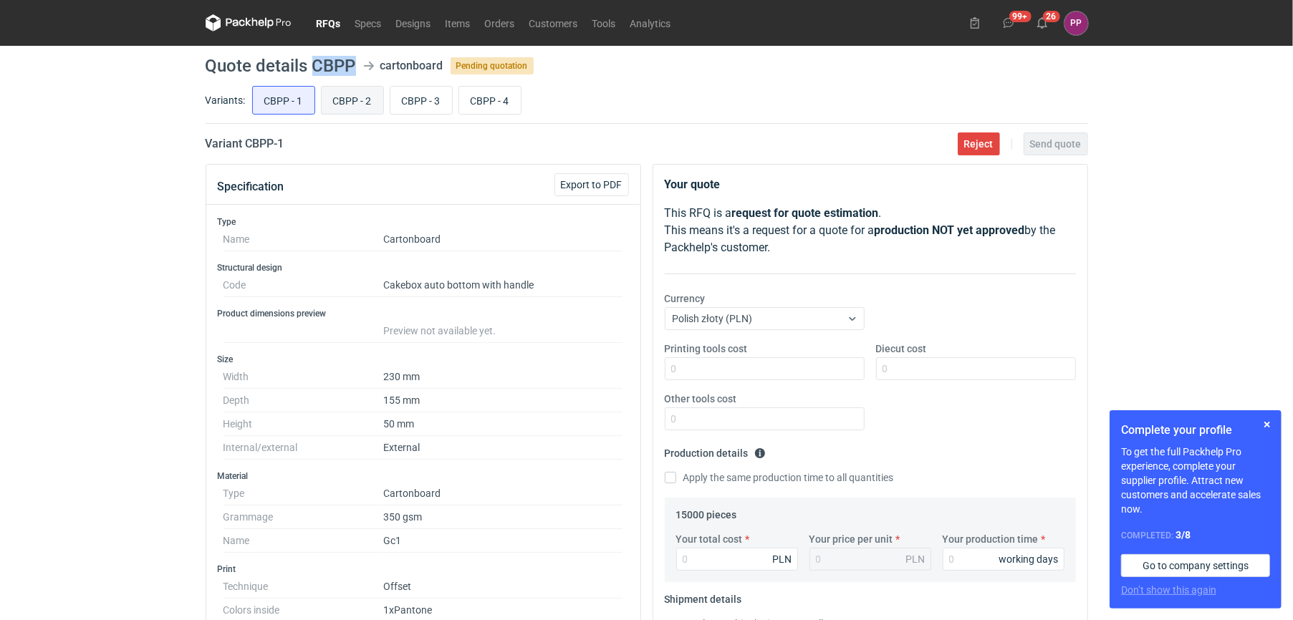
click at [350, 98] on input "CBPP - 2" at bounding box center [353, 100] width 62 height 27
radio input "true"
click at [602, 188] on span "Export to PDF" at bounding box center [592, 185] width 62 height 10
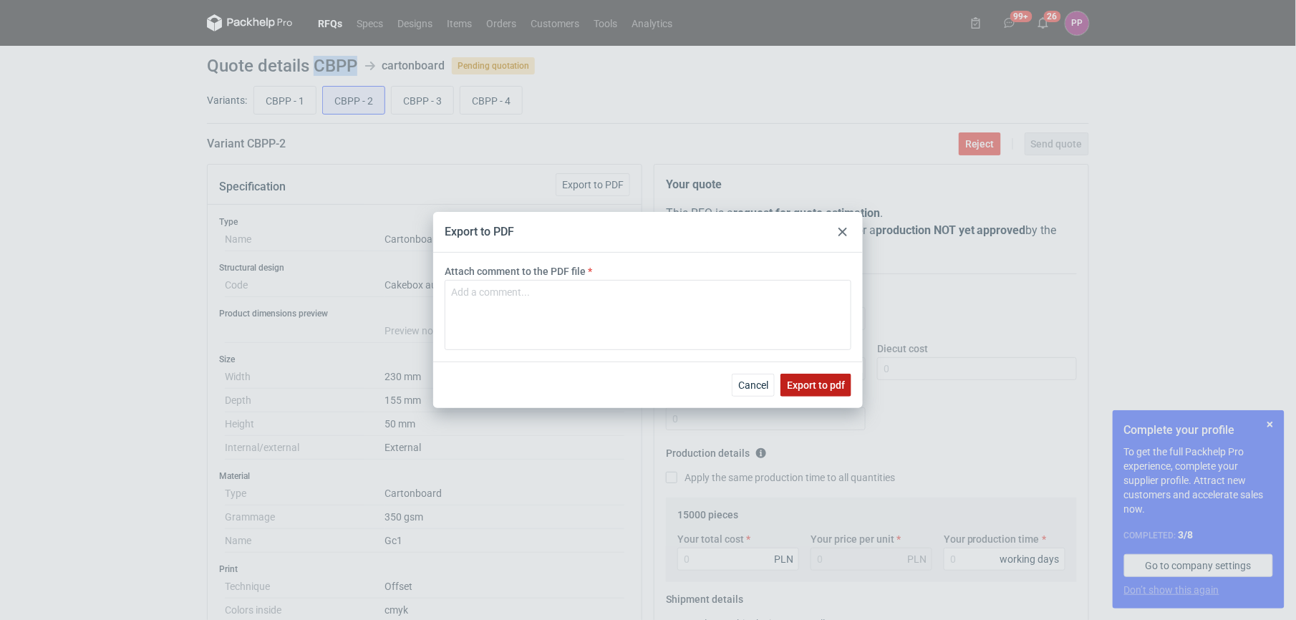
click at [814, 395] on button "Export to pdf" at bounding box center [816, 385] width 71 height 23
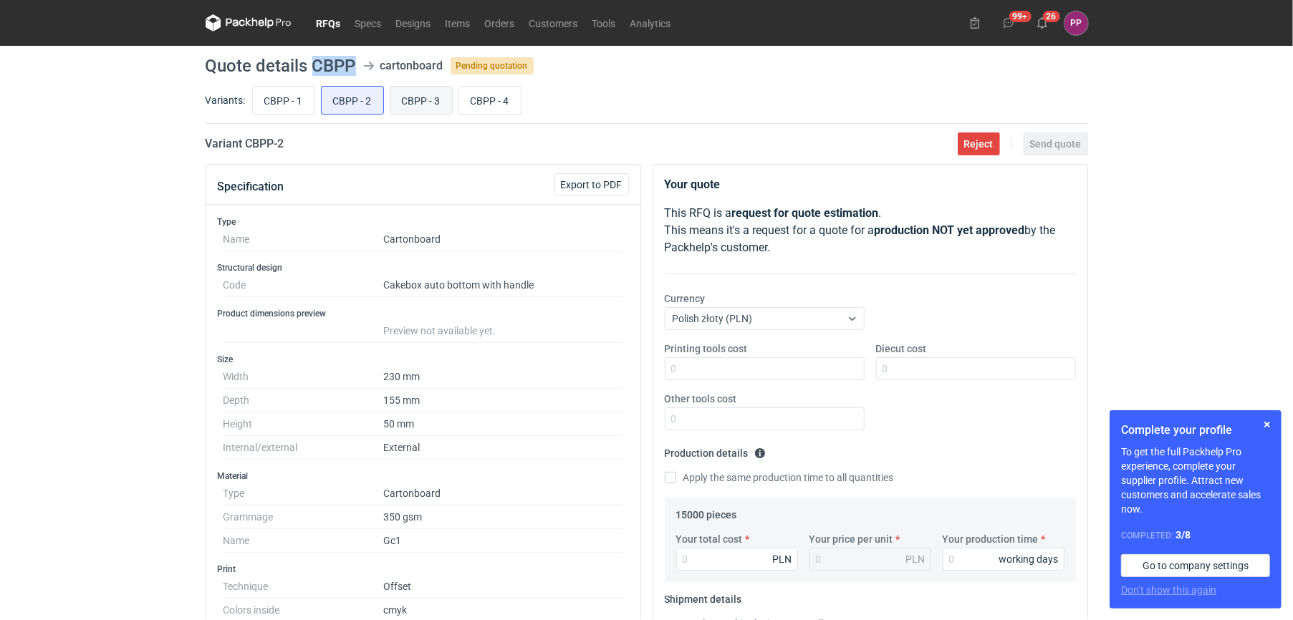
click at [418, 96] on input "CBPP - 3" at bounding box center [421, 100] width 62 height 27
radio input "true"
click at [593, 183] on span "Export to PDF" at bounding box center [592, 185] width 62 height 10
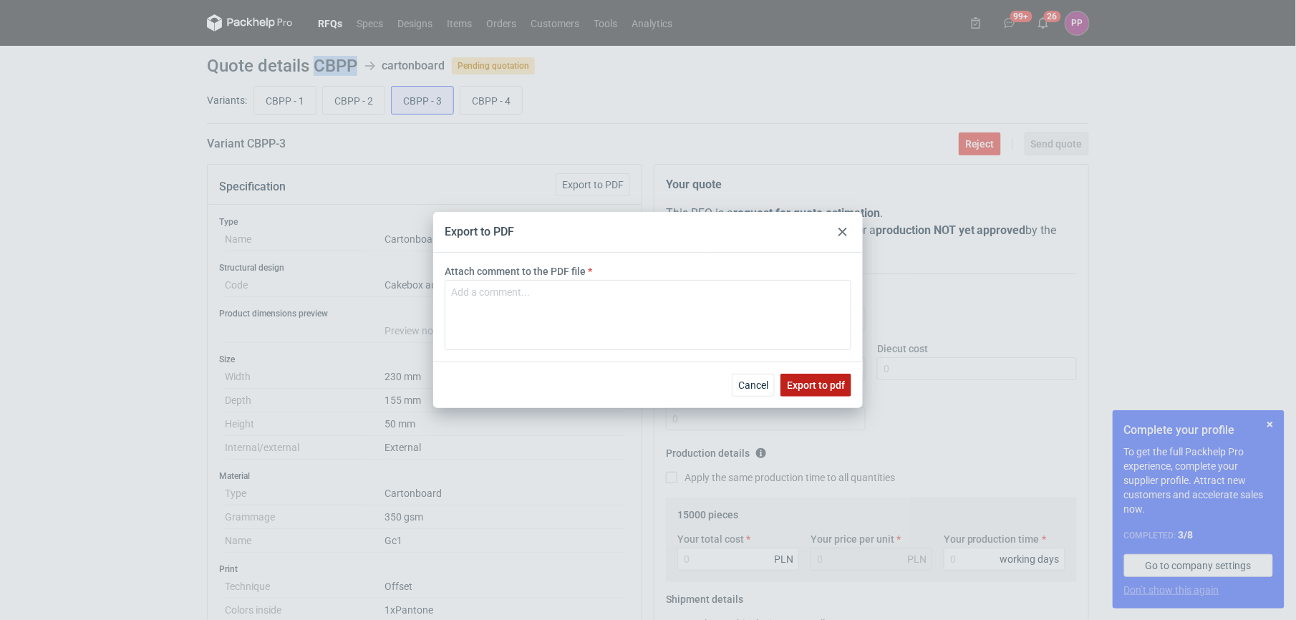
click at [817, 380] on span "Export to pdf" at bounding box center [816, 385] width 58 height 10
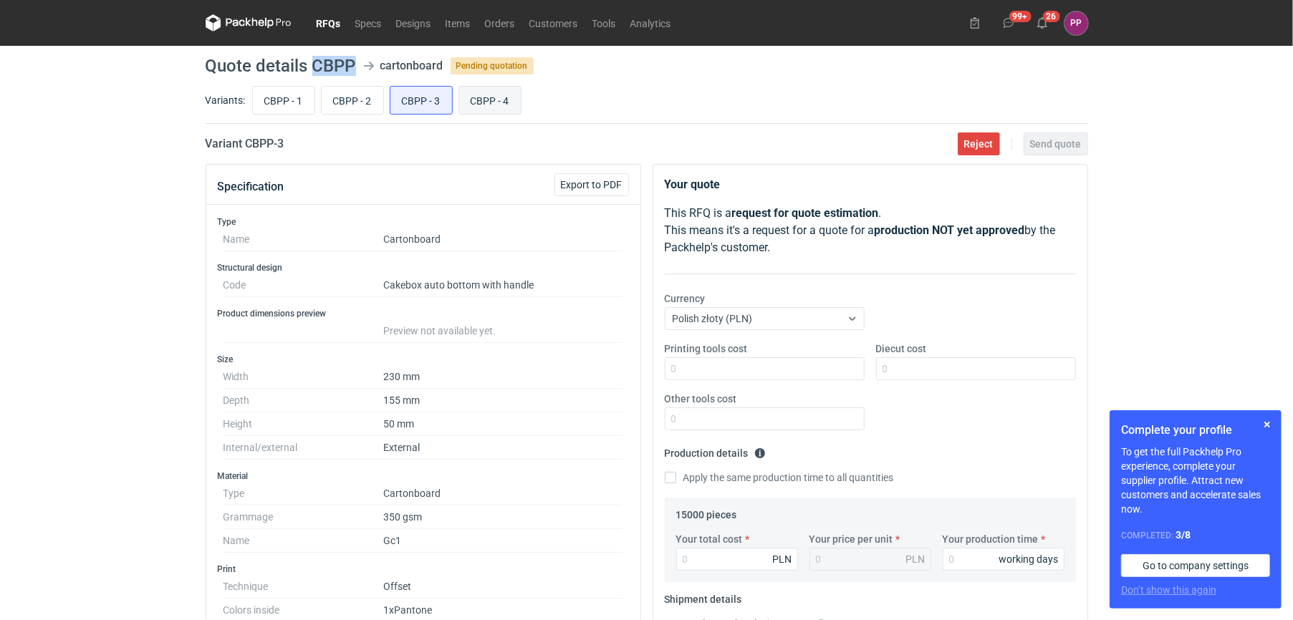
click at [484, 104] on input "CBPP - 4" at bounding box center [490, 100] width 62 height 27
radio input "true"
click at [586, 190] on span "Export to PDF" at bounding box center [592, 185] width 62 height 10
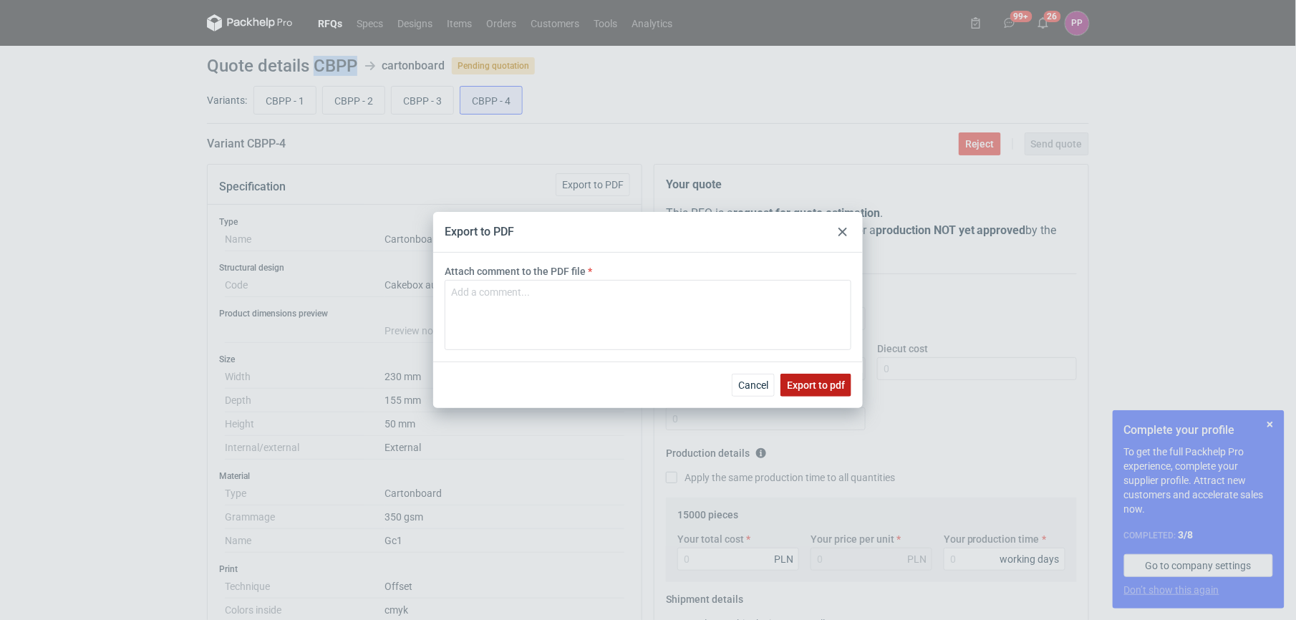
click at [792, 382] on span "Export to pdf" at bounding box center [816, 385] width 58 height 10
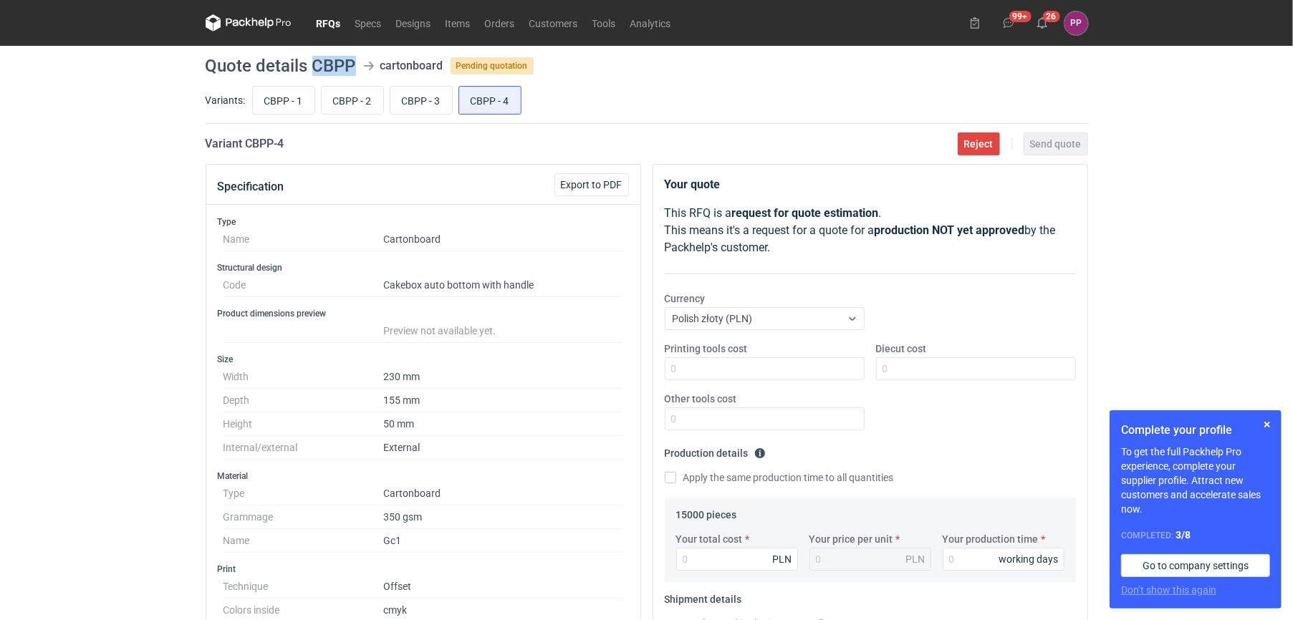
click at [64, 443] on div "RFQs Specs Designs Items Orders Customers Tools Analytics 99+ 26 PP [PERSON_NAM…" at bounding box center [646, 310] width 1293 height 620
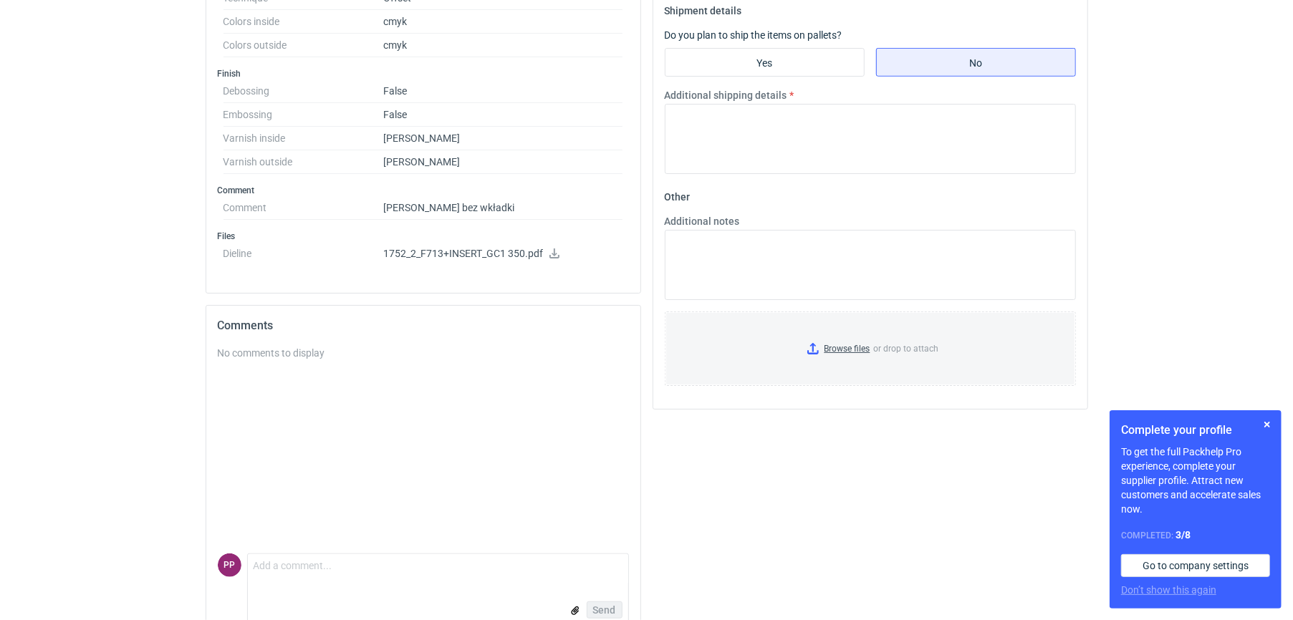
scroll to position [584, 0]
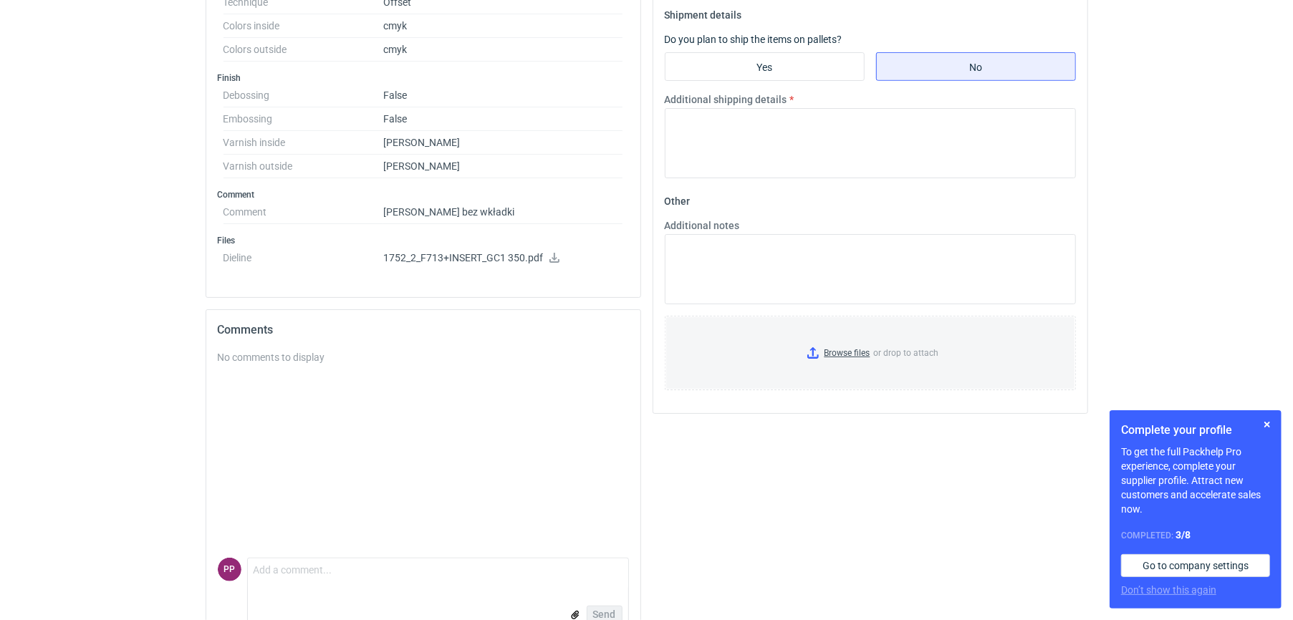
click at [551, 261] on icon at bounding box center [554, 258] width 11 height 10
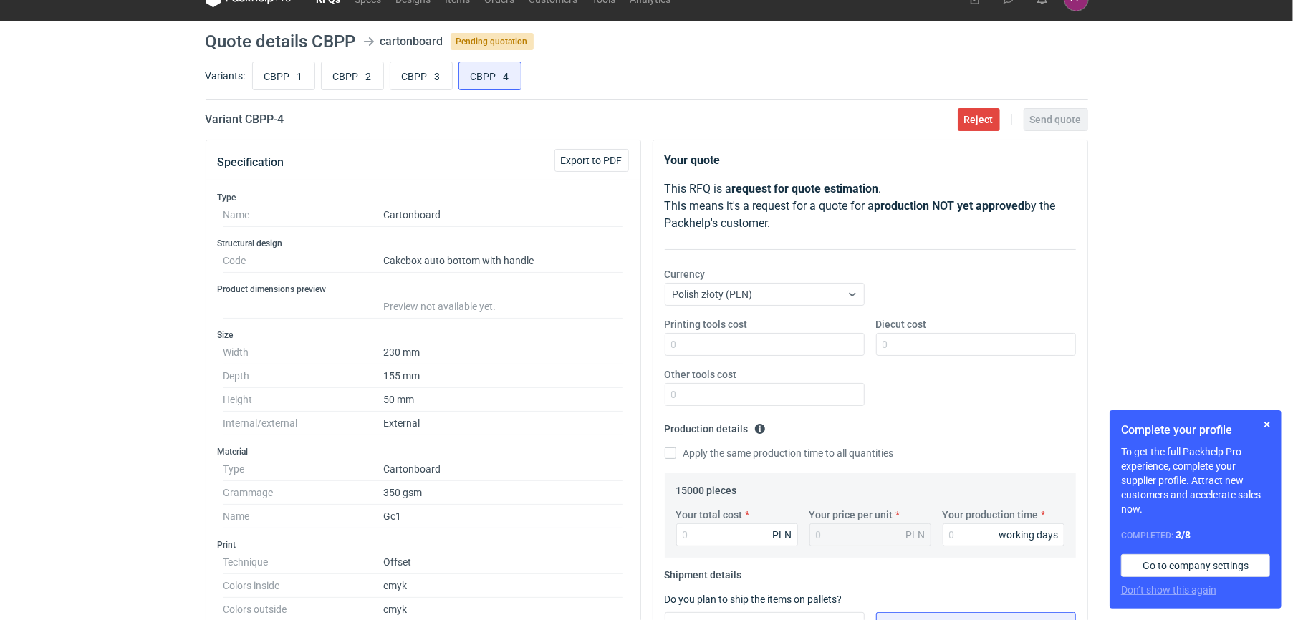
scroll to position [0, 0]
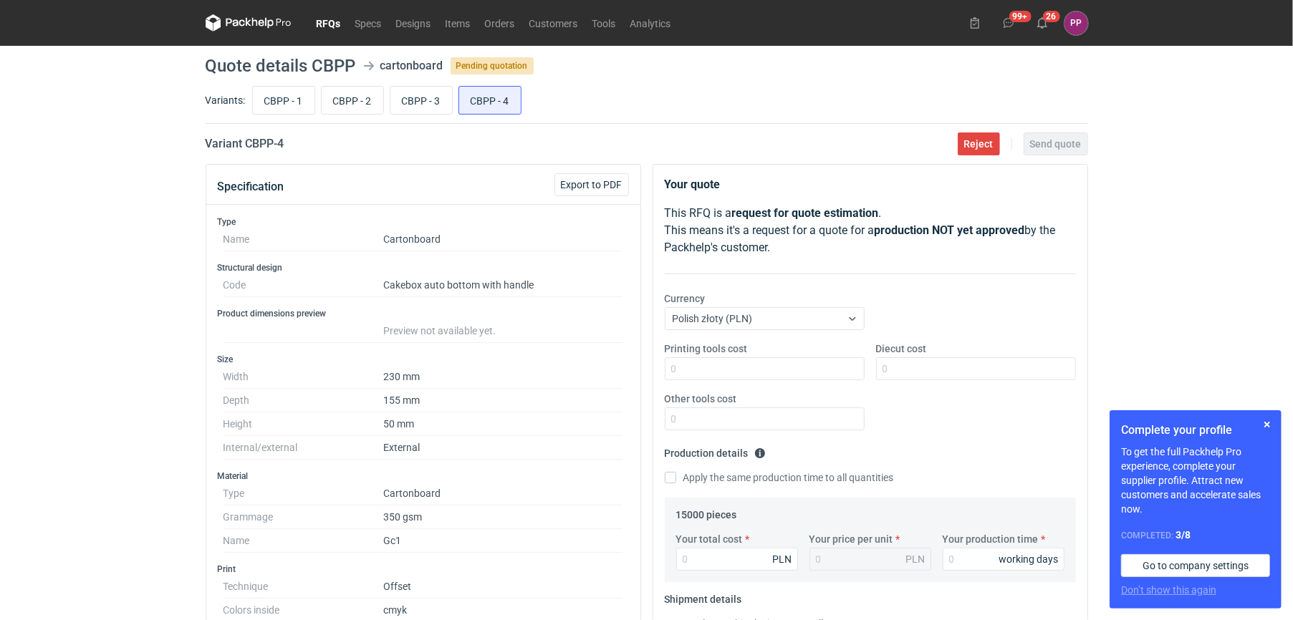
click at [333, 12] on nav "RFQs Specs Designs Items Orders Customers Tools Analytics" at bounding box center [442, 23] width 473 height 46
click at [304, 32] on nav "RFQs Specs Designs Items Orders Customers Tools Analytics" at bounding box center [442, 23] width 473 height 46
click at [325, 24] on link "RFQs" at bounding box center [328, 22] width 39 height 17
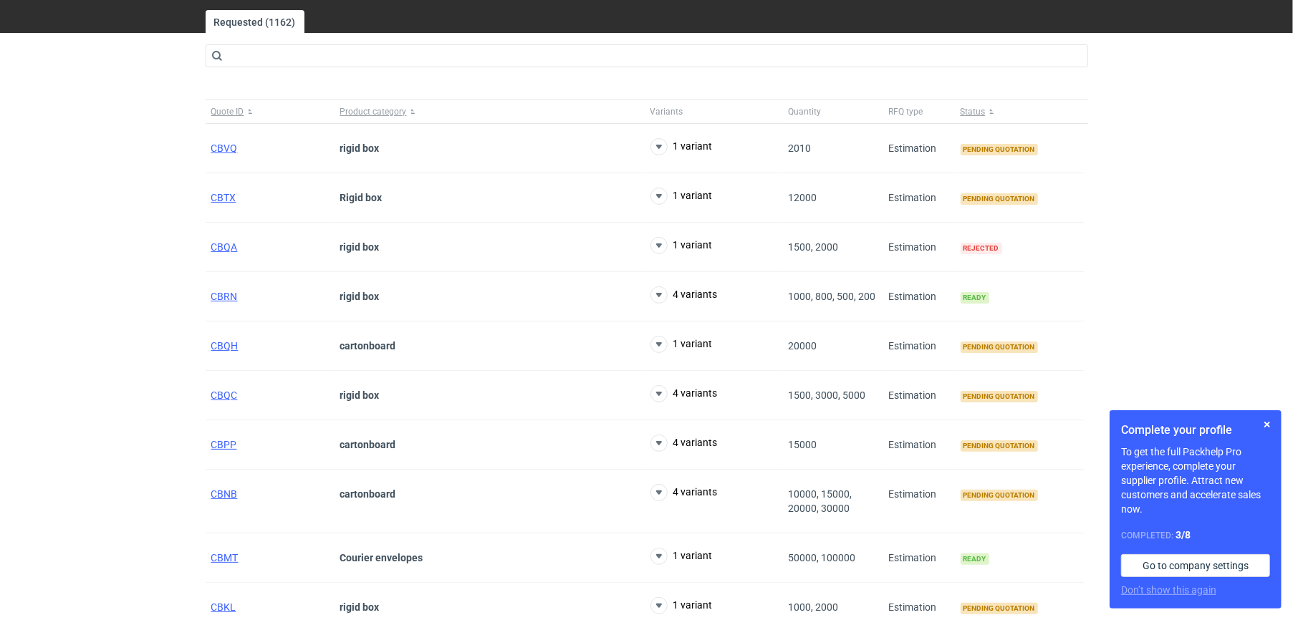
scroll to position [38, 0]
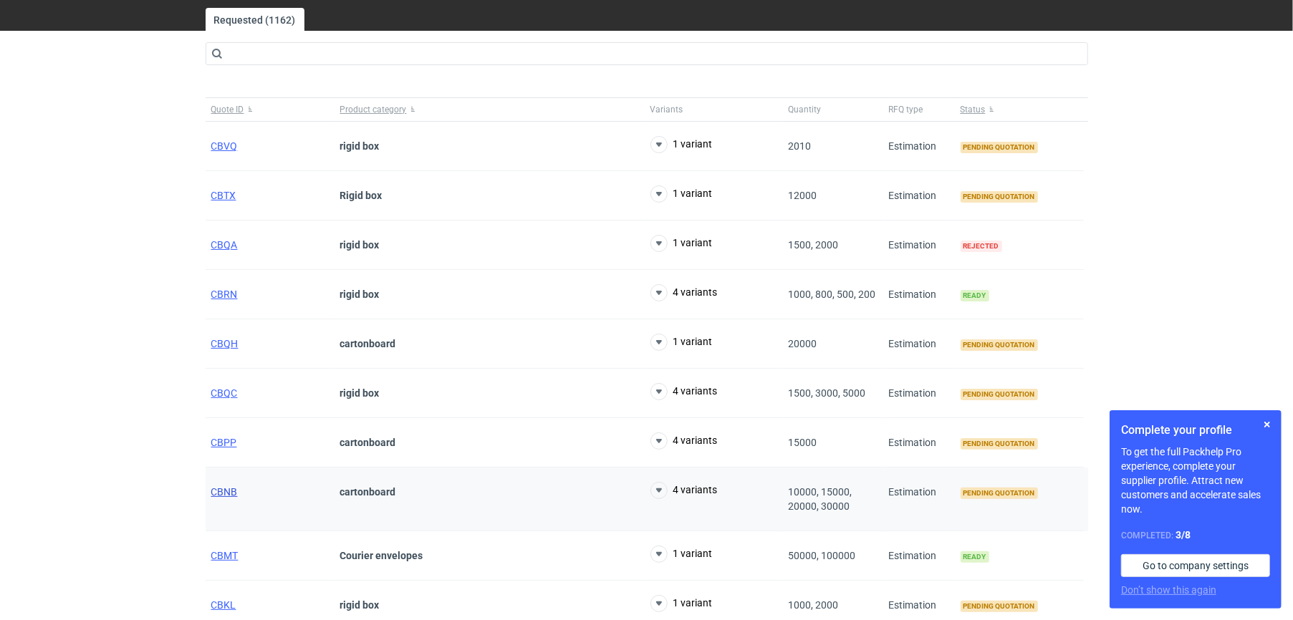
click at [222, 496] on span "CBNB" at bounding box center [224, 491] width 26 height 11
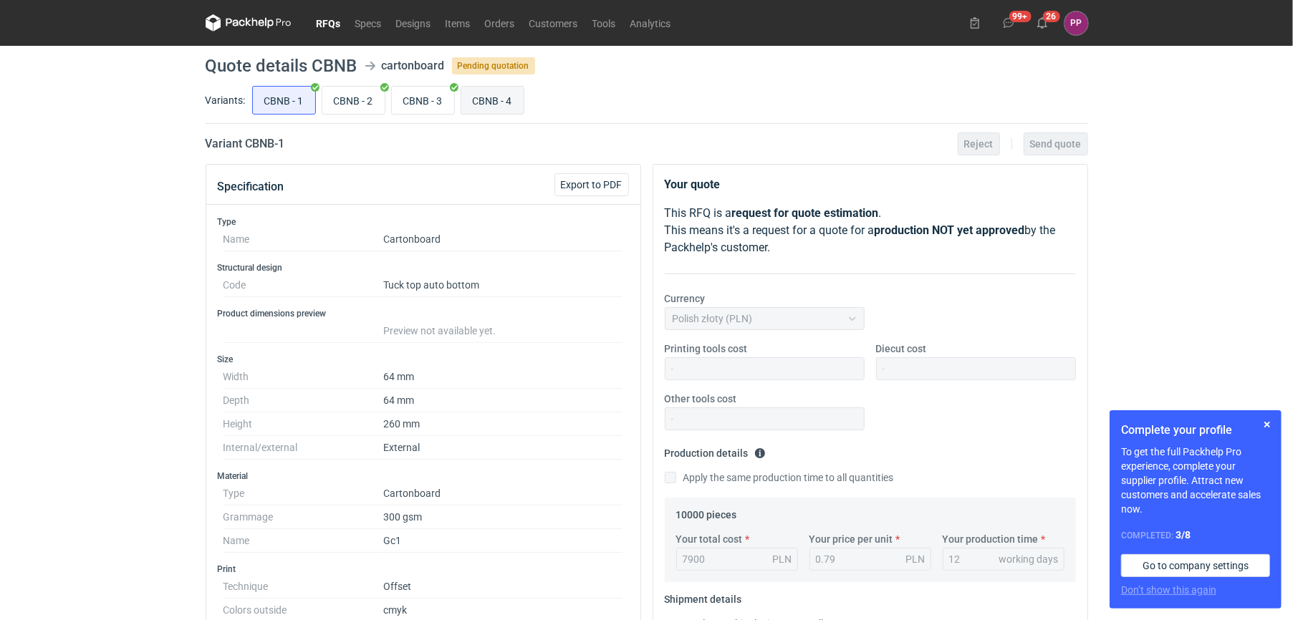
click at [513, 98] on input "CBNB - 4" at bounding box center [492, 100] width 62 height 27
radio input "true"
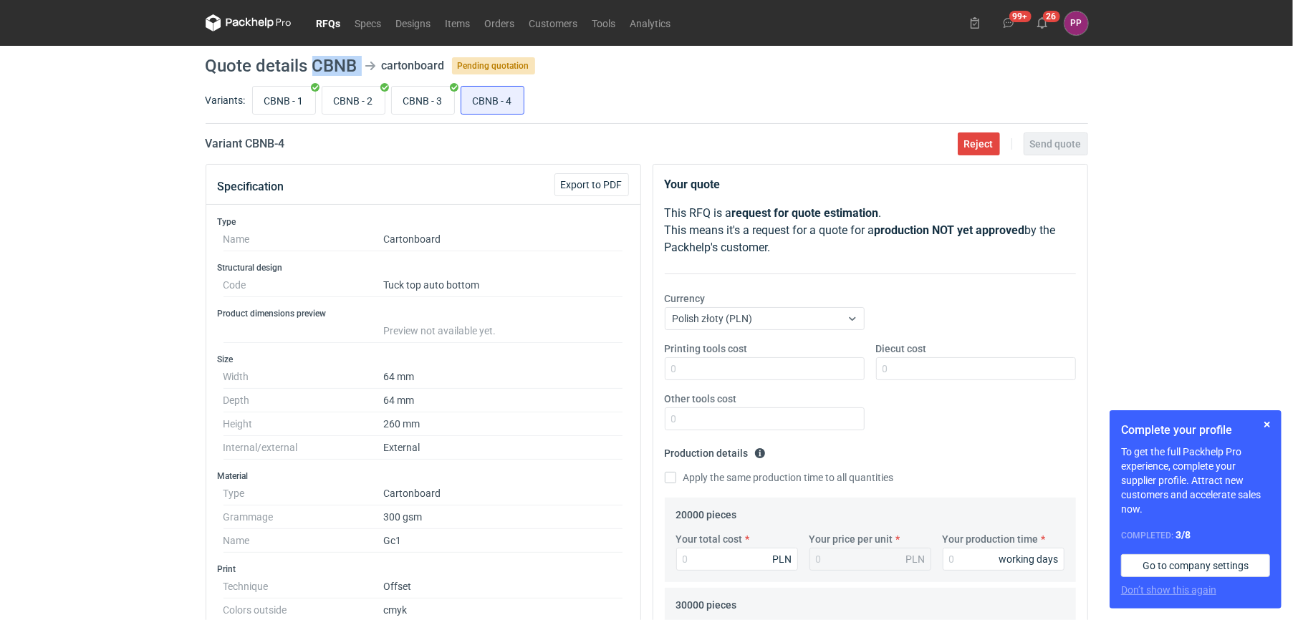
drag, startPoint x: 361, startPoint y: 62, endPoint x: 312, endPoint y: 62, distance: 48.7
click at [312, 62] on header "Quote details CBNB cartonboard Pending quotation" at bounding box center [647, 65] width 882 height 17
copy header "CBNB"
click at [573, 182] on span "Export to PDF" at bounding box center [592, 185] width 62 height 10
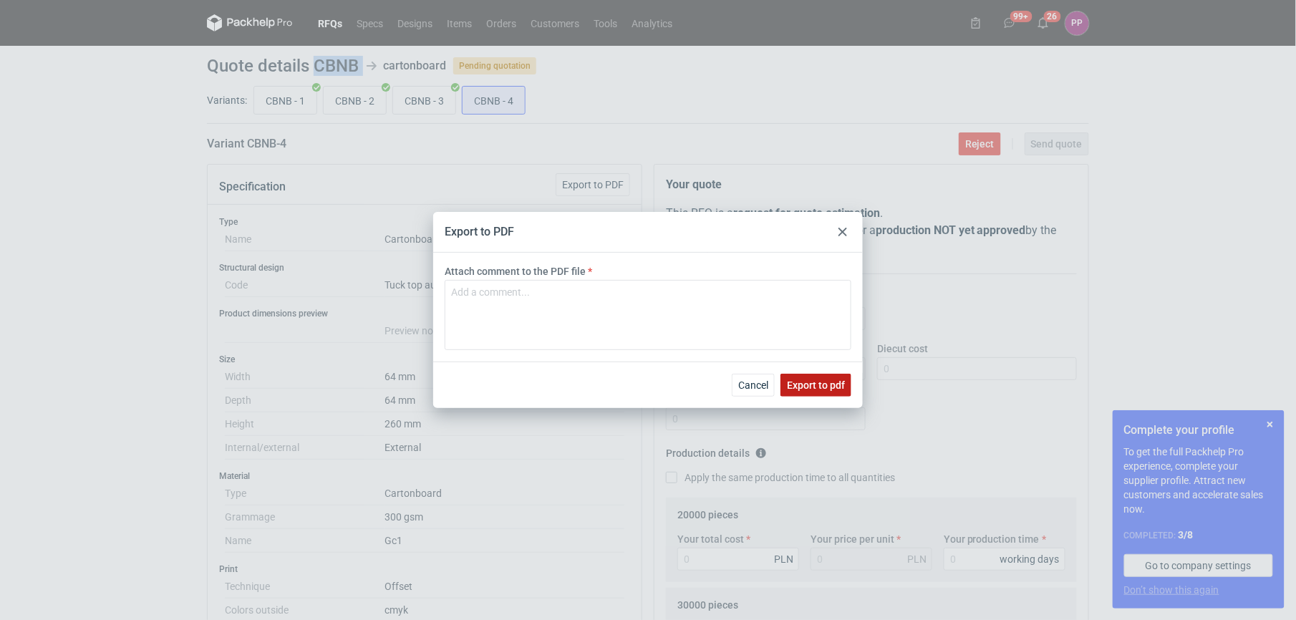
click at [804, 387] on span "Export to pdf" at bounding box center [816, 385] width 58 height 10
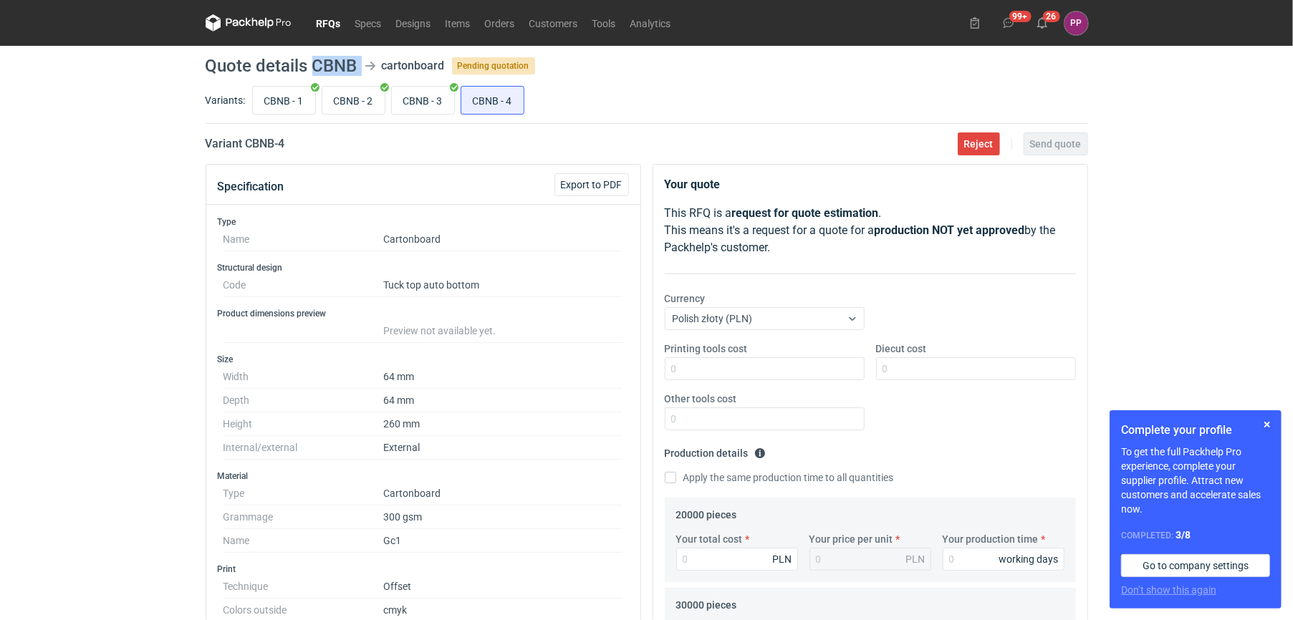
click at [322, 21] on link "RFQs" at bounding box center [328, 22] width 39 height 17
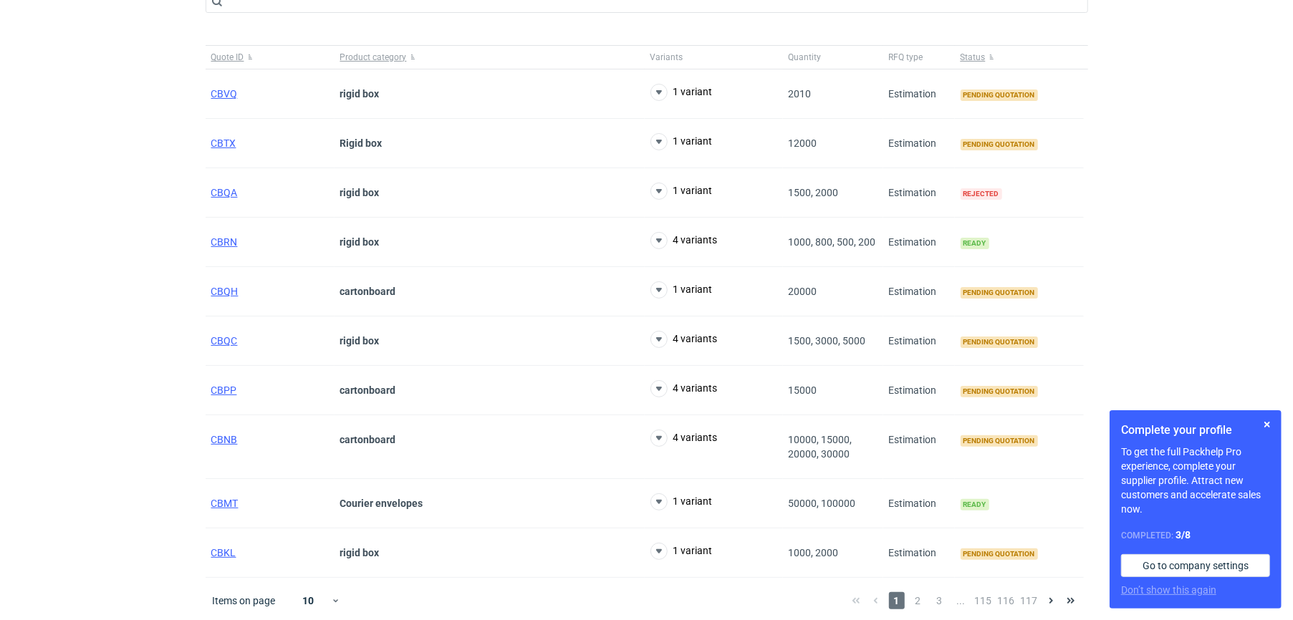
scroll to position [96, 0]
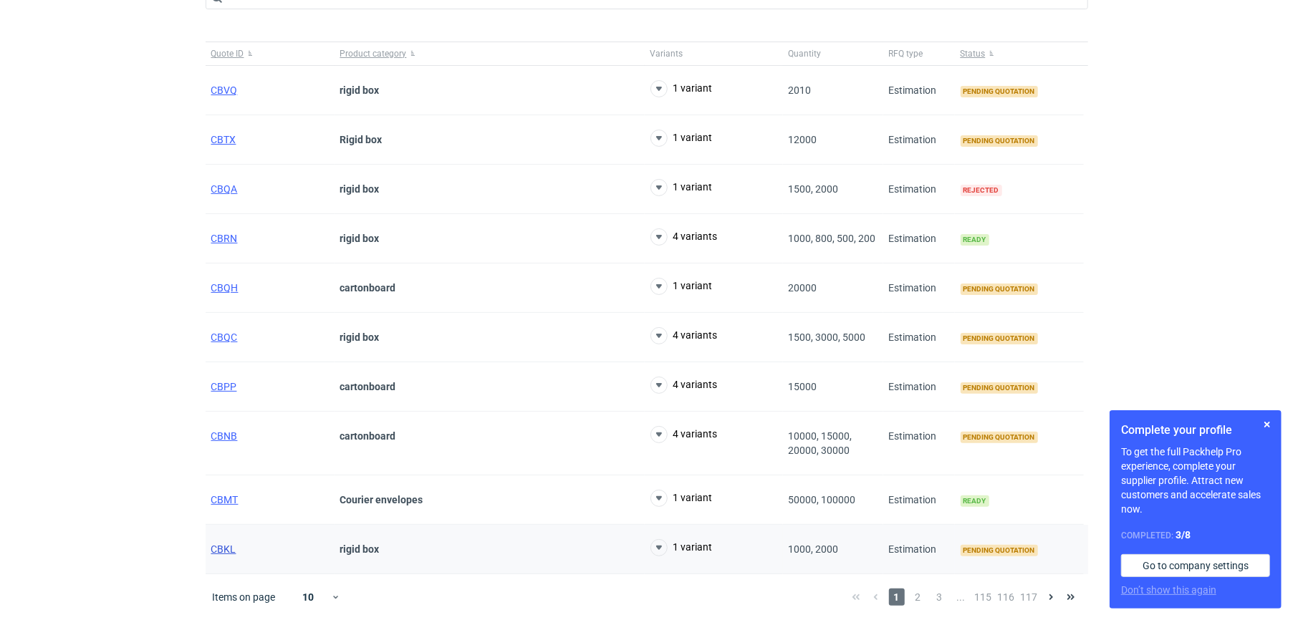
click at [221, 546] on span "CBKL" at bounding box center [223, 549] width 25 height 11
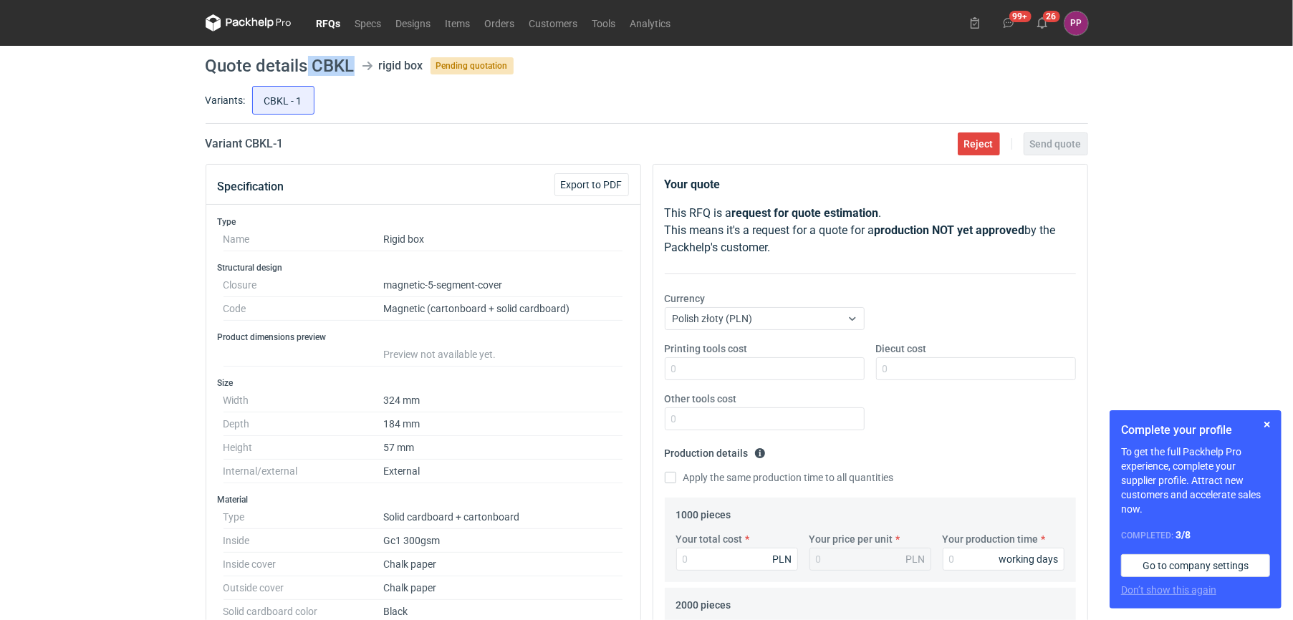
drag, startPoint x: 350, startPoint y: 67, endPoint x: 308, endPoint y: 67, distance: 42.3
click at [308, 67] on h1 "Quote details CBKL" at bounding box center [280, 65] width 149 height 17
copy h1 "CBKL"
click at [334, 15] on link "RFQs" at bounding box center [328, 22] width 39 height 17
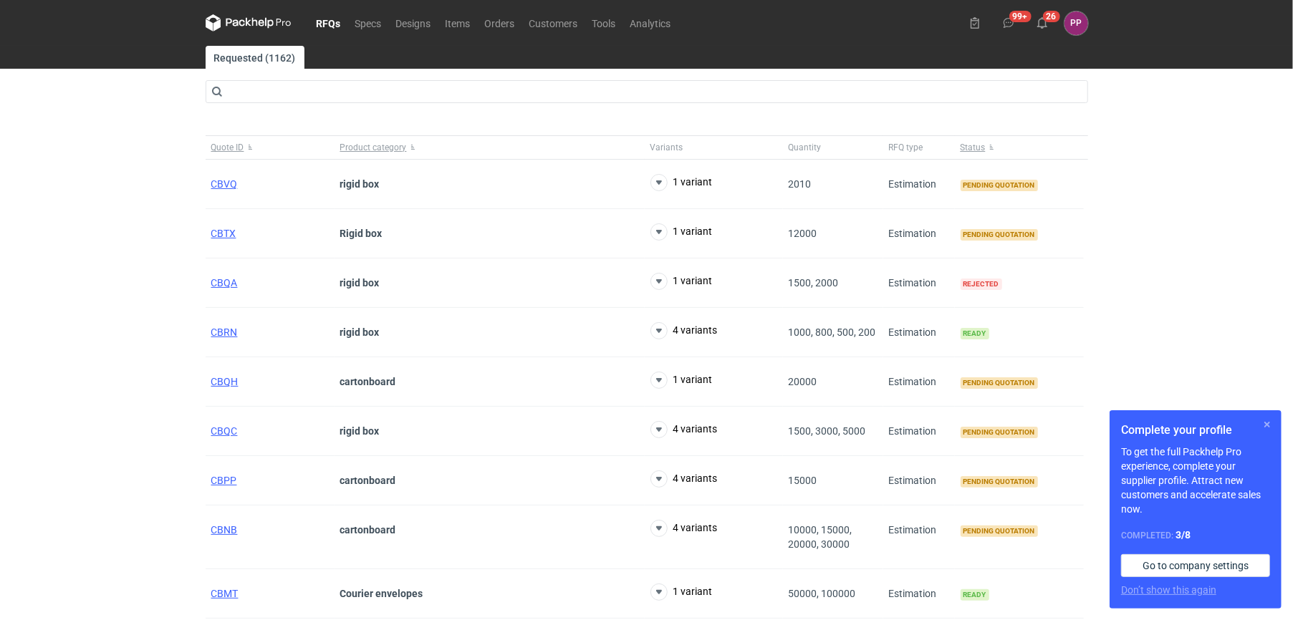
click at [1266, 425] on button "button" at bounding box center [1266, 424] width 17 height 17
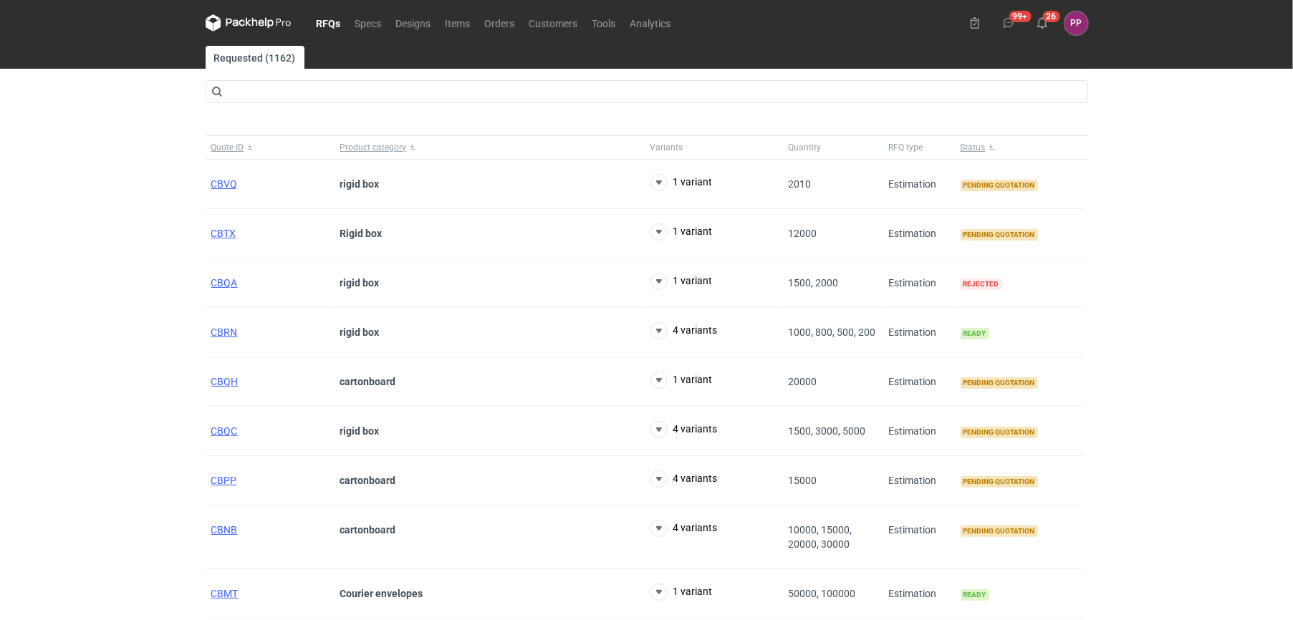
scroll to position [96, 0]
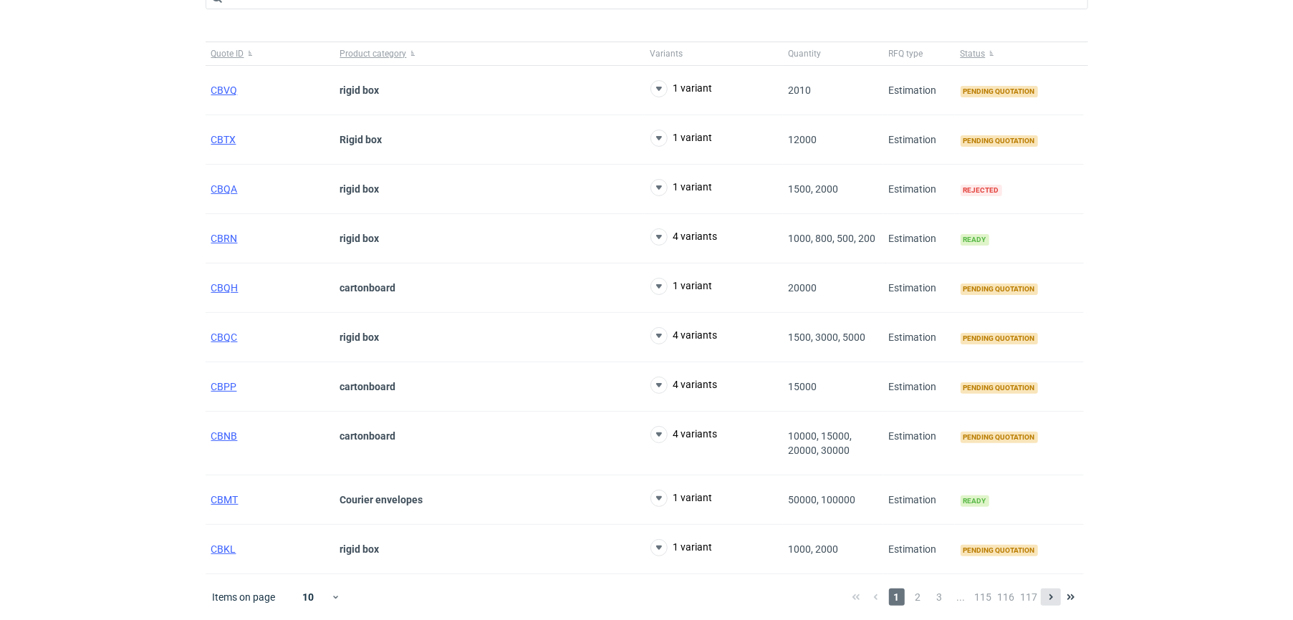
click at [1048, 593] on icon at bounding box center [1050, 597] width 11 height 11
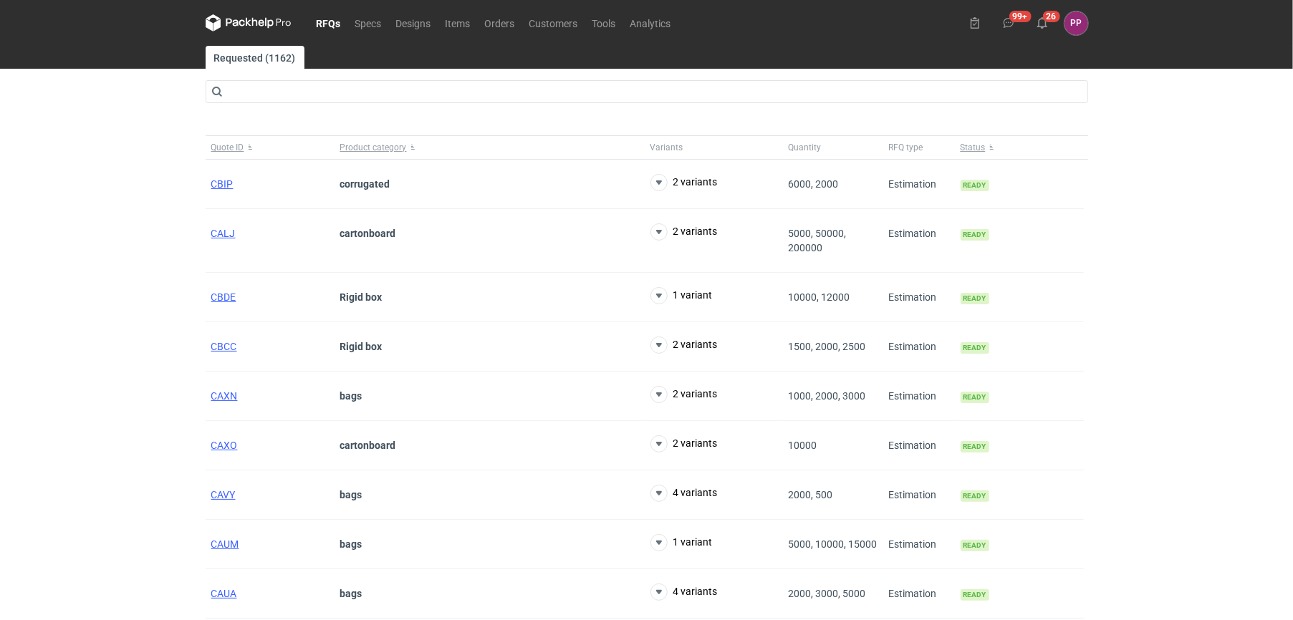
click at [333, 14] on link "RFQs" at bounding box center [328, 22] width 39 height 17
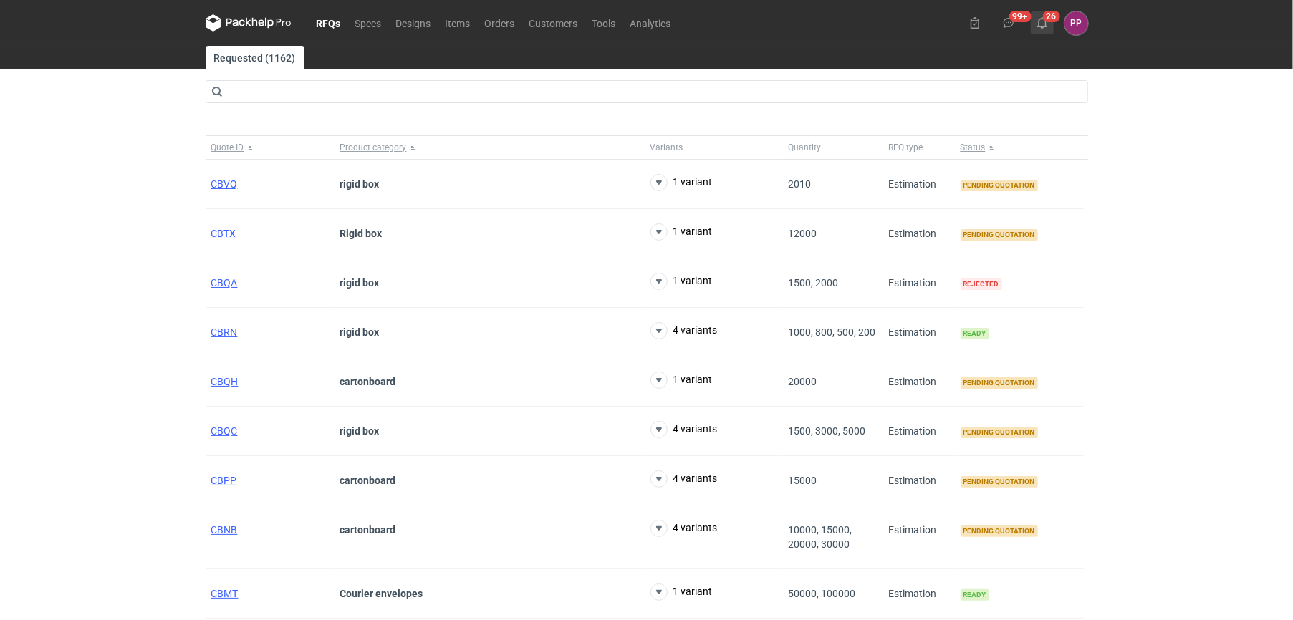
click at [1041, 20] on icon at bounding box center [1041, 22] width 11 height 11
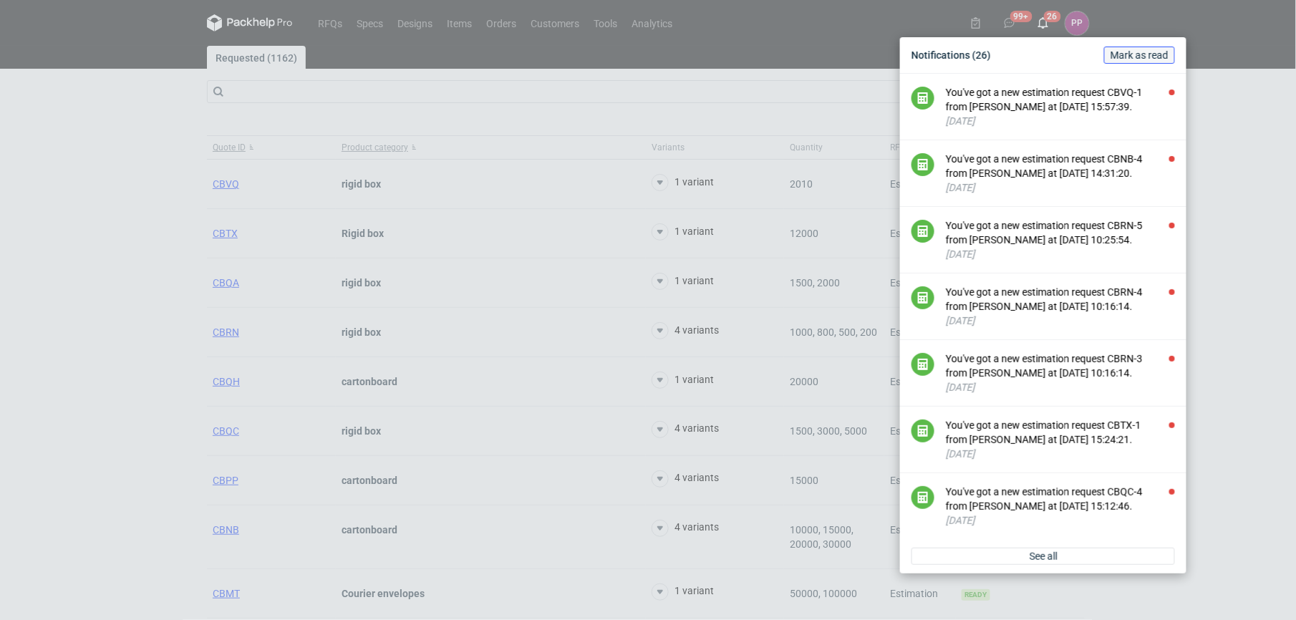
click at [1131, 47] on button "Mark as read" at bounding box center [1139, 55] width 71 height 17
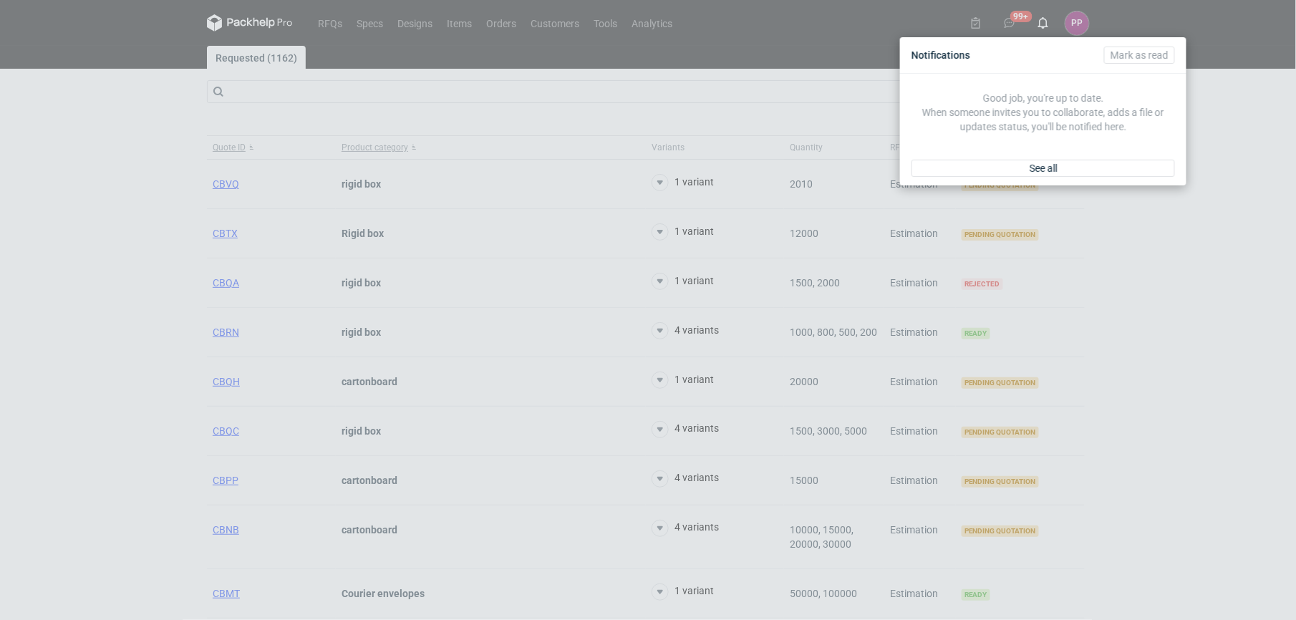
click at [1219, 38] on div "Notifications [PERSON_NAME] as read Good job, you're up to date. When someone i…" at bounding box center [648, 310] width 1296 height 620
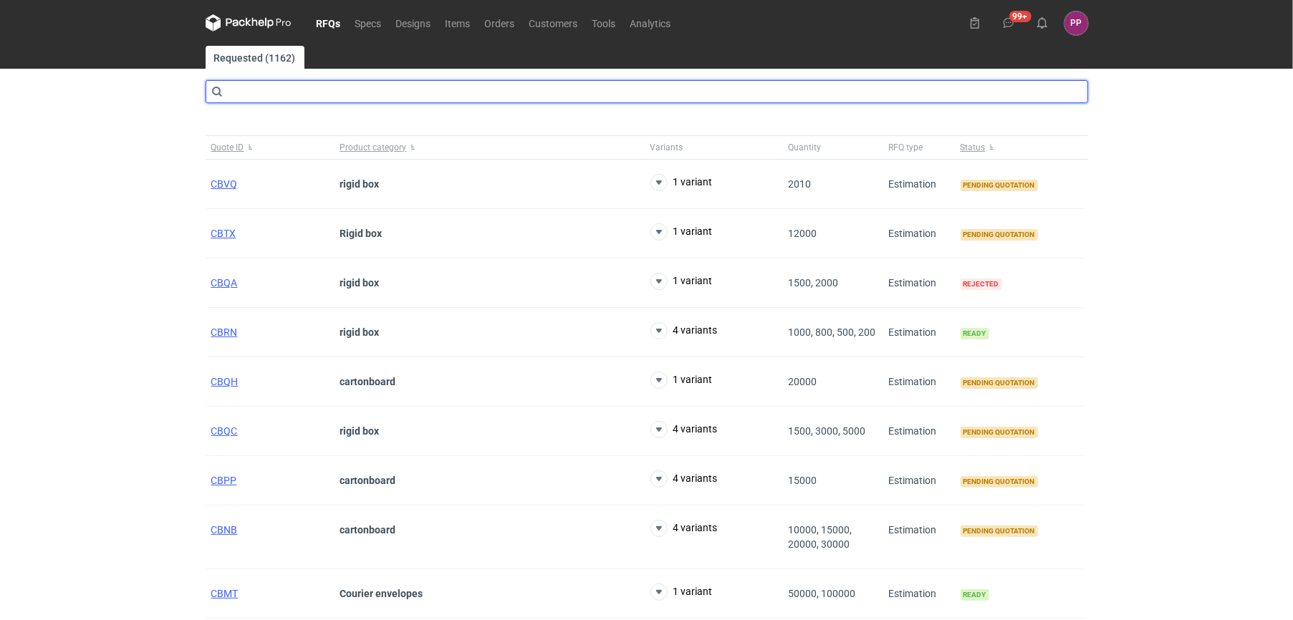
click at [312, 95] on input "text" at bounding box center [647, 91] width 882 height 23
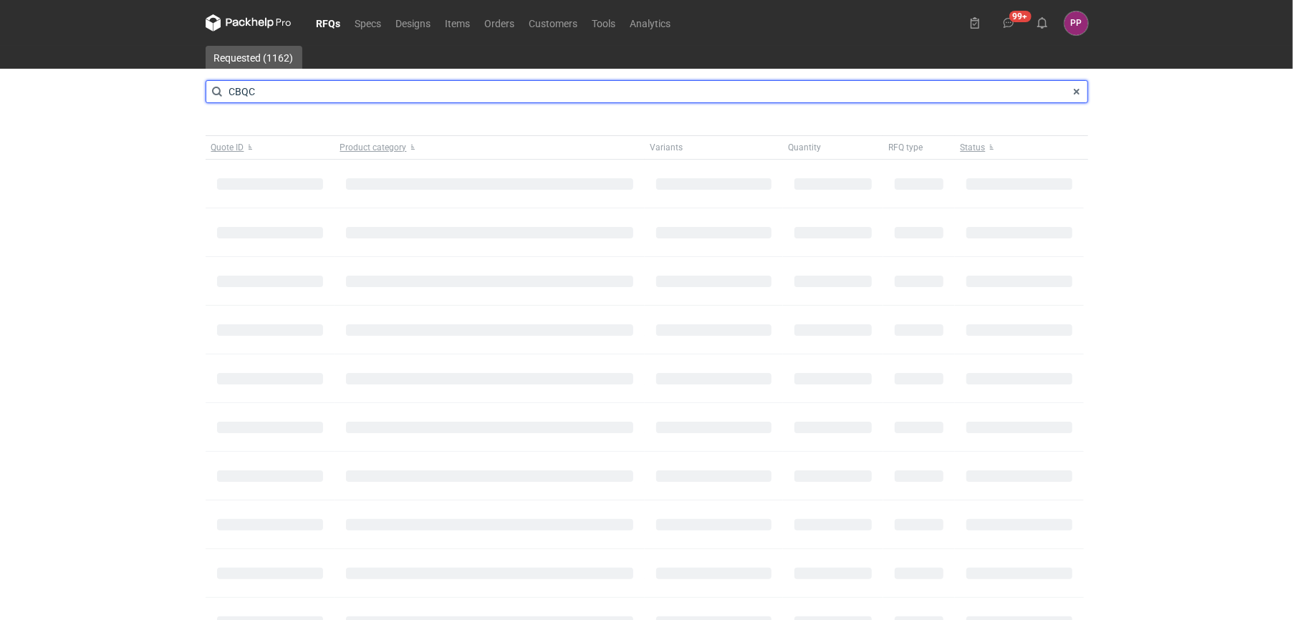
type input "CBQC"
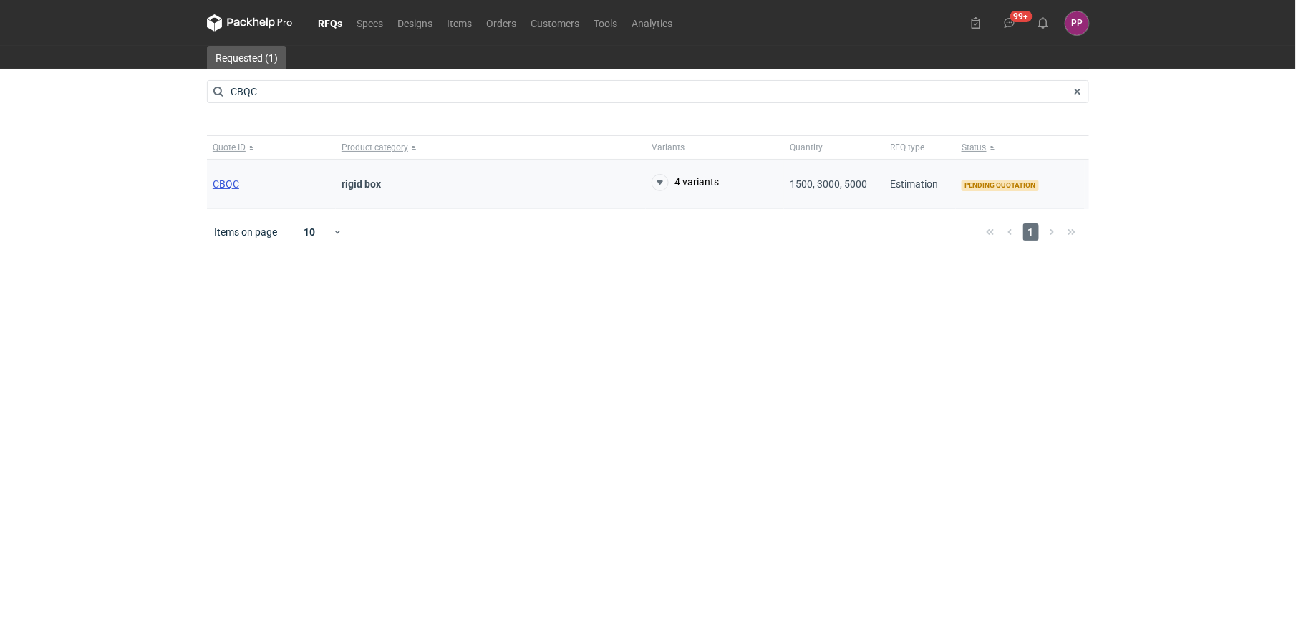
click at [226, 179] on span "CBQC" at bounding box center [226, 183] width 26 height 11
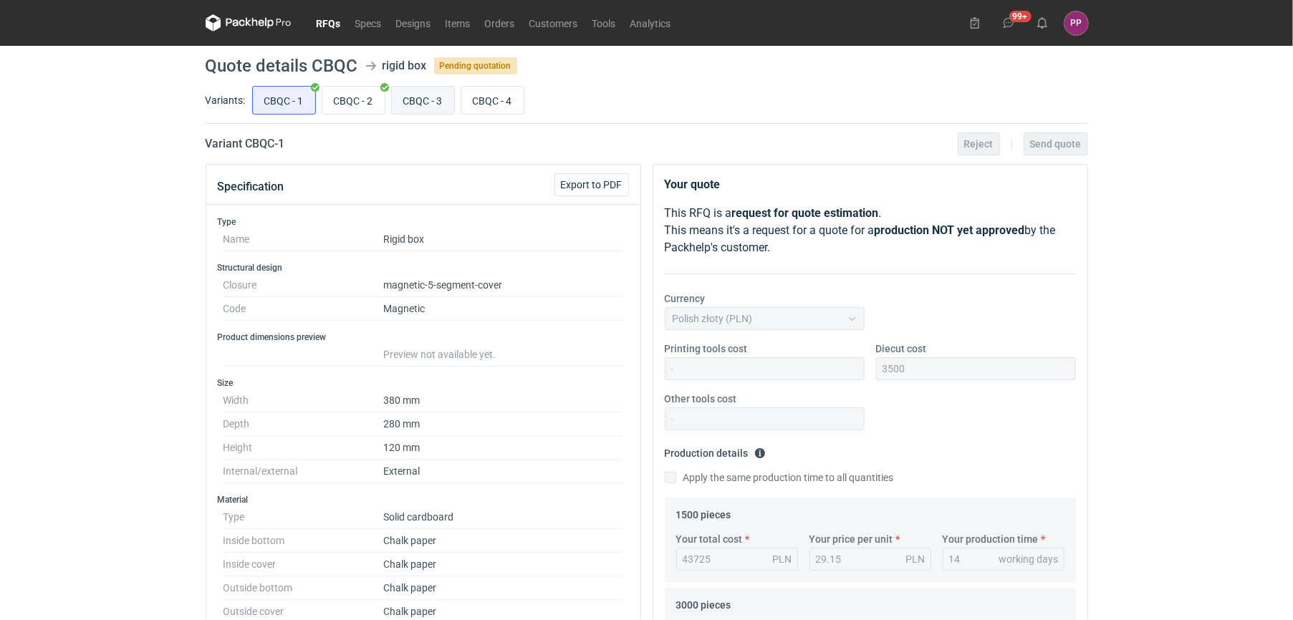
click at [428, 107] on input "CBQC - 3" at bounding box center [423, 100] width 62 height 27
radio input "true"
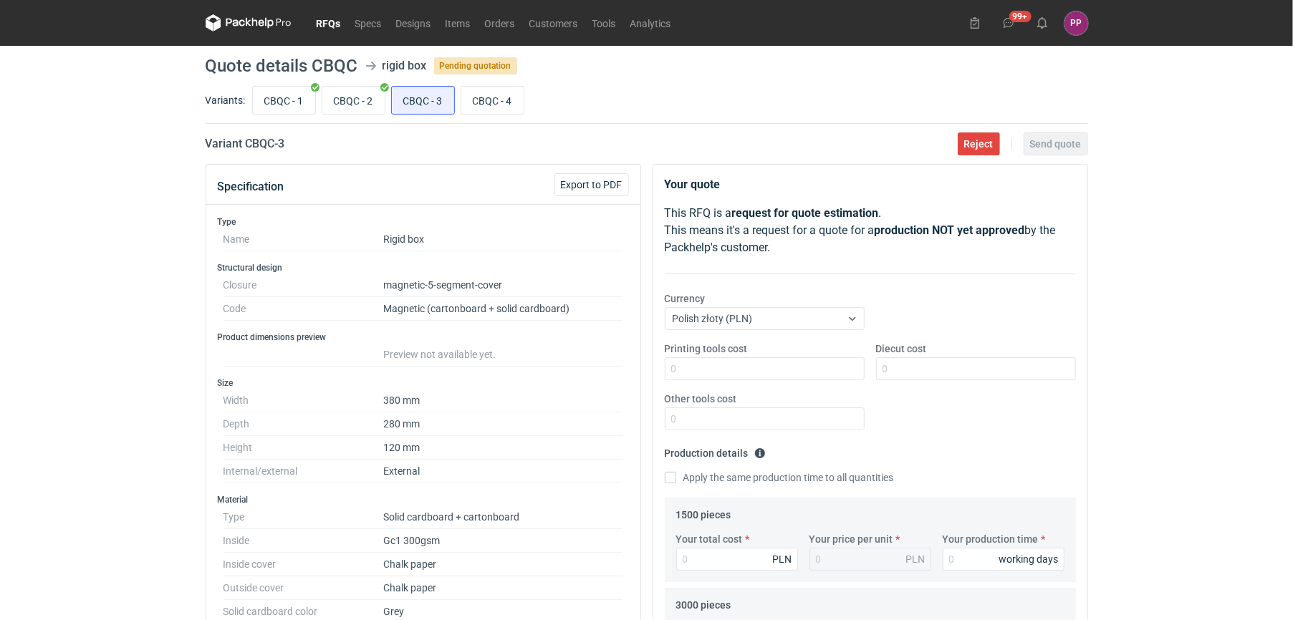
scroll to position [87, 0]
click at [975, 149] on span "Reject" at bounding box center [978, 144] width 29 height 10
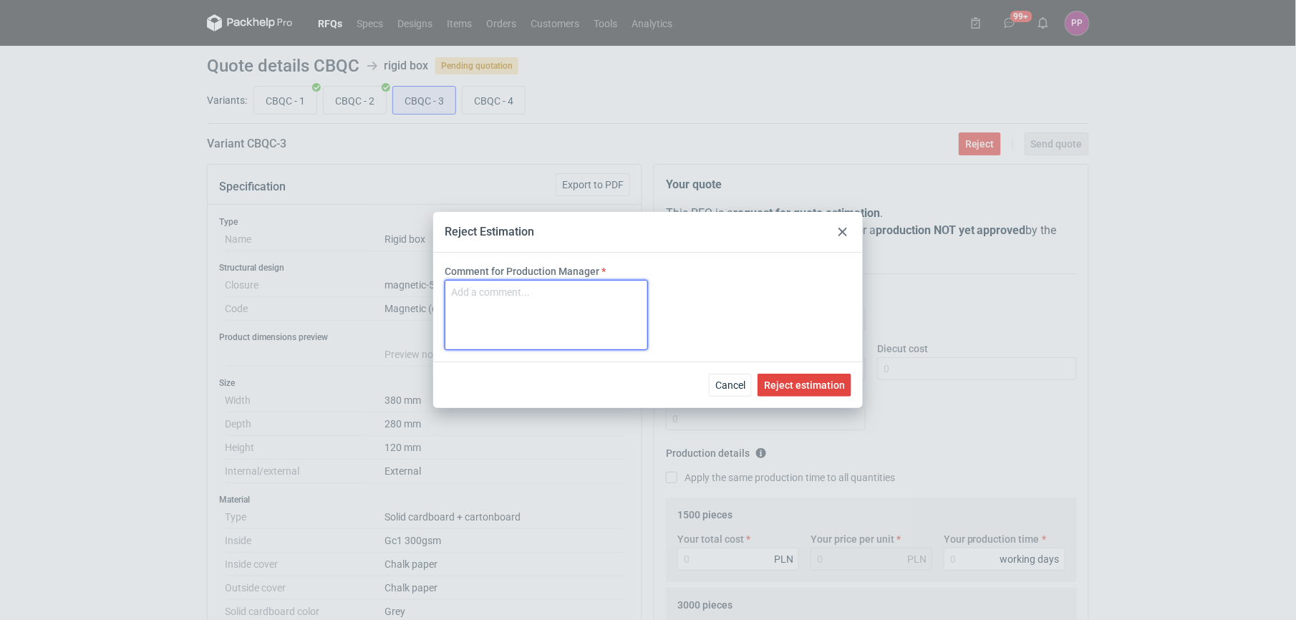
click at [583, 299] on textarea "Comment for Production Manager" at bounding box center [546, 315] width 203 height 70
type textarea "praca nie dla nas"
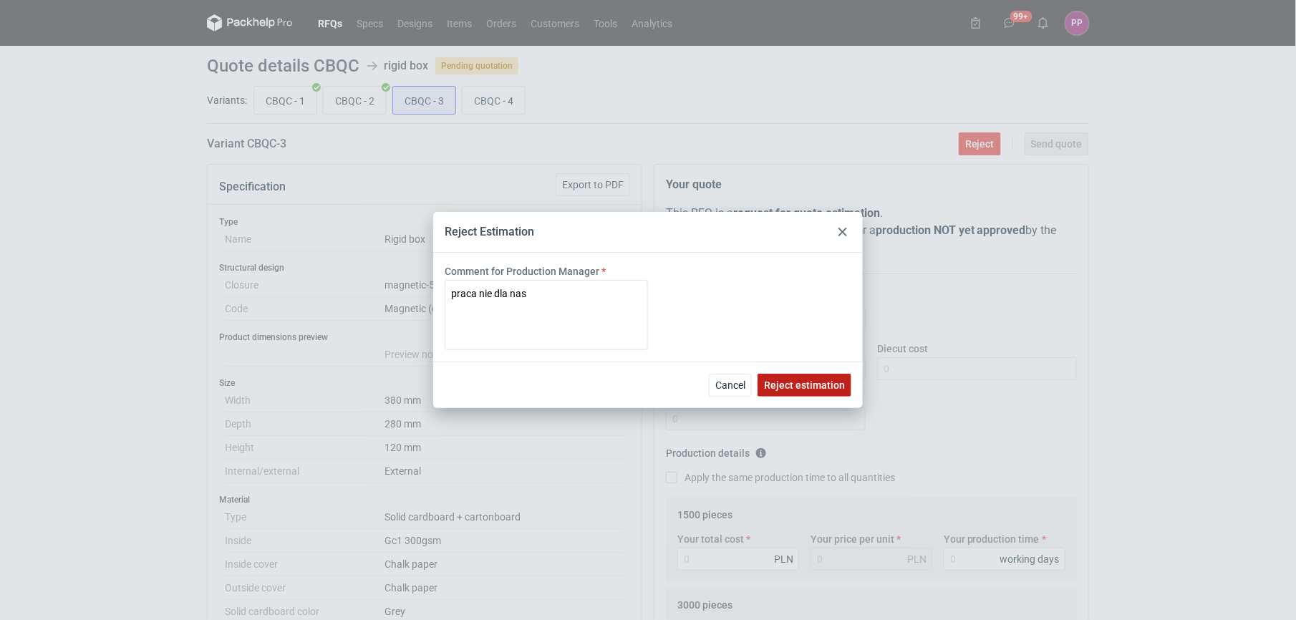
click at [800, 387] on span "Reject estimation" at bounding box center [804, 385] width 81 height 10
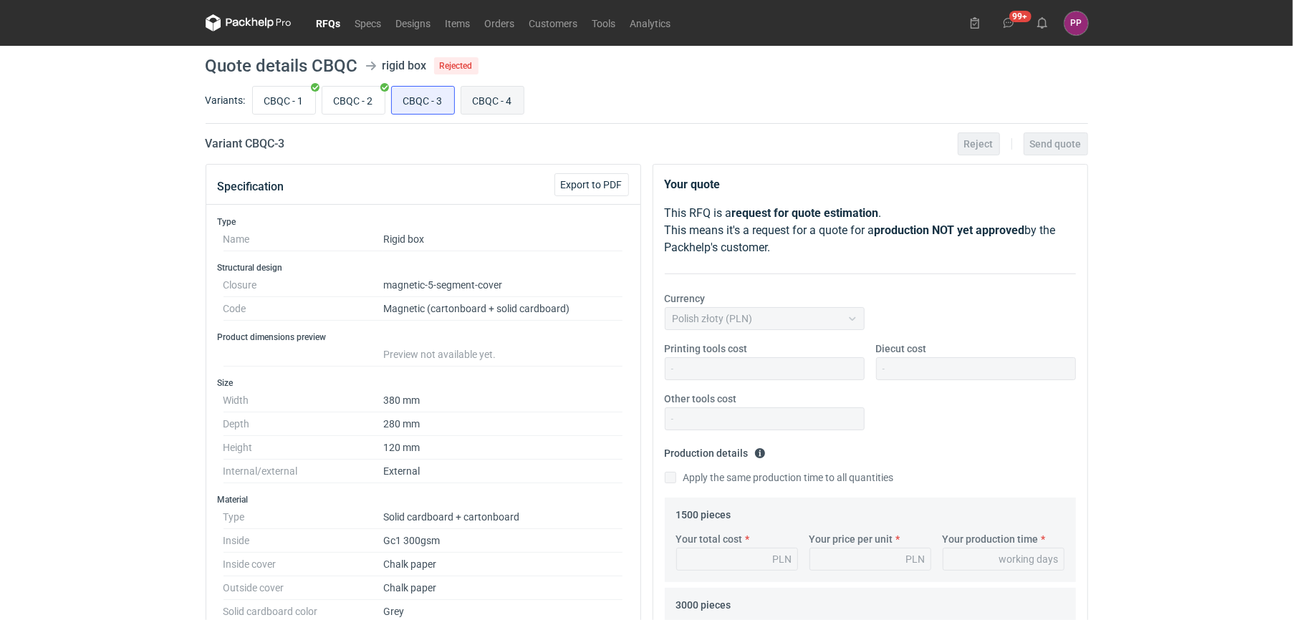
click at [498, 101] on input "CBQC - 4" at bounding box center [492, 100] width 62 height 27
radio input "true"
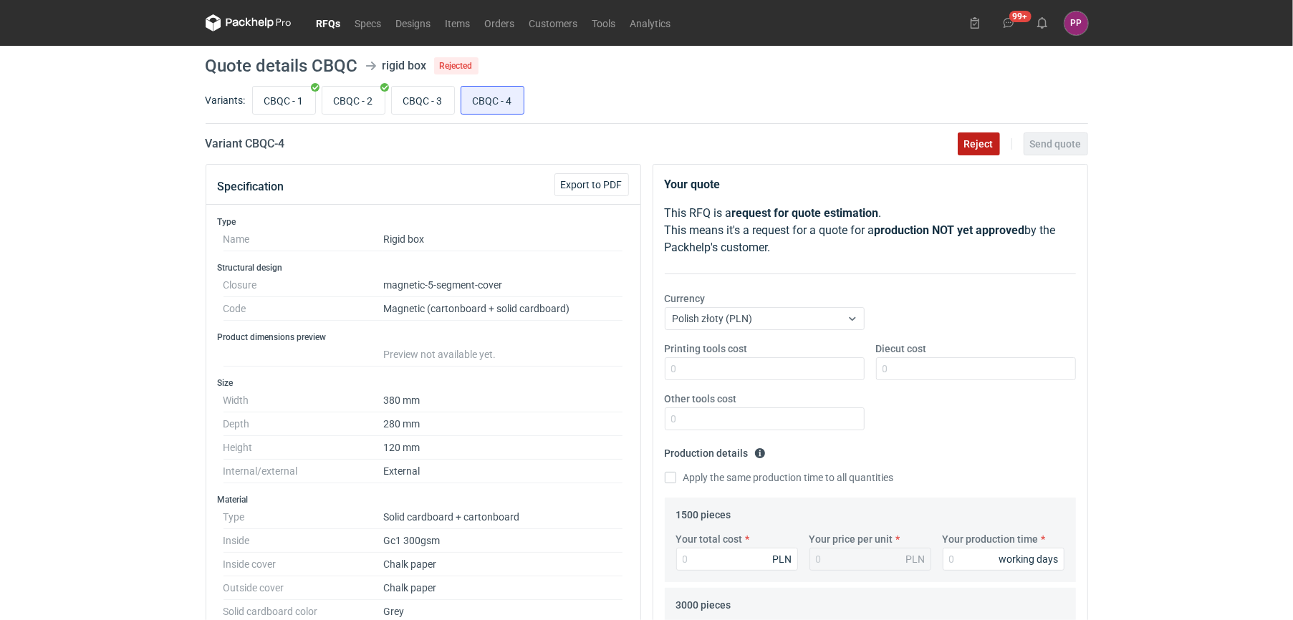
click at [980, 141] on span "Reject" at bounding box center [978, 144] width 29 height 10
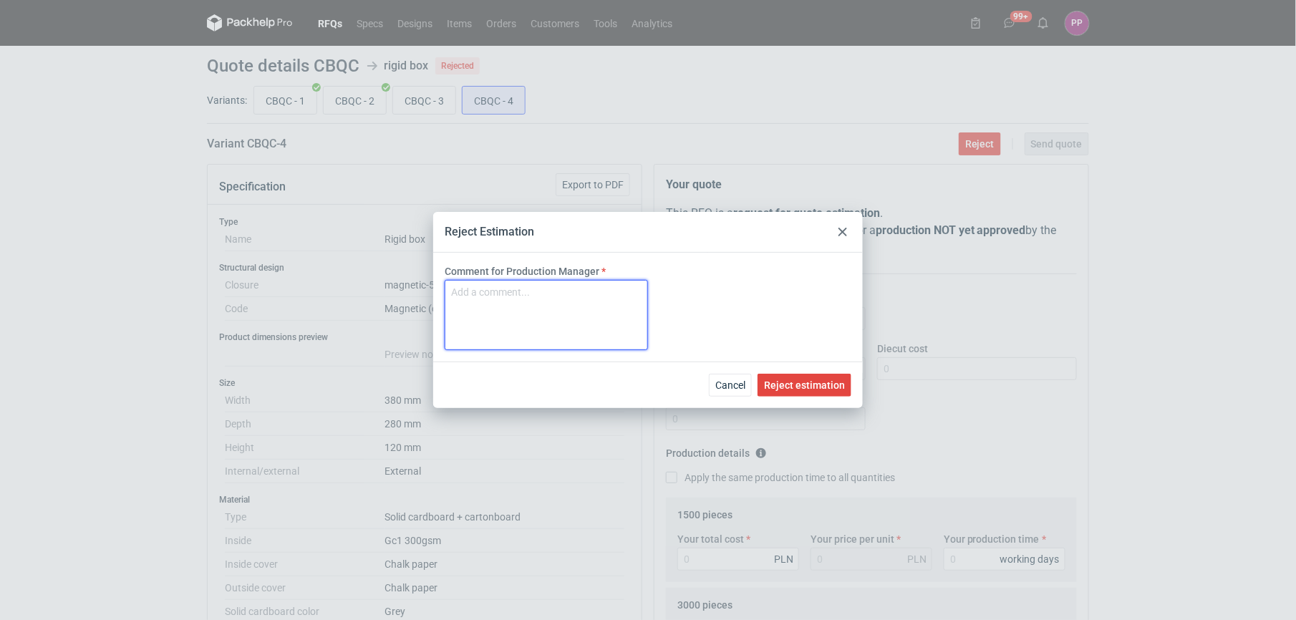
click at [501, 314] on textarea "Comment for Production Manager" at bounding box center [546, 315] width 203 height 70
type textarea "praca nie dla nas"
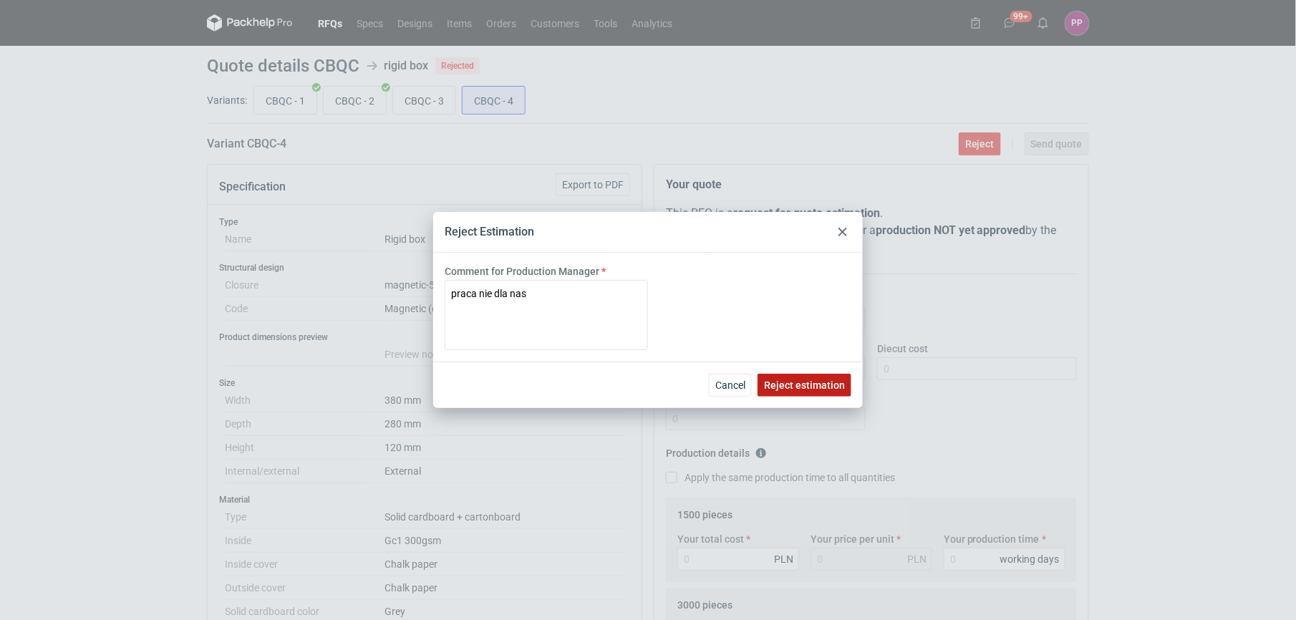
click at [816, 395] on button "Reject estimation" at bounding box center [805, 385] width 94 height 23
